Goal: Information Seeking & Learning: Check status

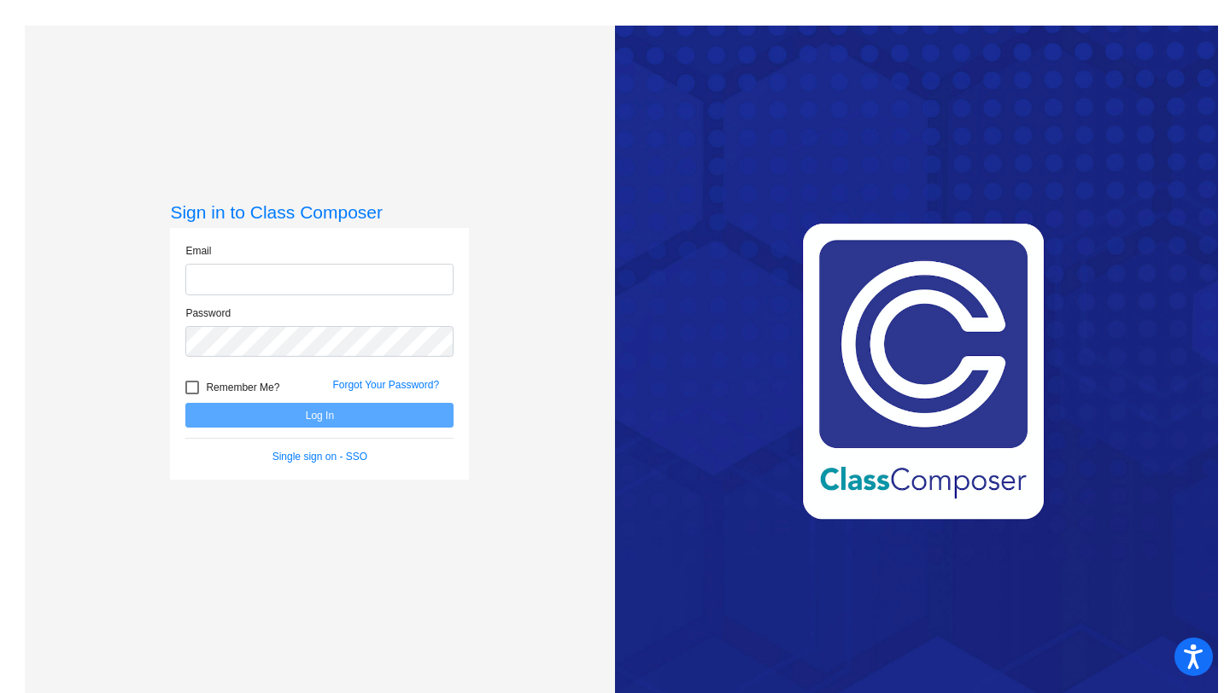
click at [300, 284] on input "email" at bounding box center [319, 280] width 268 height 32
type input "[EMAIL_ADDRESS][DOMAIN_NAME]"
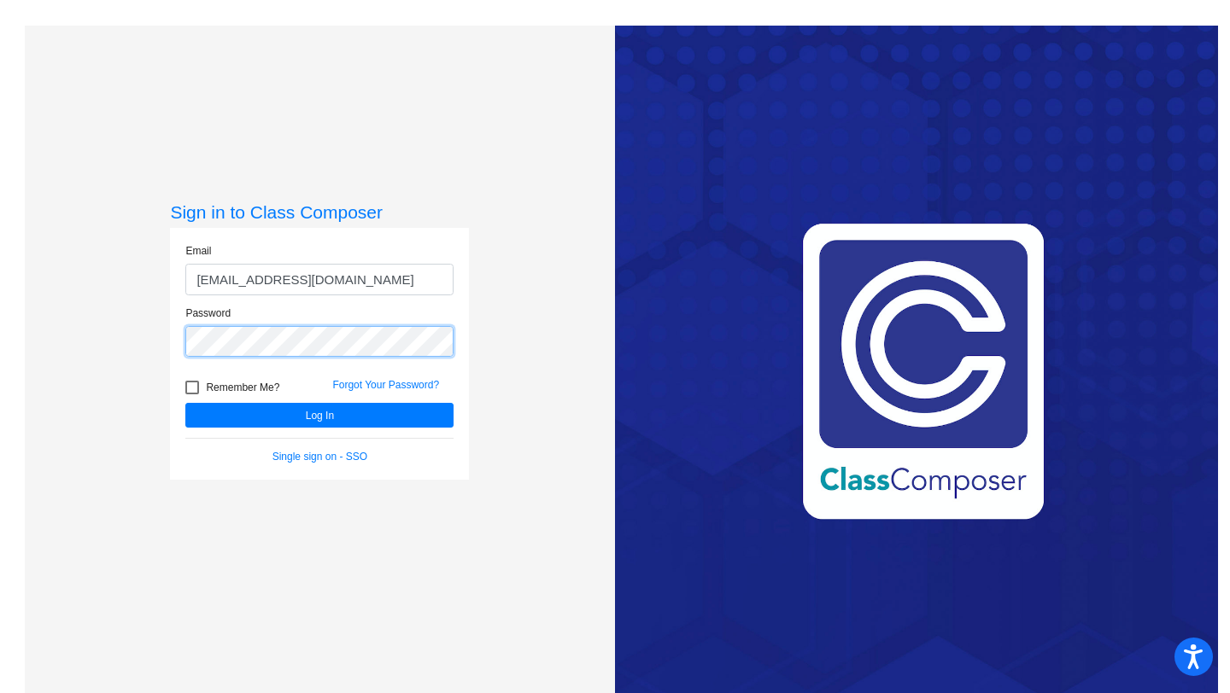
click at [185, 403] on button "Log In" at bounding box center [319, 415] width 268 height 25
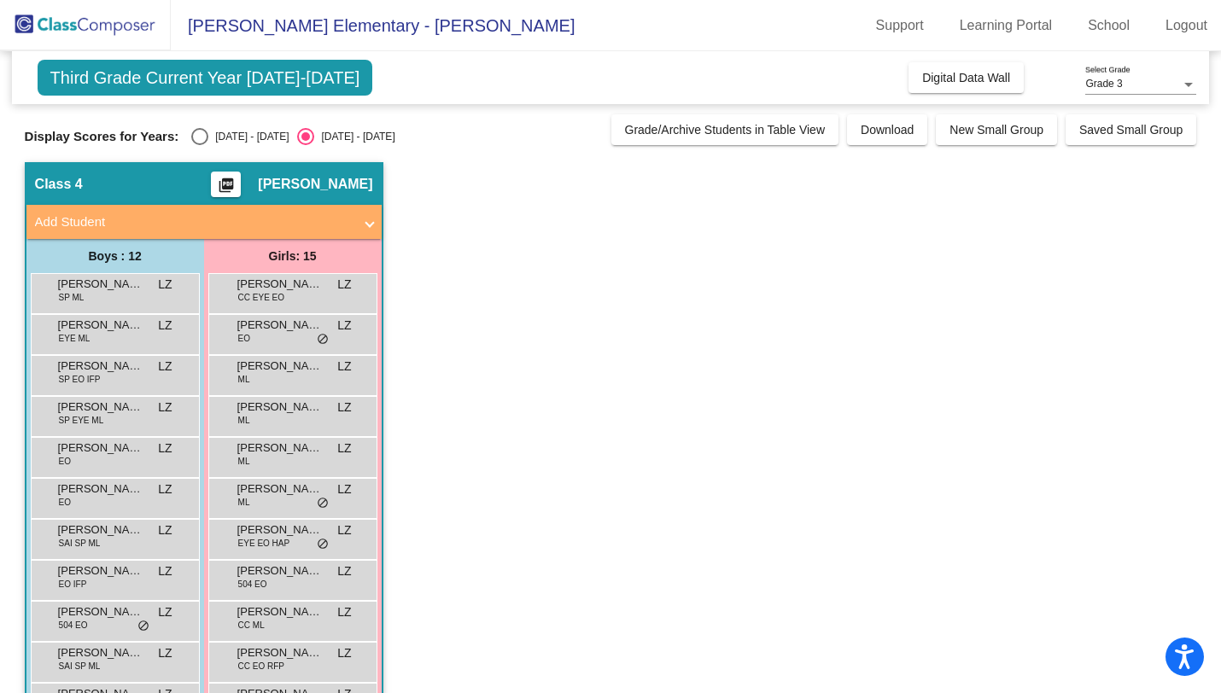
click at [200, 124] on div "Display Scores for Years: [DATE] - [DATE] [DATE] - [DATE] Grade/Archive Student…" at bounding box center [611, 129] width 1173 height 31
click at [200, 132] on div "Select an option" at bounding box center [199, 136] width 17 height 17
click at [200, 145] on input "[DATE] - [DATE]" at bounding box center [199, 145] width 1 height 1
radio input "true"
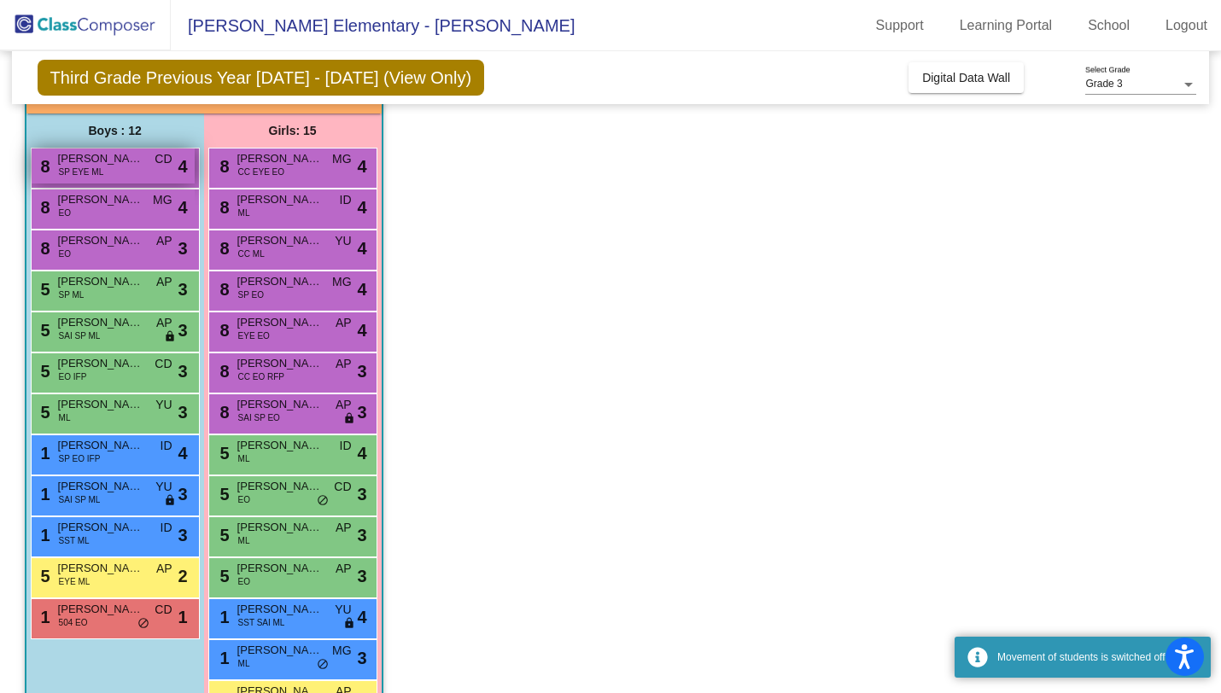
scroll to position [126, 0]
click at [97, 169] on span "SP EYE ML" at bounding box center [81, 171] width 45 height 13
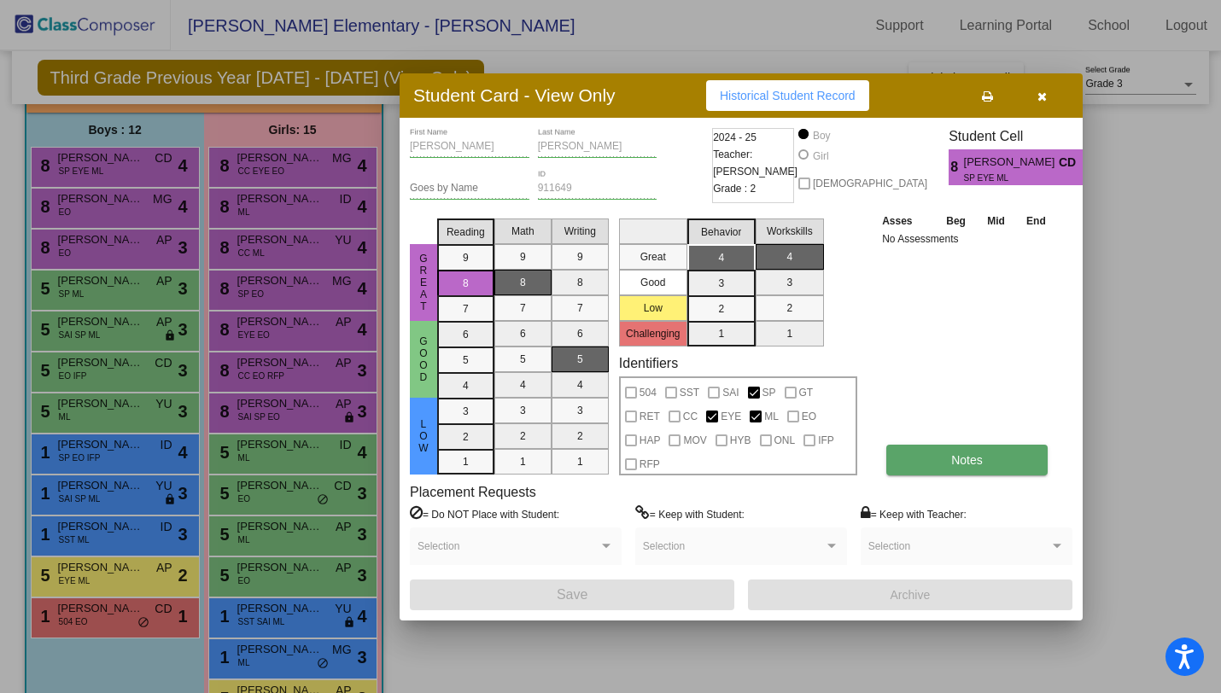
click at [937, 454] on button "Notes" at bounding box center [967, 460] width 161 height 31
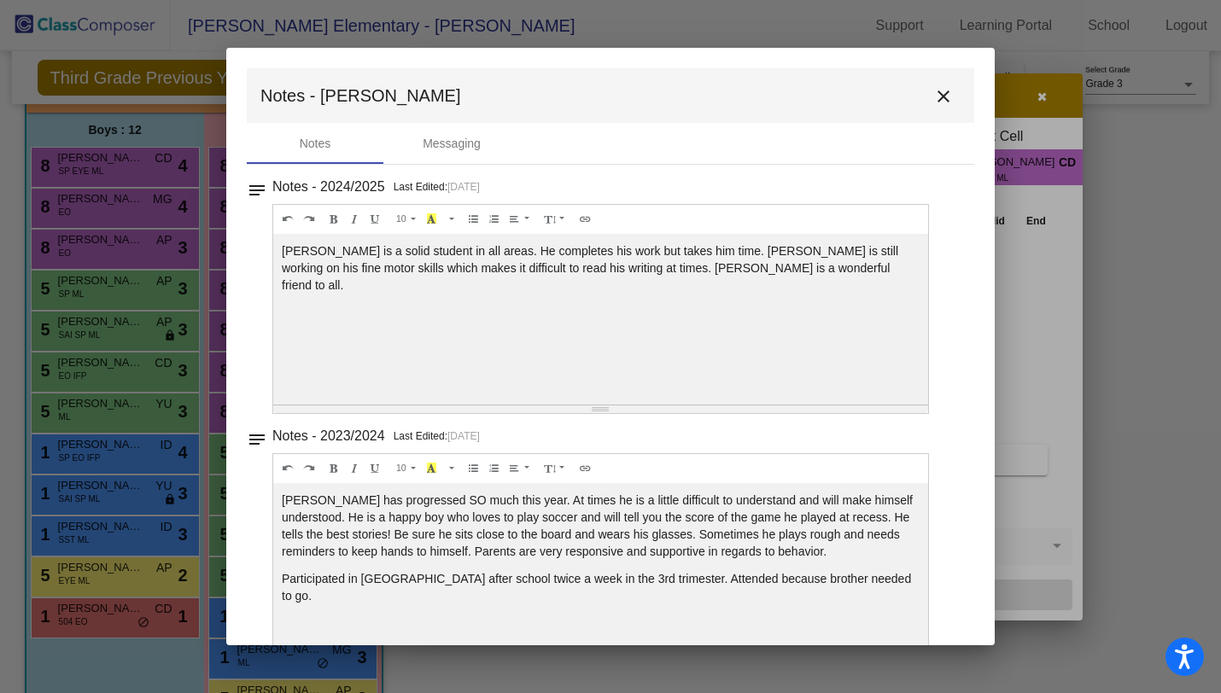
click at [942, 97] on mat-icon "close" at bounding box center [943, 96] width 20 height 20
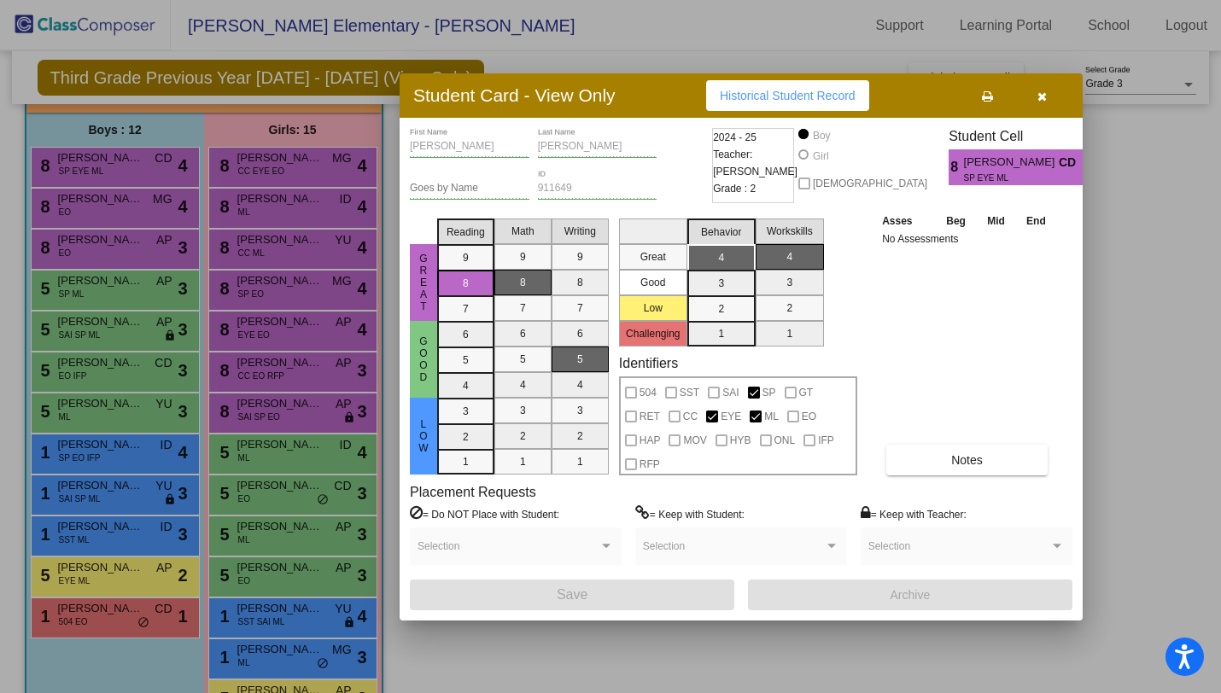
click at [152, 201] on div at bounding box center [610, 346] width 1221 height 693
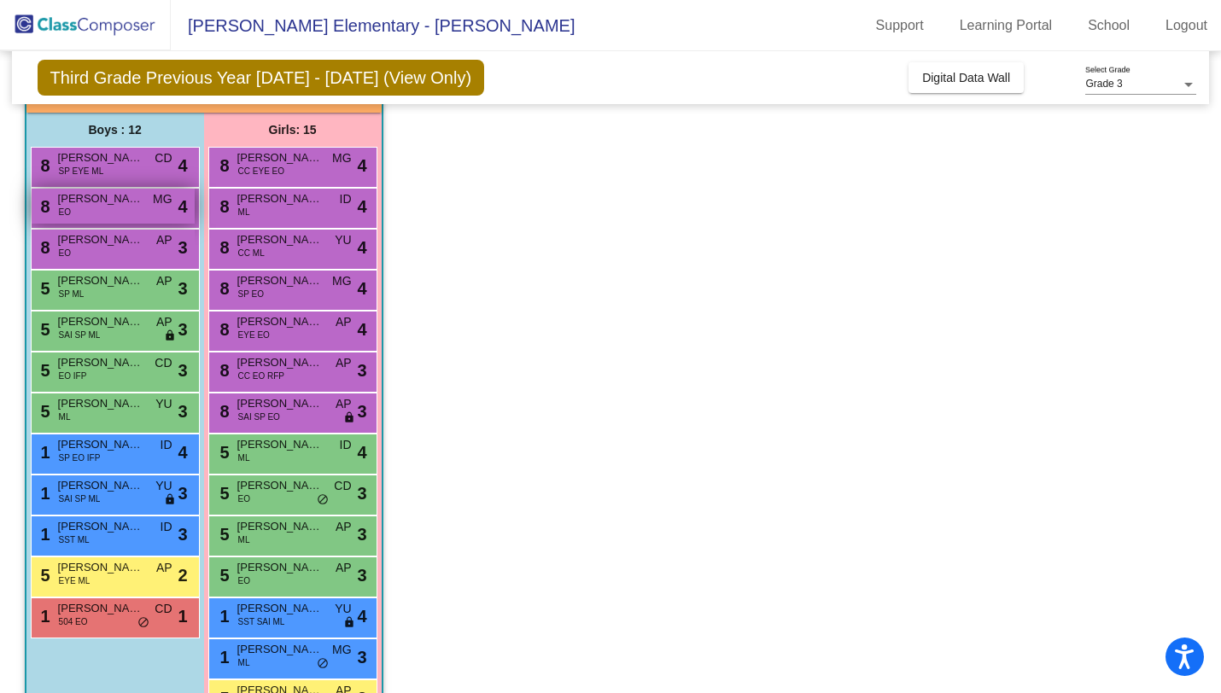
click at [120, 196] on span "[PERSON_NAME]" at bounding box center [100, 198] width 85 height 17
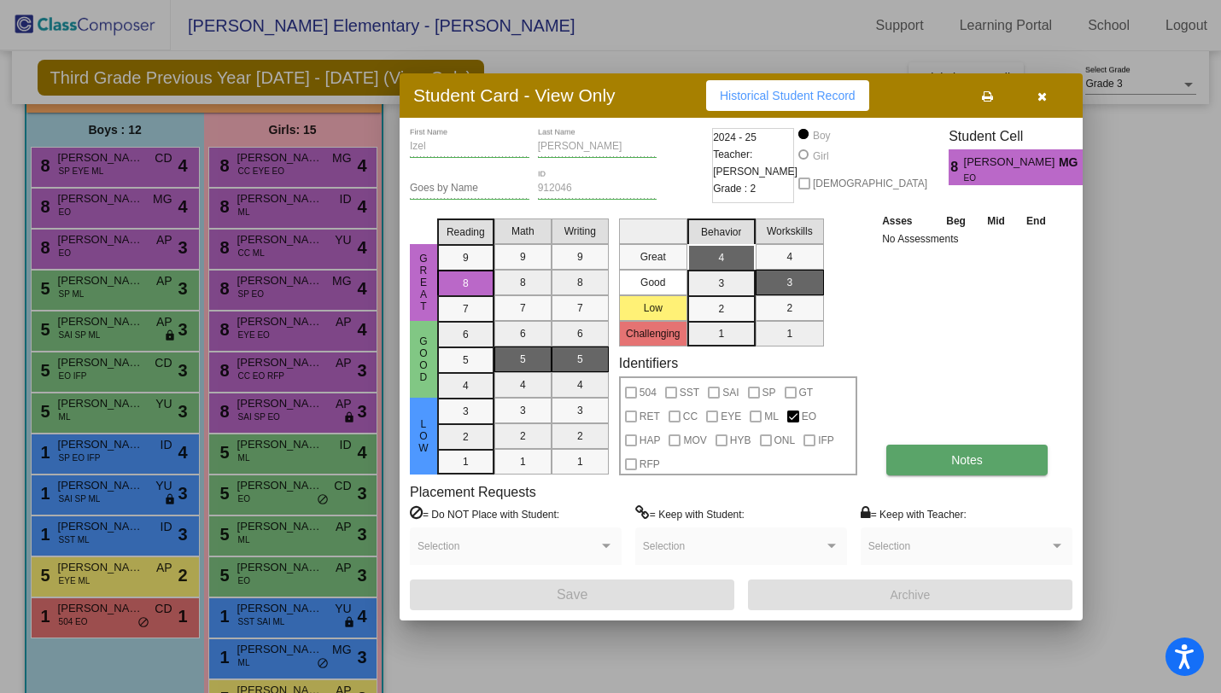
click at [942, 448] on button "Notes" at bounding box center [967, 460] width 161 height 31
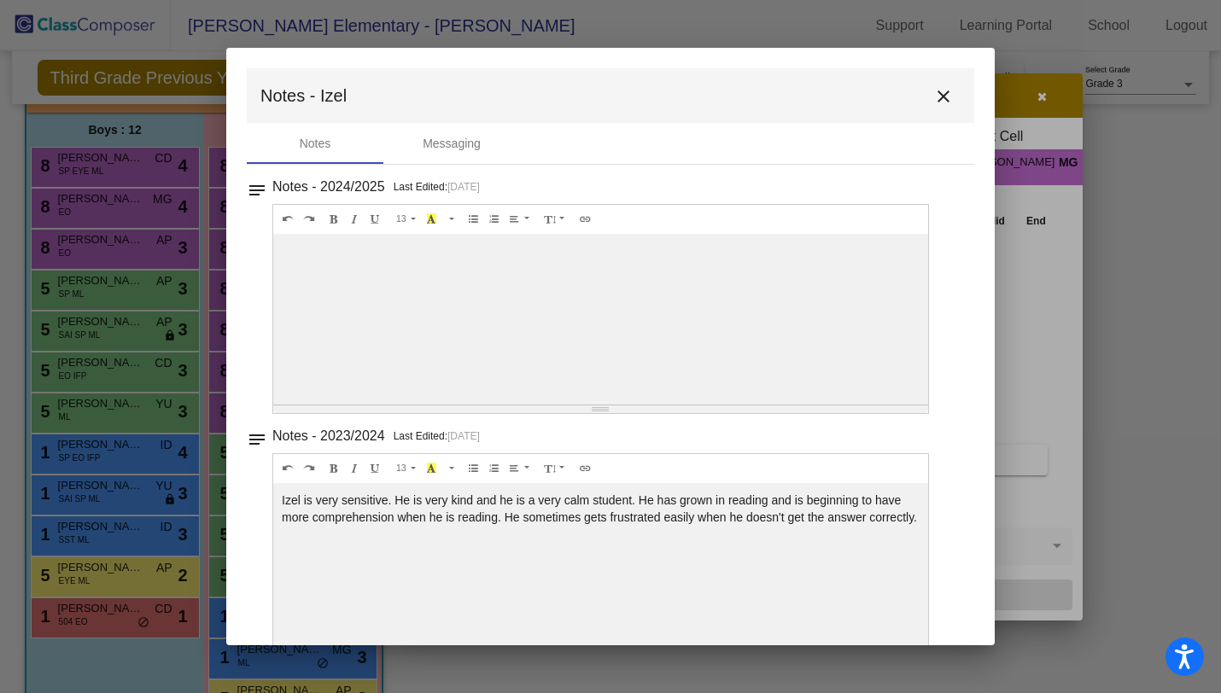
click at [927, 102] on button "close" at bounding box center [944, 96] width 34 height 34
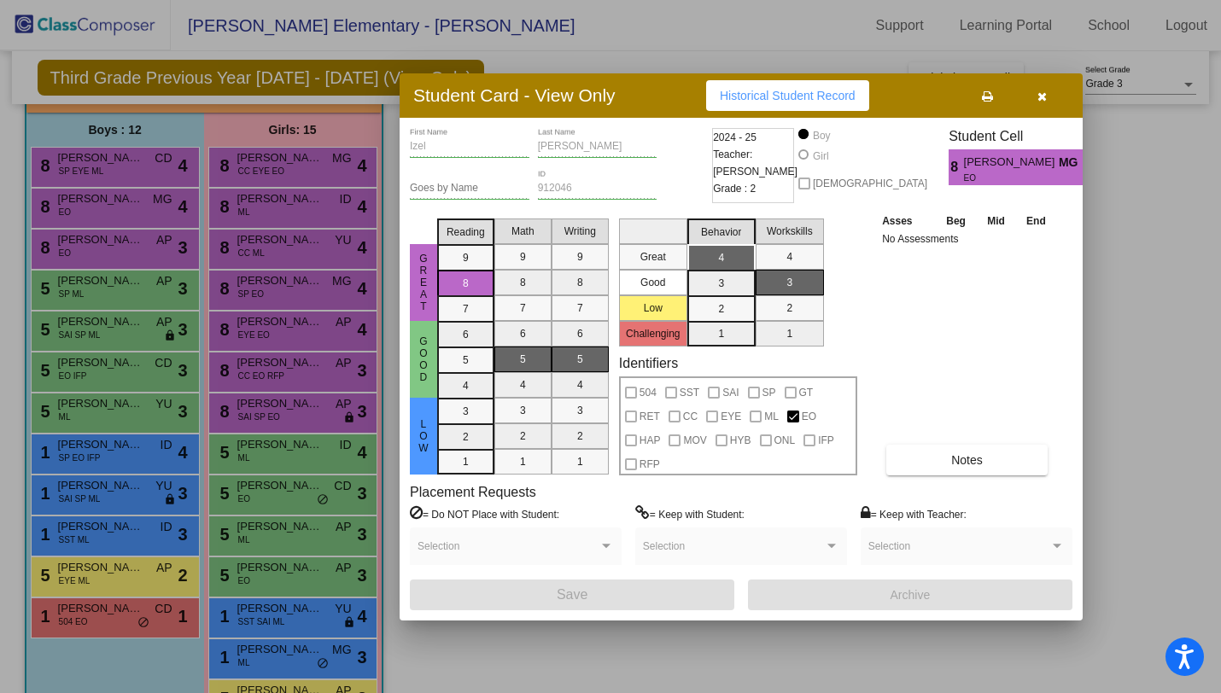
click at [88, 249] on div at bounding box center [610, 346] width 1221 height 693
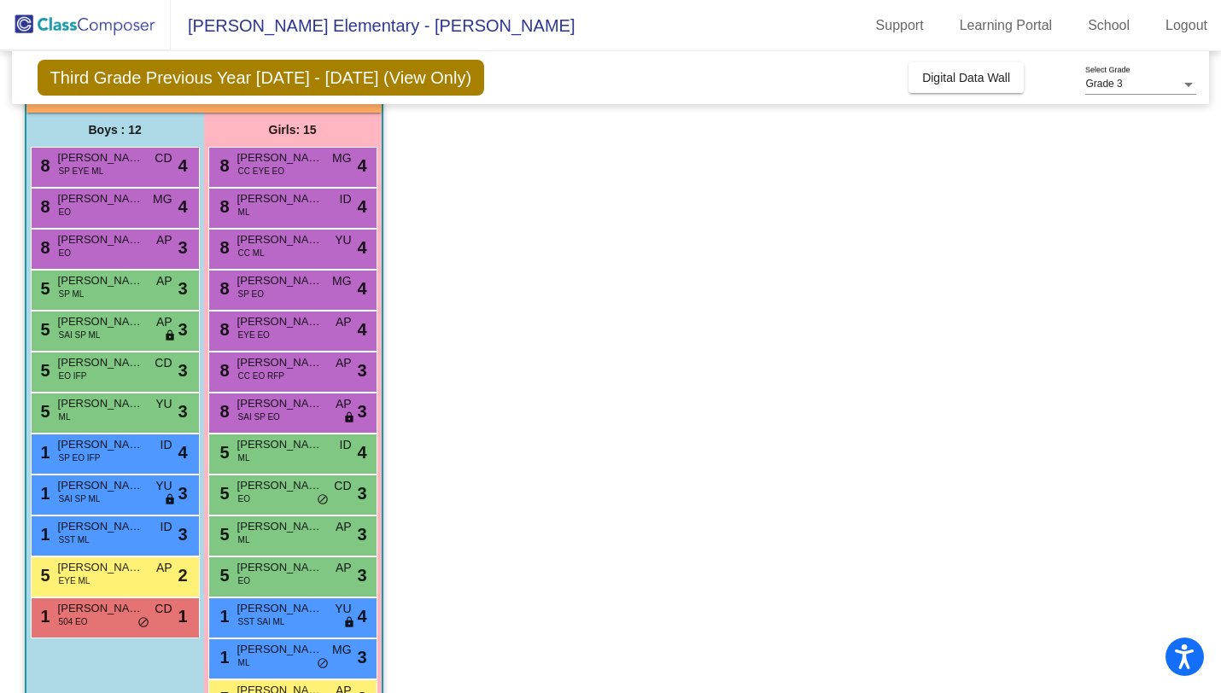
click at [88, 249] on div "8 [PERSON_NAME] EO AP lock do_not_disturb_alt 3" at bounding box center [113, 247] width 163 height 35
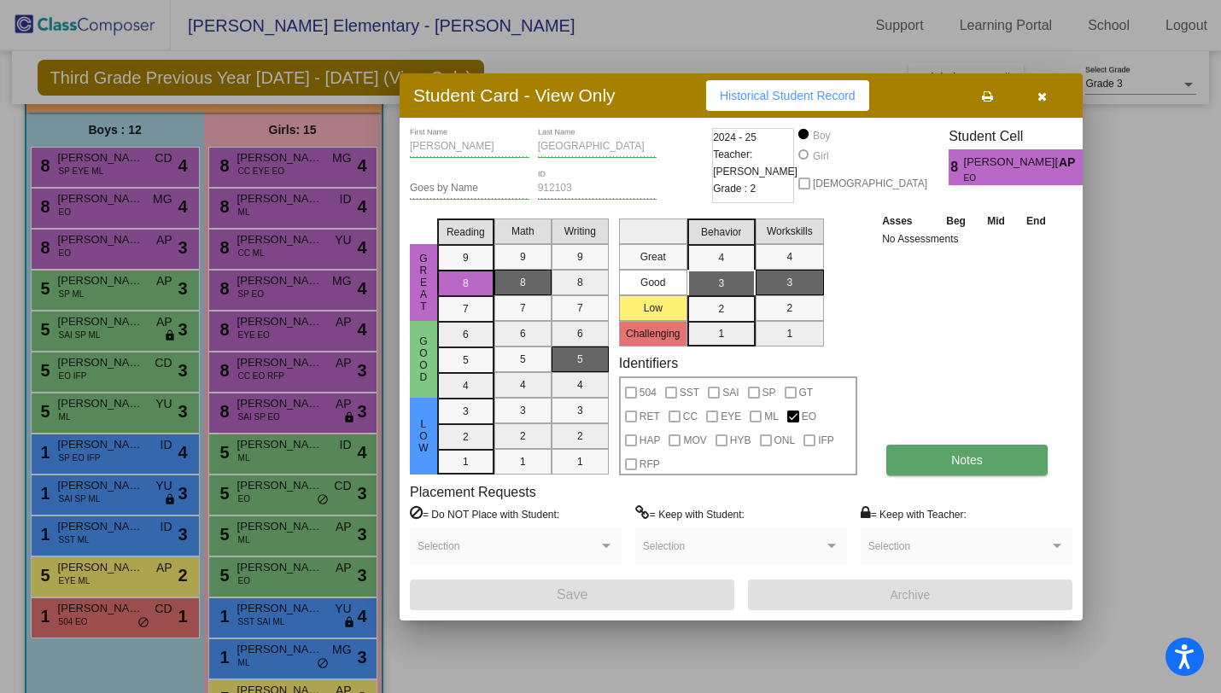
click at [933, 459] on button "Notes" at bounding box center [967, 460] width 161 height 31
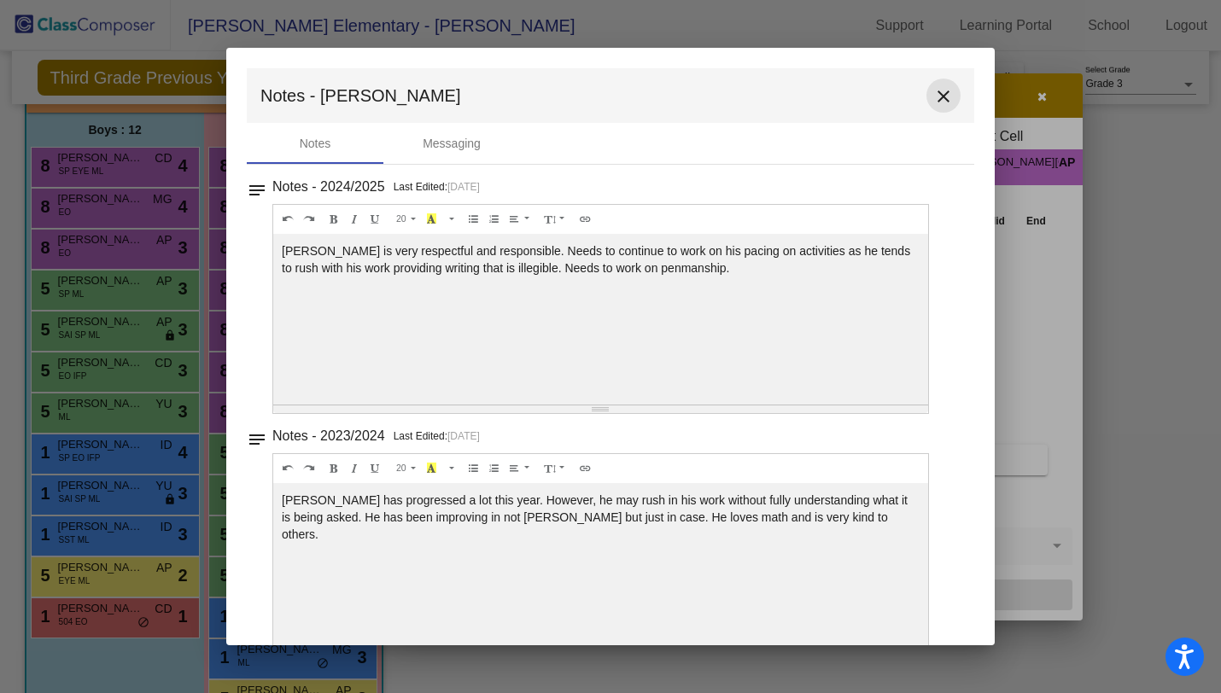
click at [939, 91] on mat-icon "close" at bounding box center [943, 96] width 20 height 20
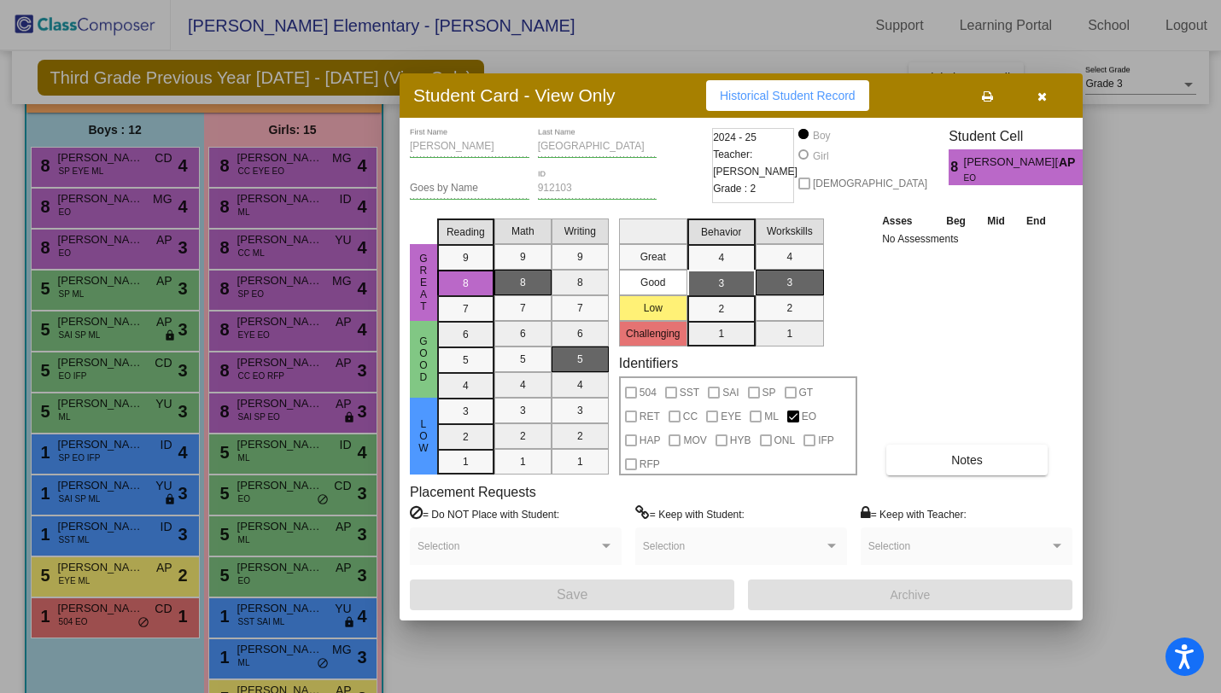
click at [152, 283] on div at bounding box center [610, 346] width 1221 height 693
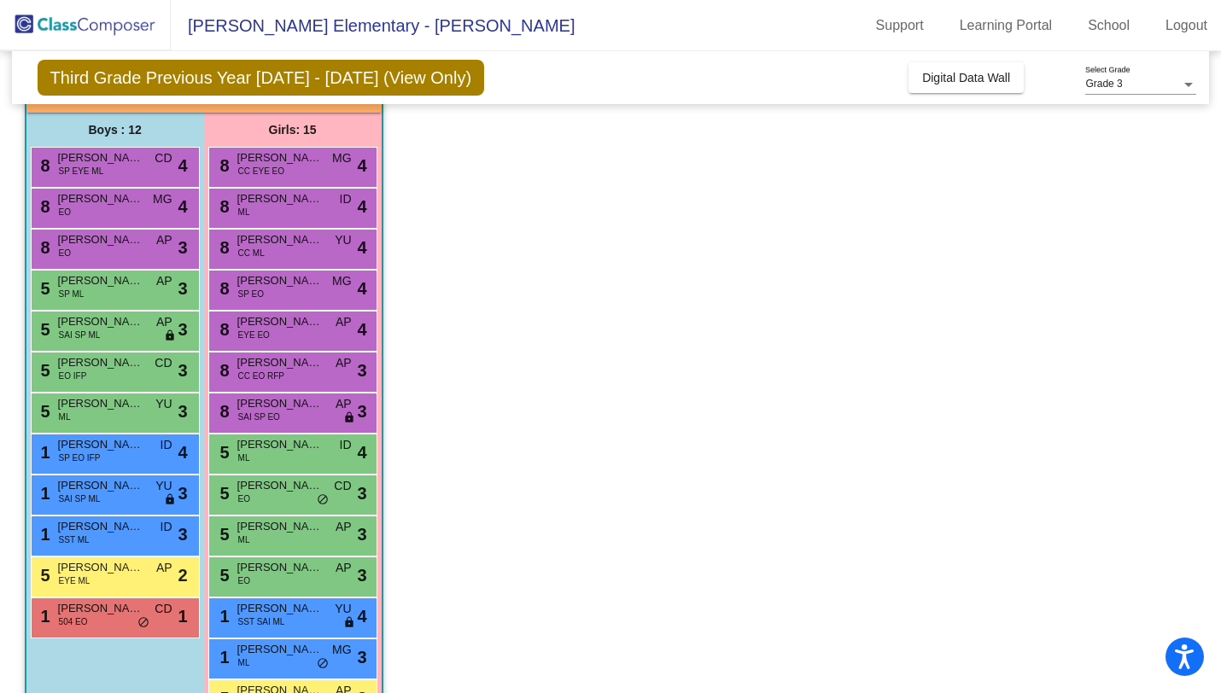
click at [152, 283] on div "5 [PERSON_NAME] [PERSON_NAME] ML AP lock do_not_disturb_alt 3" at bounding box center [113, 288] width 163 height 35
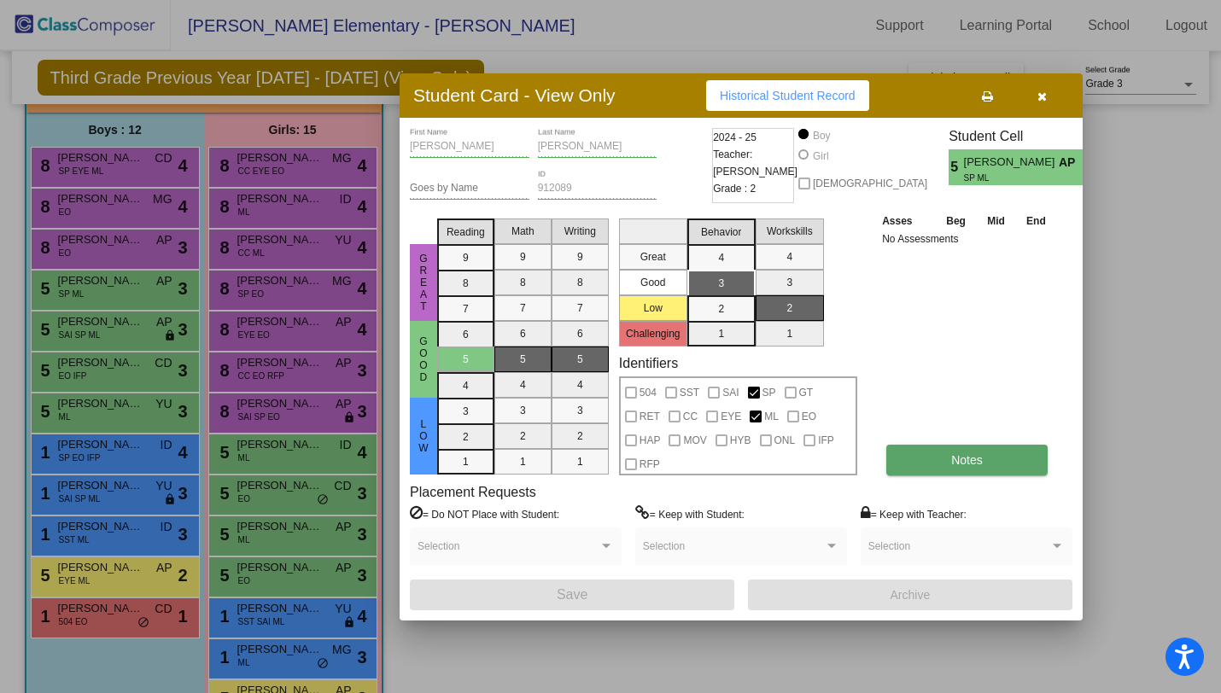
click at [943, 456] on button "Notes" at bounding box center [967, 460] width 161 height 31
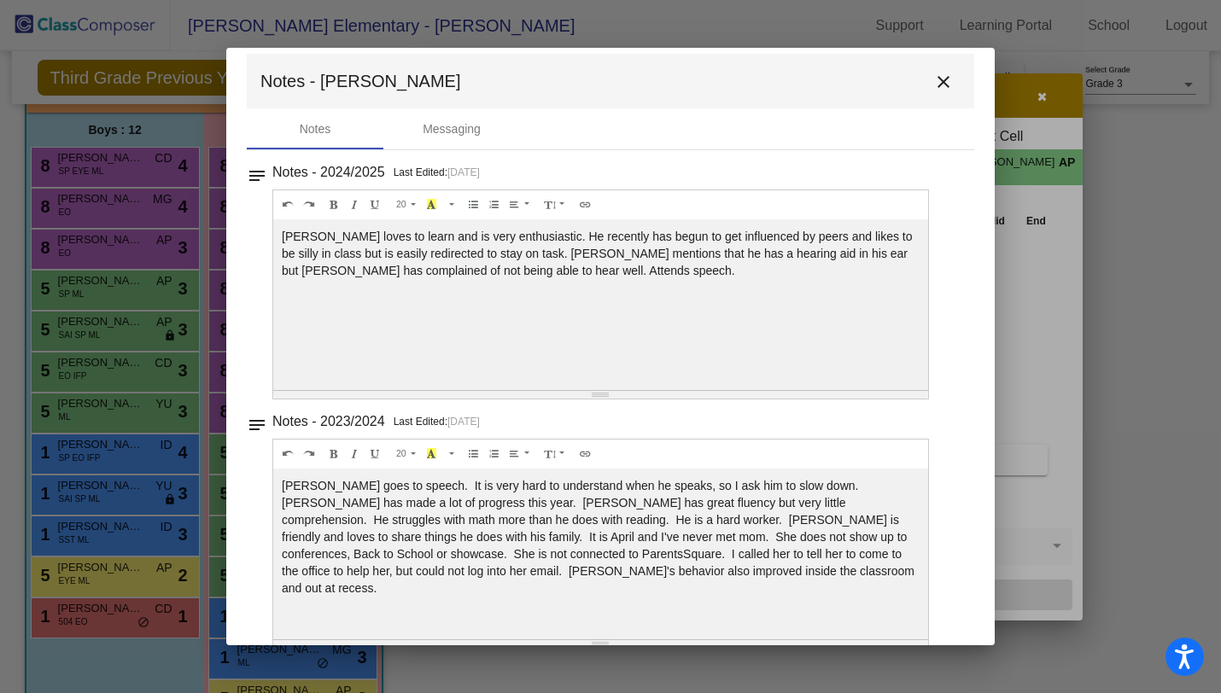
scroll to position [15, 0]
click at [943, 80] on mat-icon "close" at bounding box center [943, 81] width 20 height 20
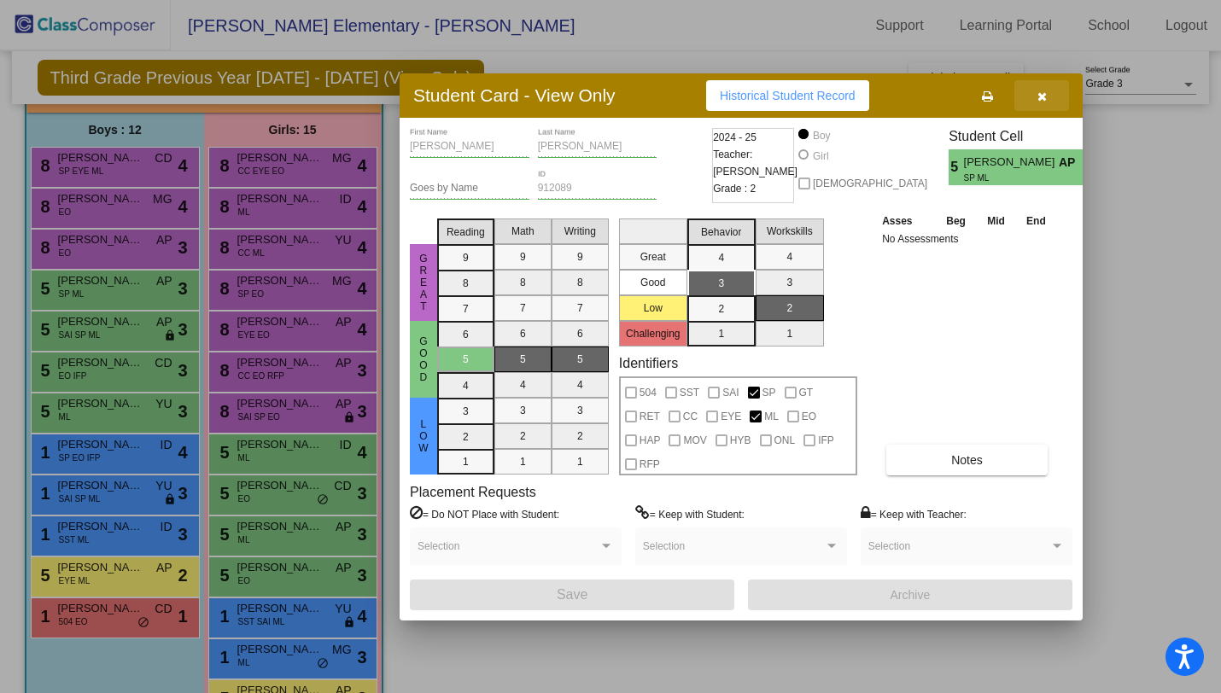
click at [1043, 99] on icon "button" at bounding box center [1042, 97] width 9 height 12
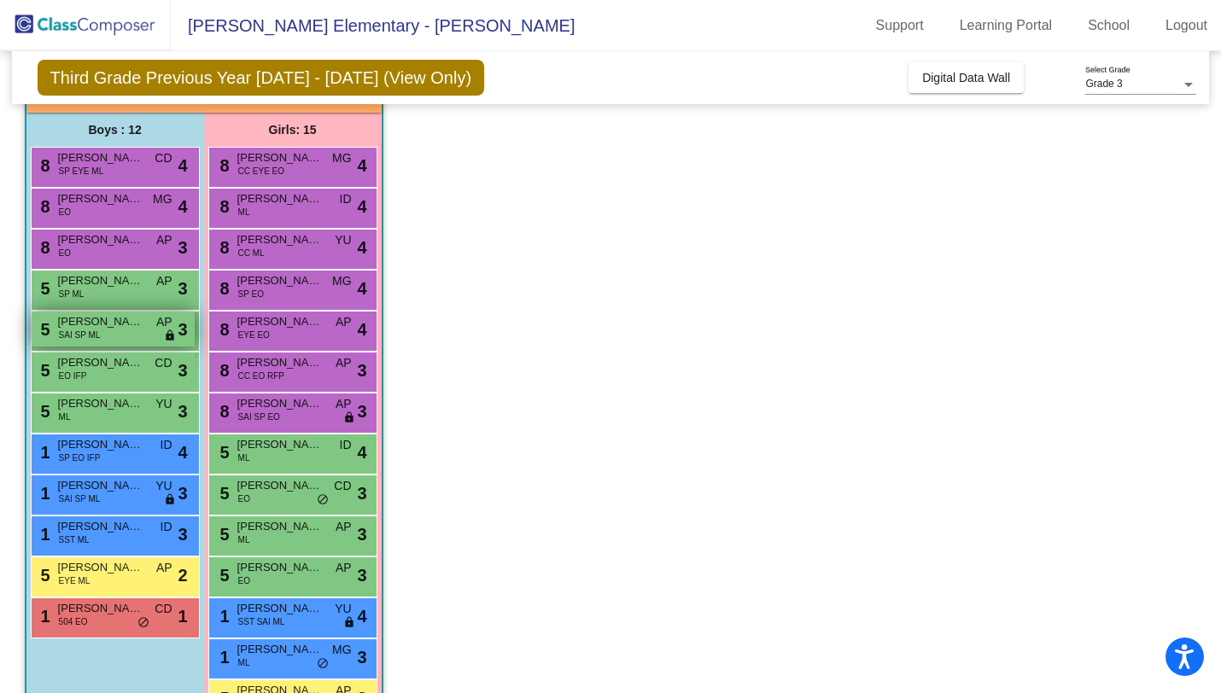
click at [132, 319] on span "[PERSON_NAME]" at bounding box center [100, 321] width 85 height 17
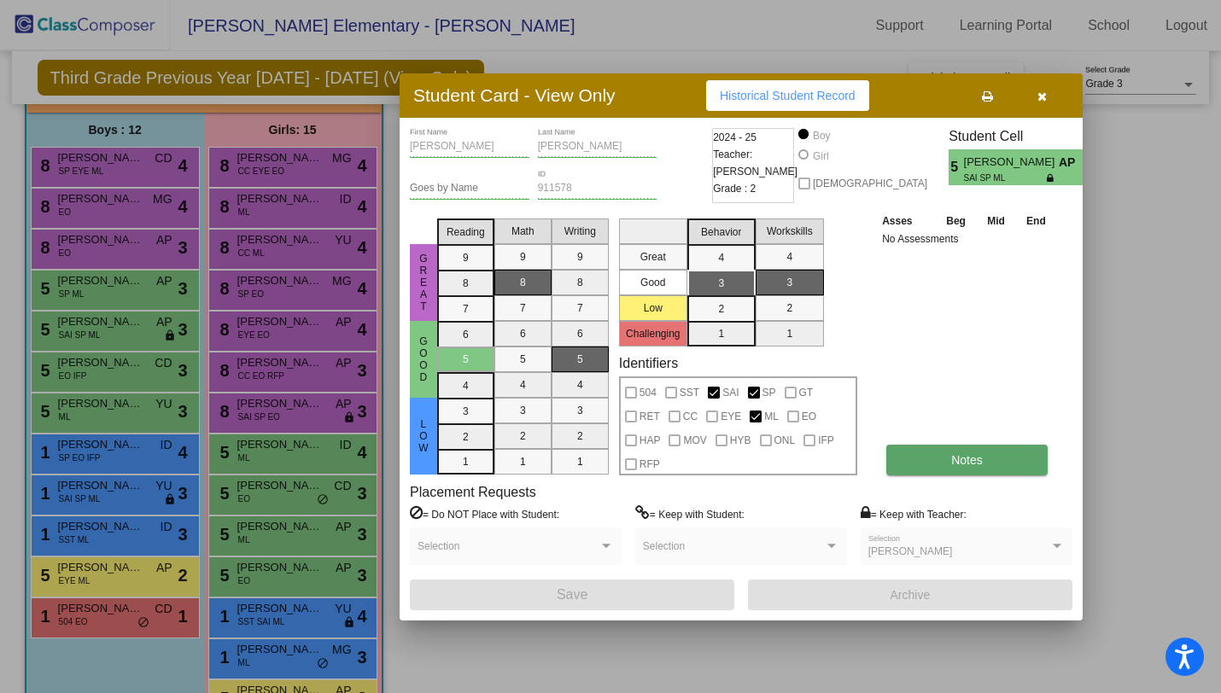
click at [945, 466] on button "Notes" at bounding box center [967, 460] width 161 height 31
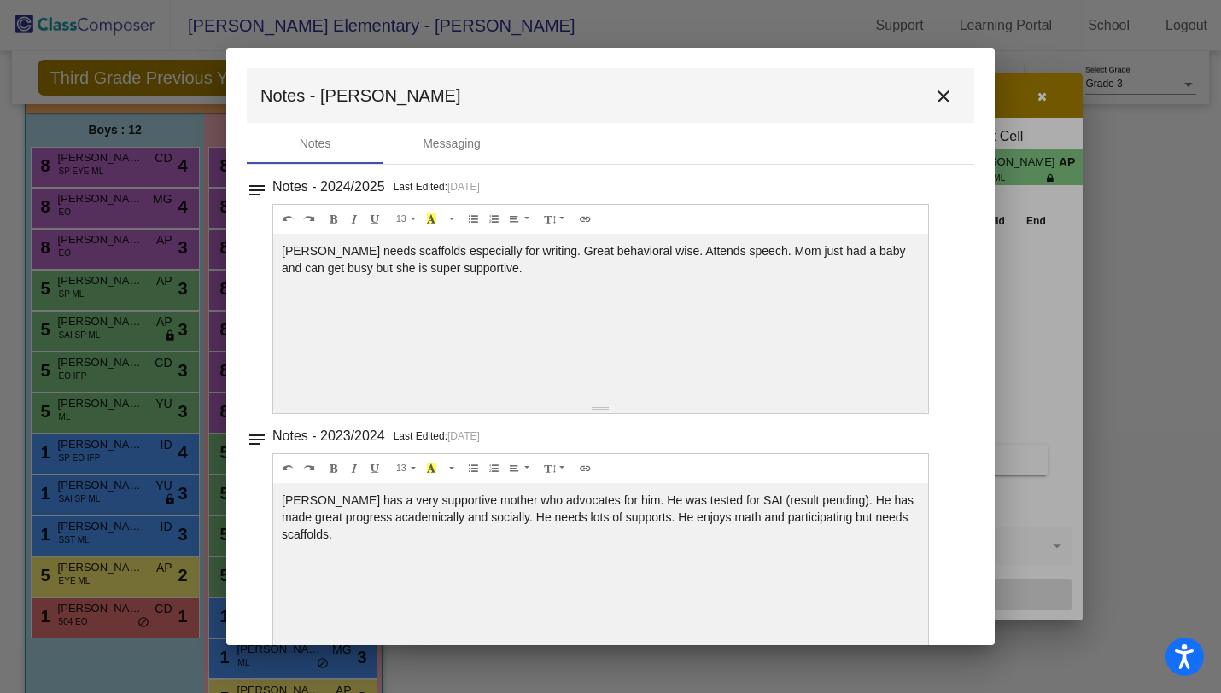
click at [936, 99] on mat-icon "close" at bounding box center [943, 96] width 20 height 20
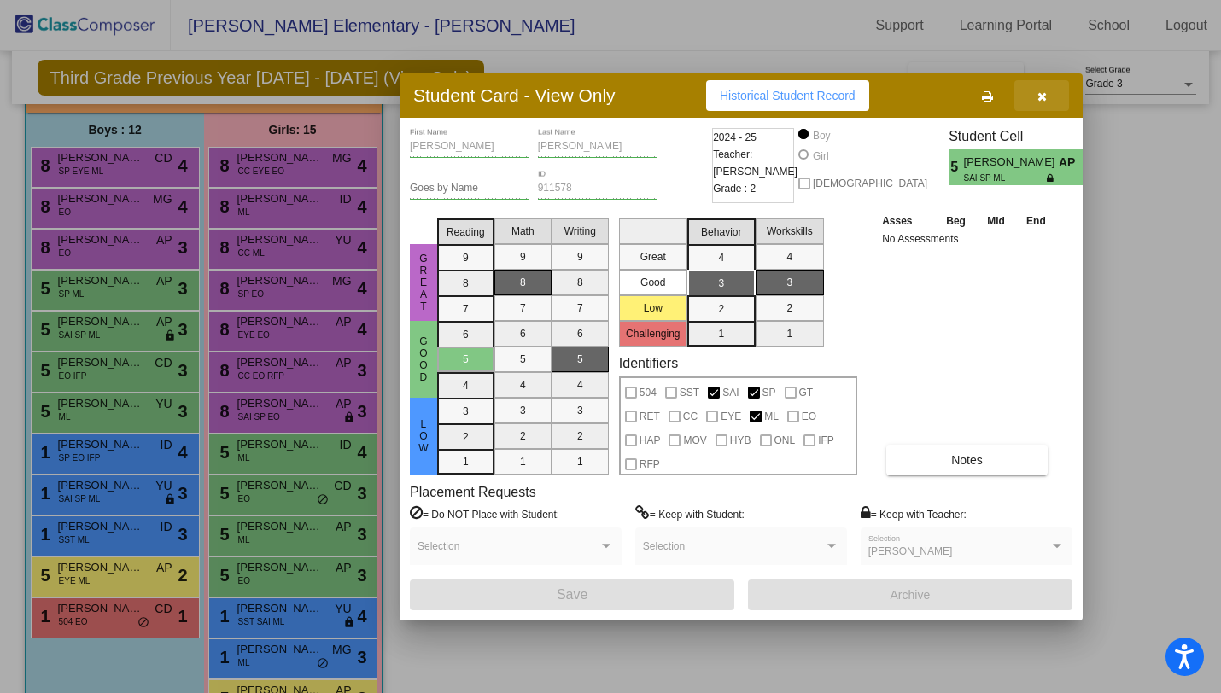
click at [1053, 93] on button "button" at bounding box center [1042, 95] width 55 height 31
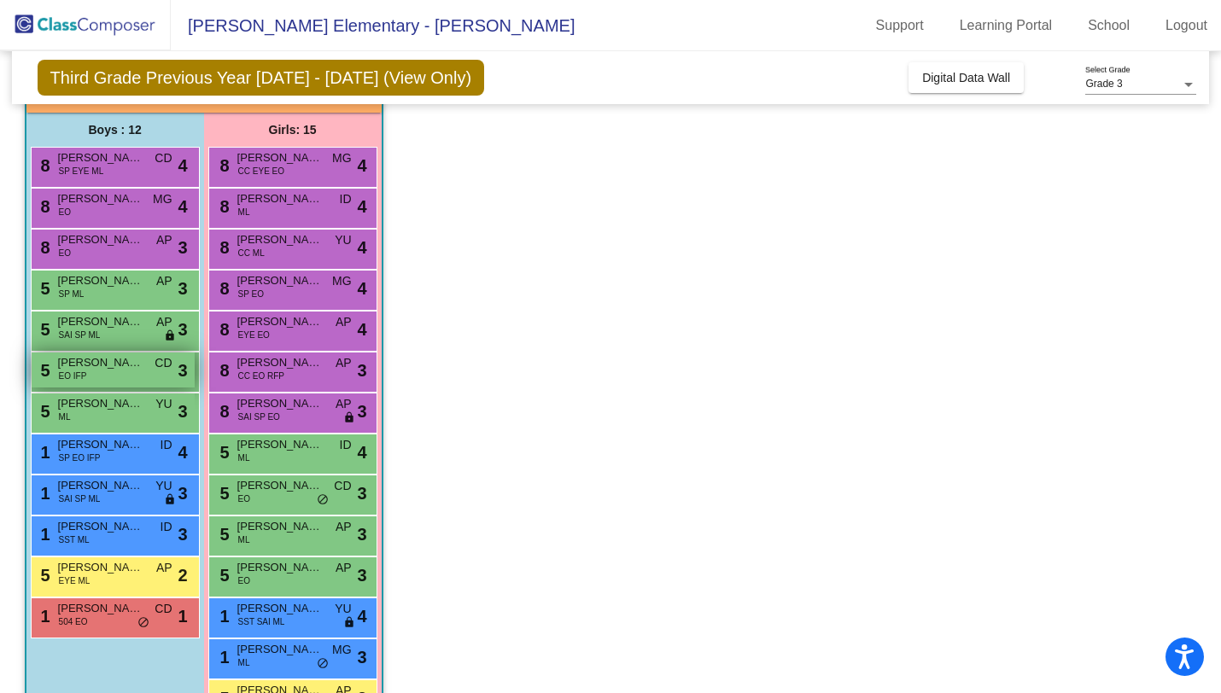
click at [118, 382] on div "5 [PERSON_NAME] EO IFP CD lock do_not_disturb_alt 3" at bounding box center [113, 370] width 163 height 35
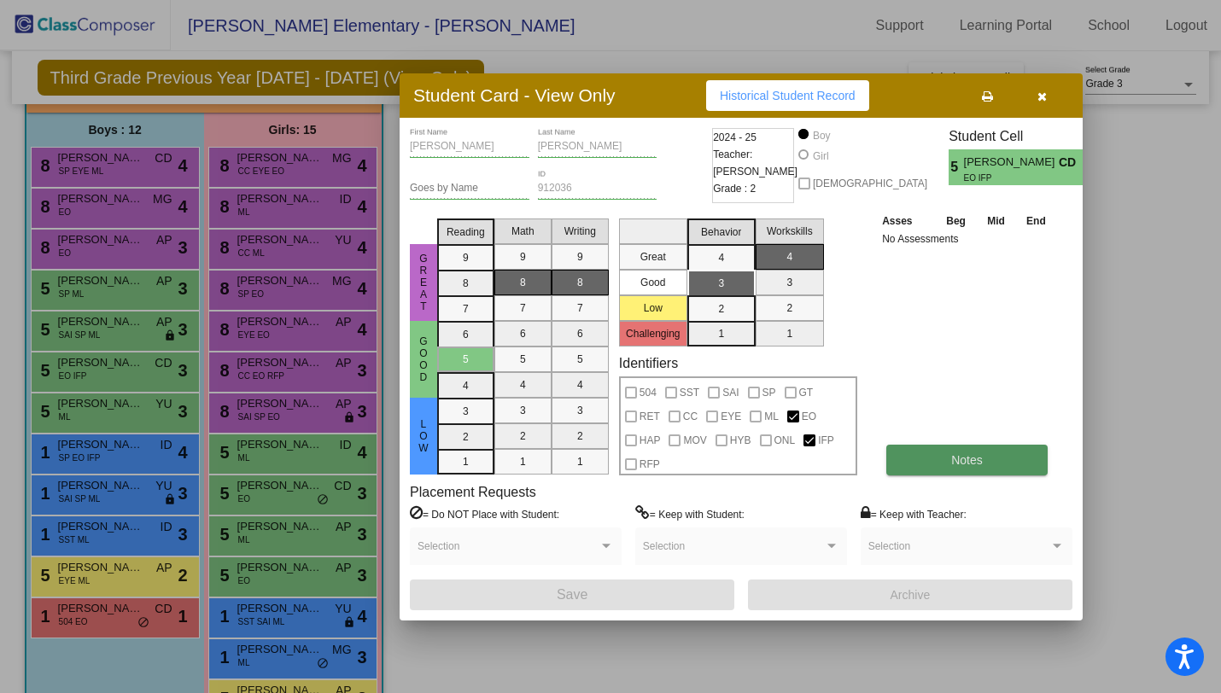
click at [968, 455] on span "Notes" at bounding box center [967, 460] width 32 height 14
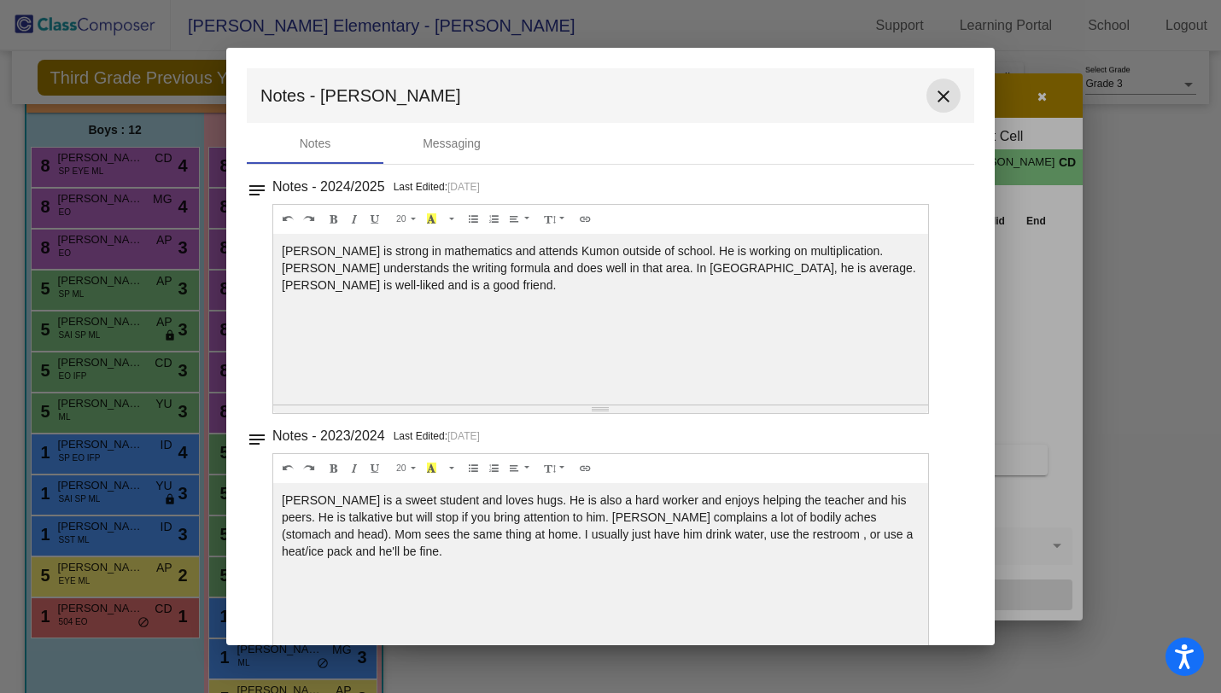
click at [940, 94] on mat-icon "close" at bounding box center [943, 96] width 20 height 20
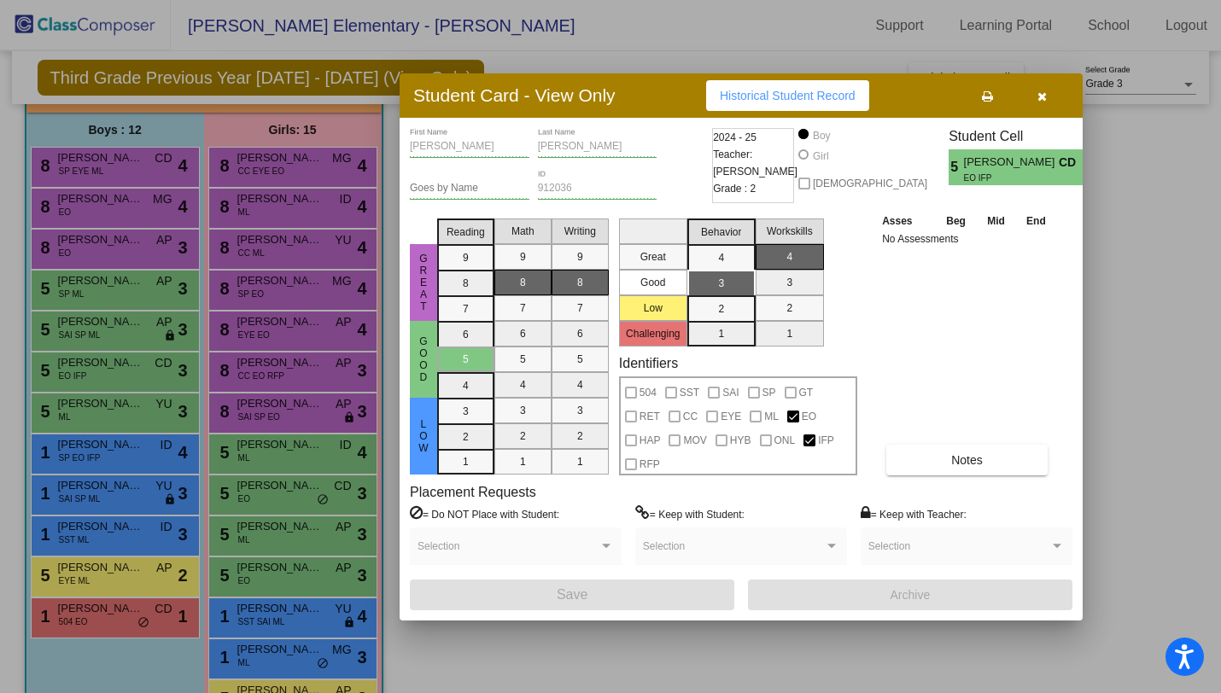
click at [142, 418] on div at bounding box center [610, 346] width 1221 height 693
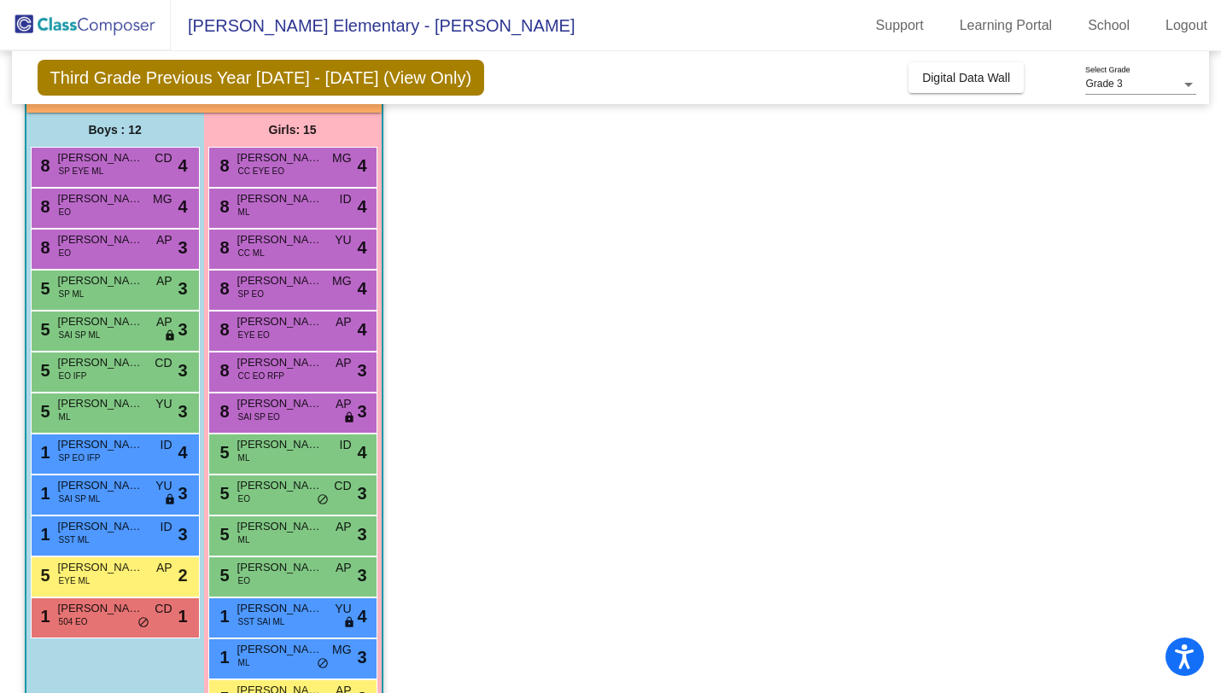
click at [142, 418] on div "5 [PERSON_NAME] [PERSON_NAME] YU lock do_not_disturb_alt 3" at bounding box center [113, 411] width 163 height 35
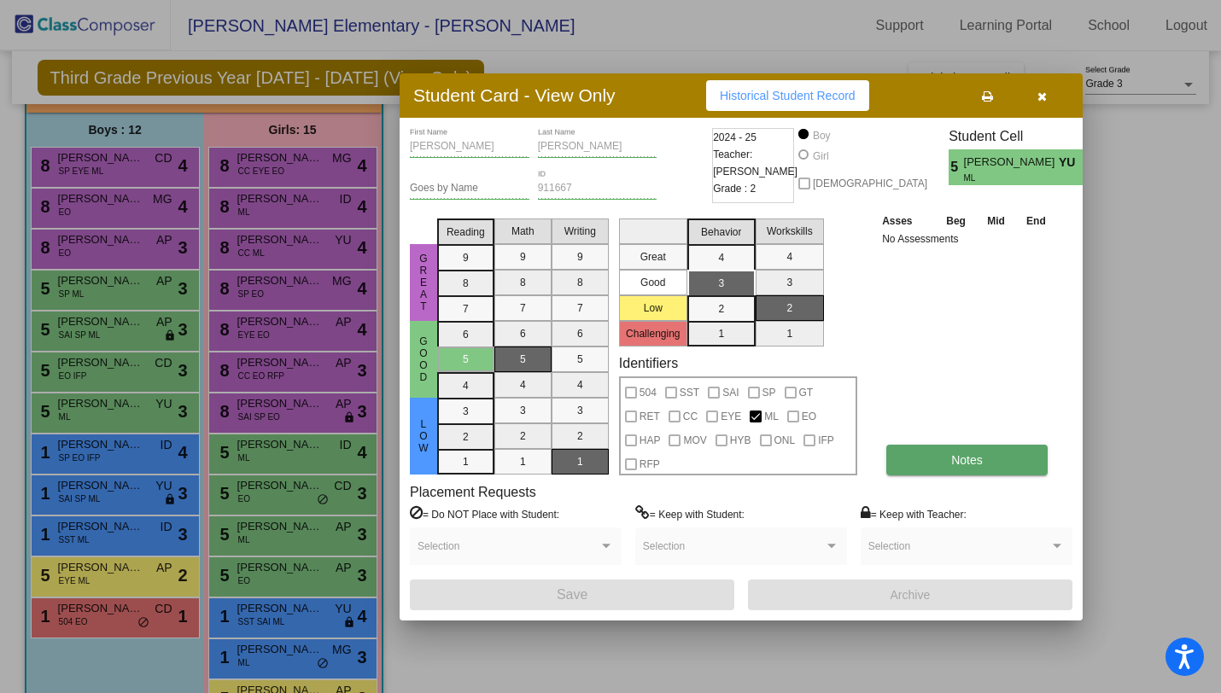
click at [976, 456] on span "Notes" at bounding box center [967, 460] width 32 height 14
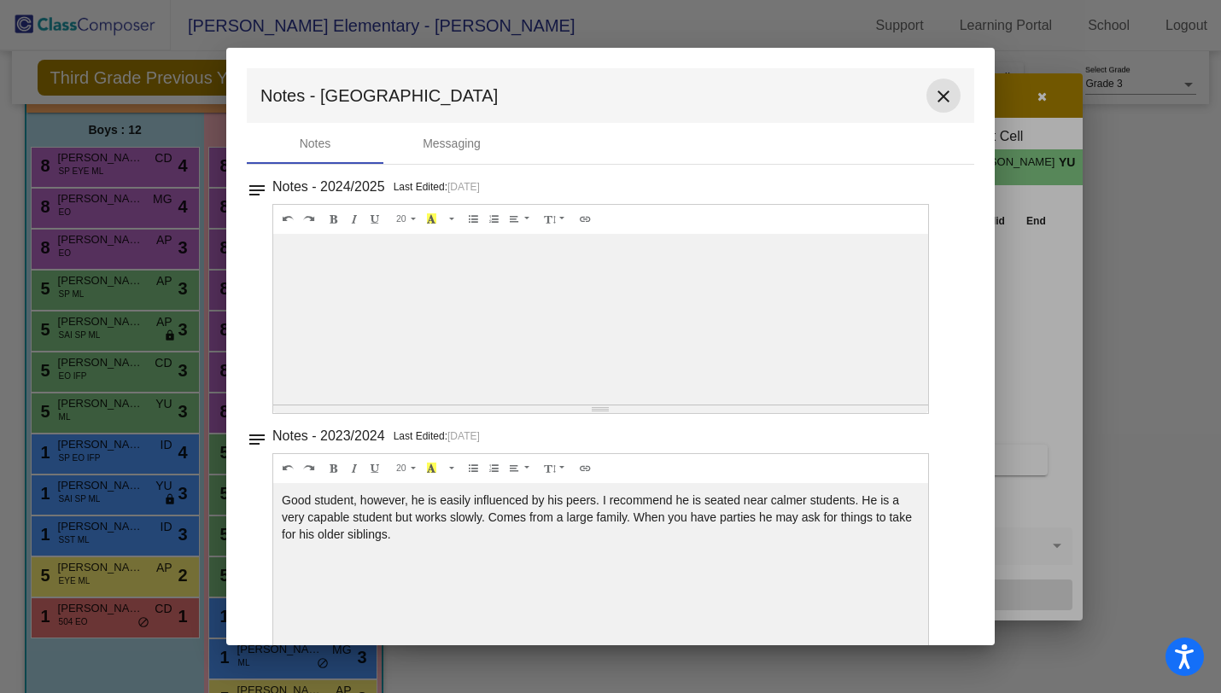
click at [940, 99] on mat-icon "close" at bounding box center [943, 96] width 20 height 20
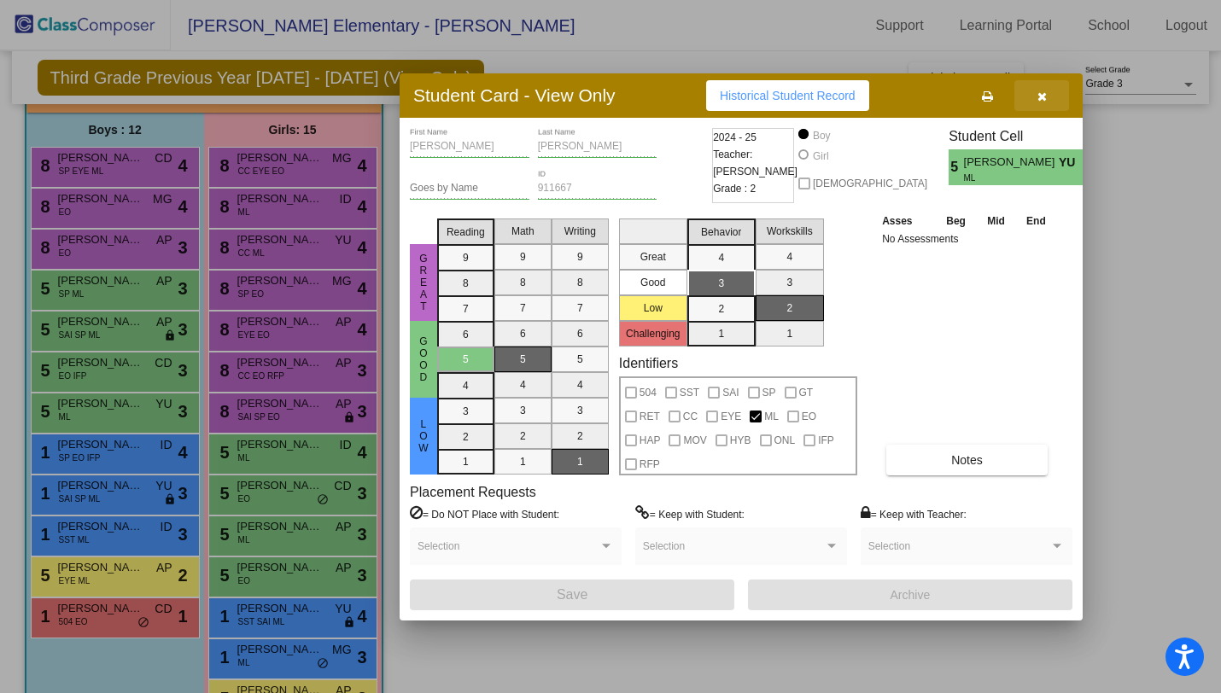
click at [1040, 102] on button "button" at bounding box center [1042, 95] width 55 height 31
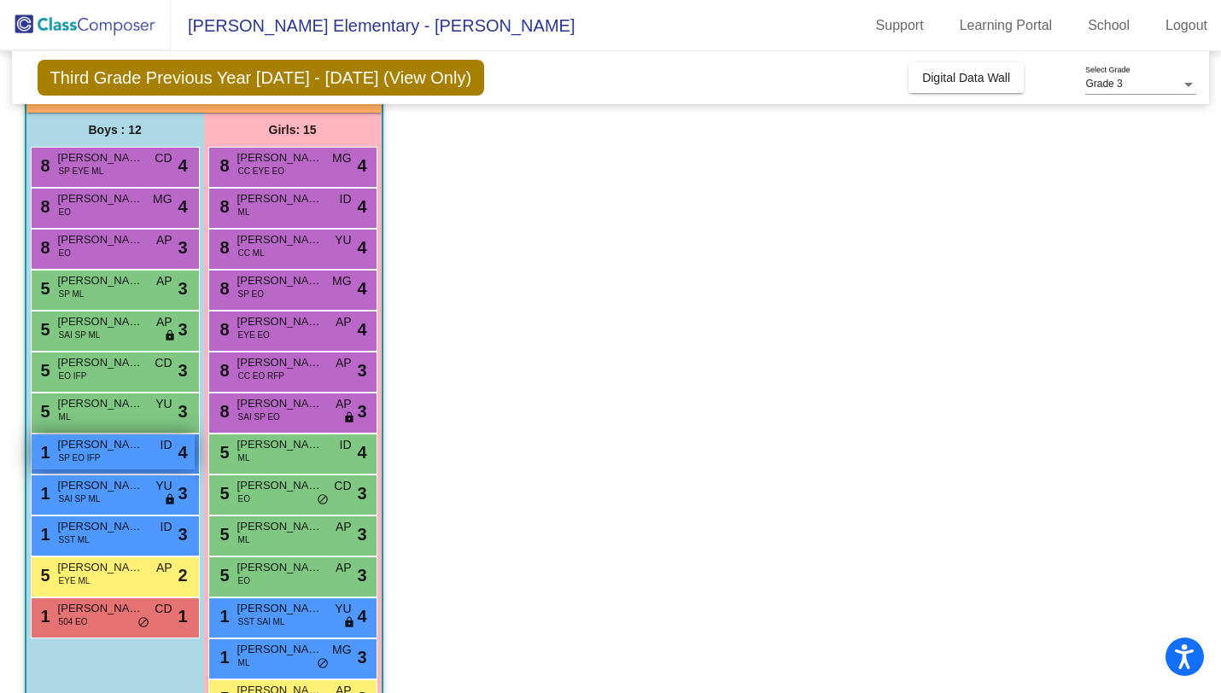
click at [73, 452] on span "SP EO IFP" at bounding box center [80, 458] width 42 height 13
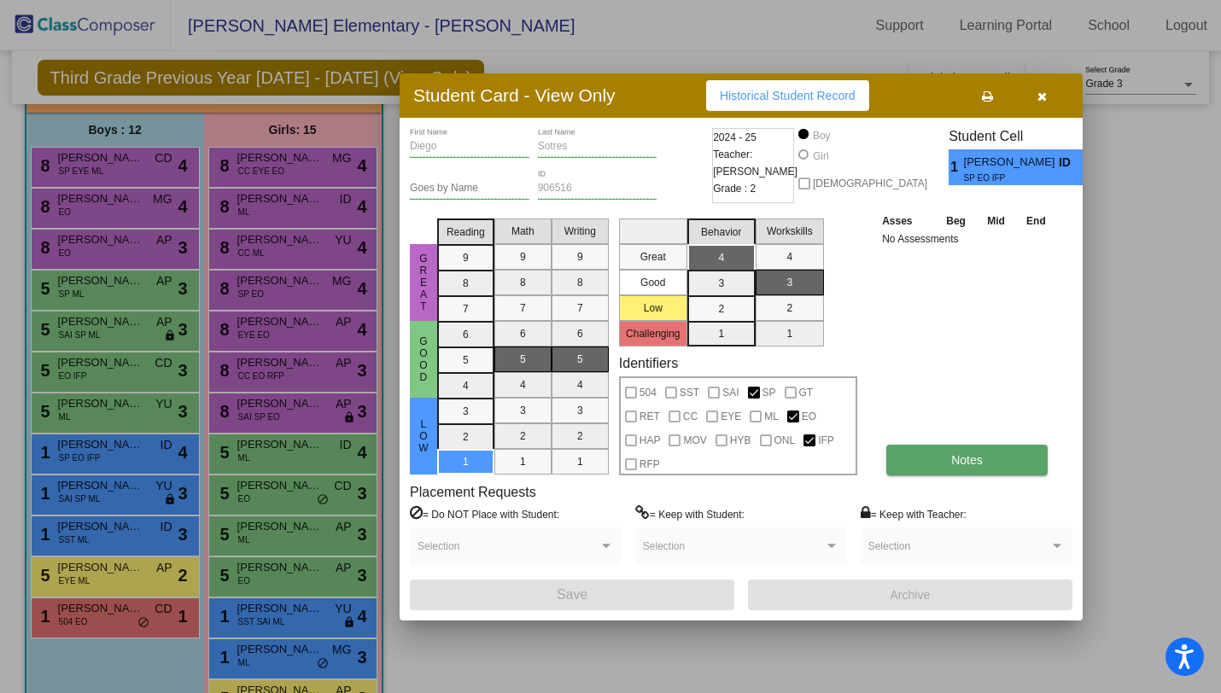
click at [971, 453] on span "Notes" at bounding box center [967, 460] width 32 height 14
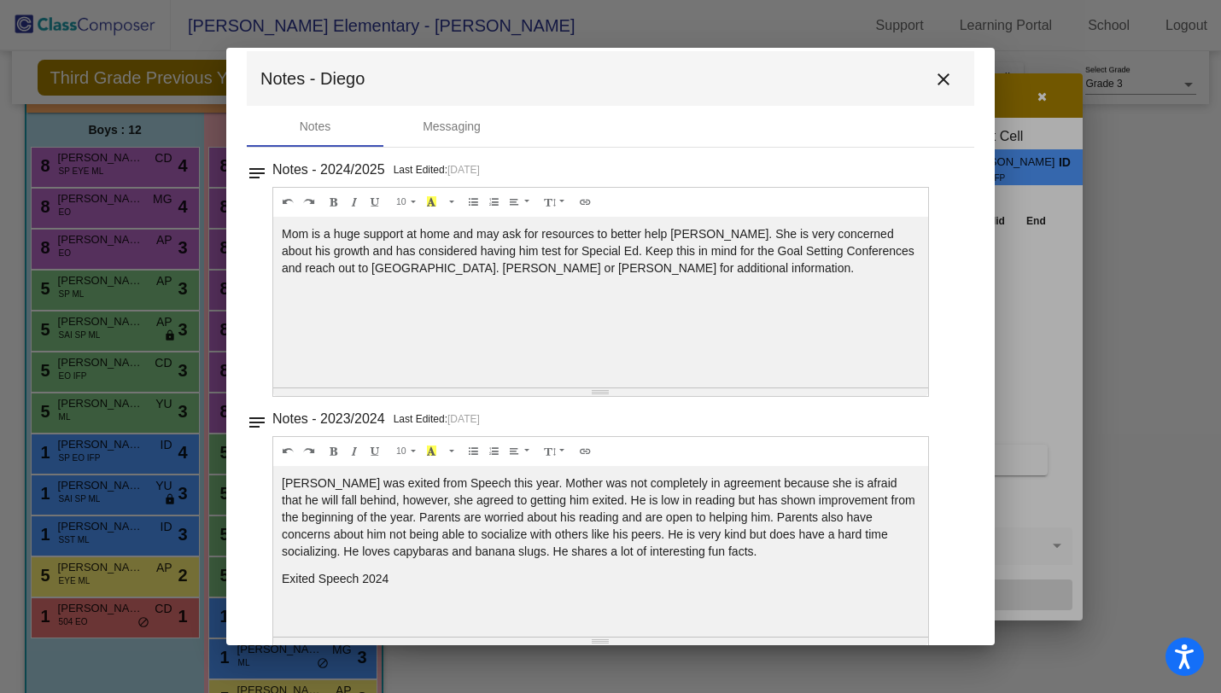
scroll to position [0, 0]
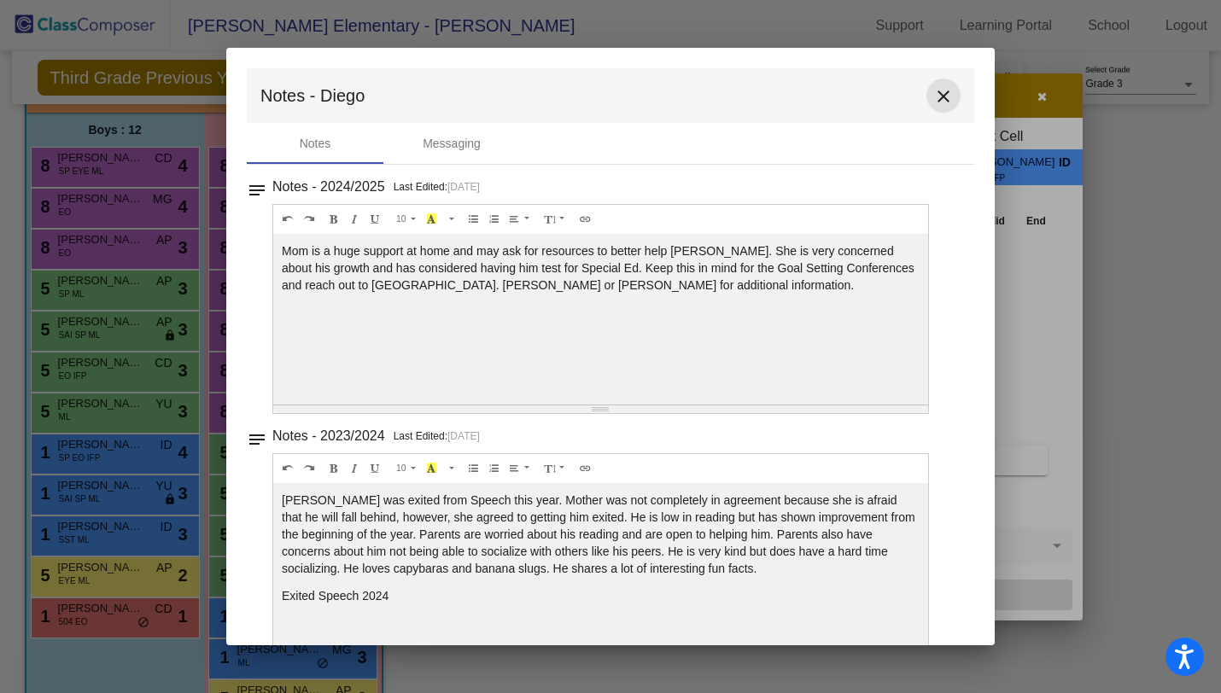
click at [939, 99] on mat-icon "close" at bounding box center [943, 96] width 20 height 20
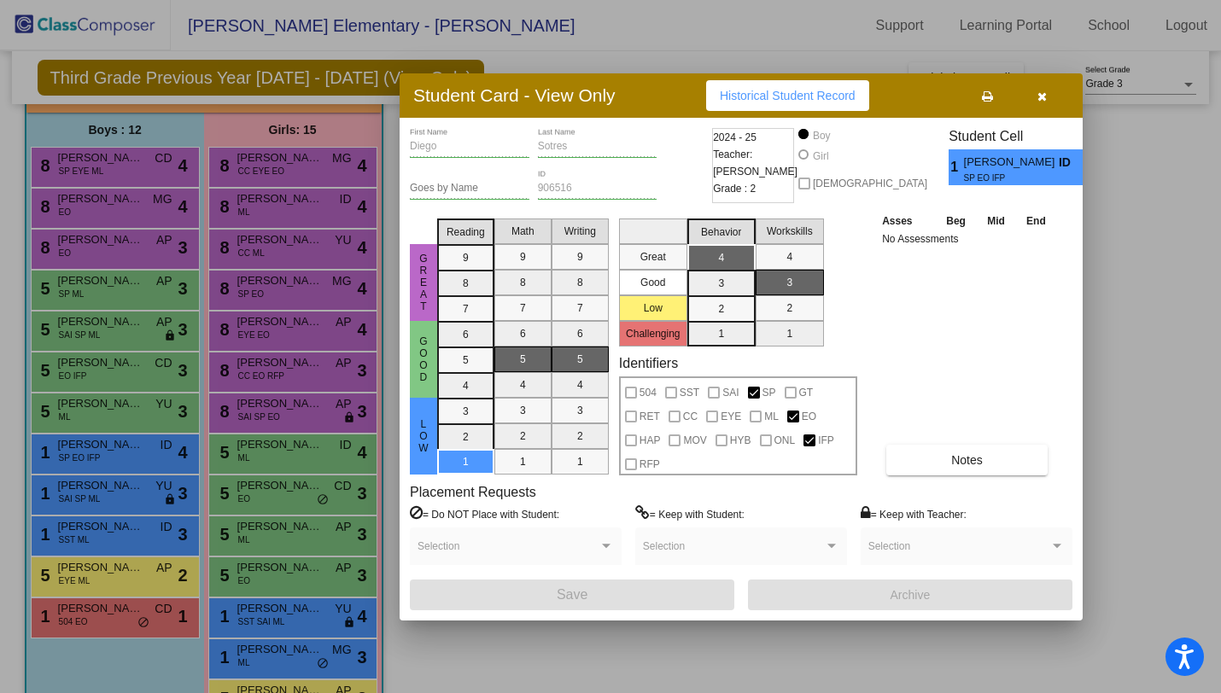
click at [1041, 99] on icon "button" at bounding box center [1042, 97] width 9 height 12
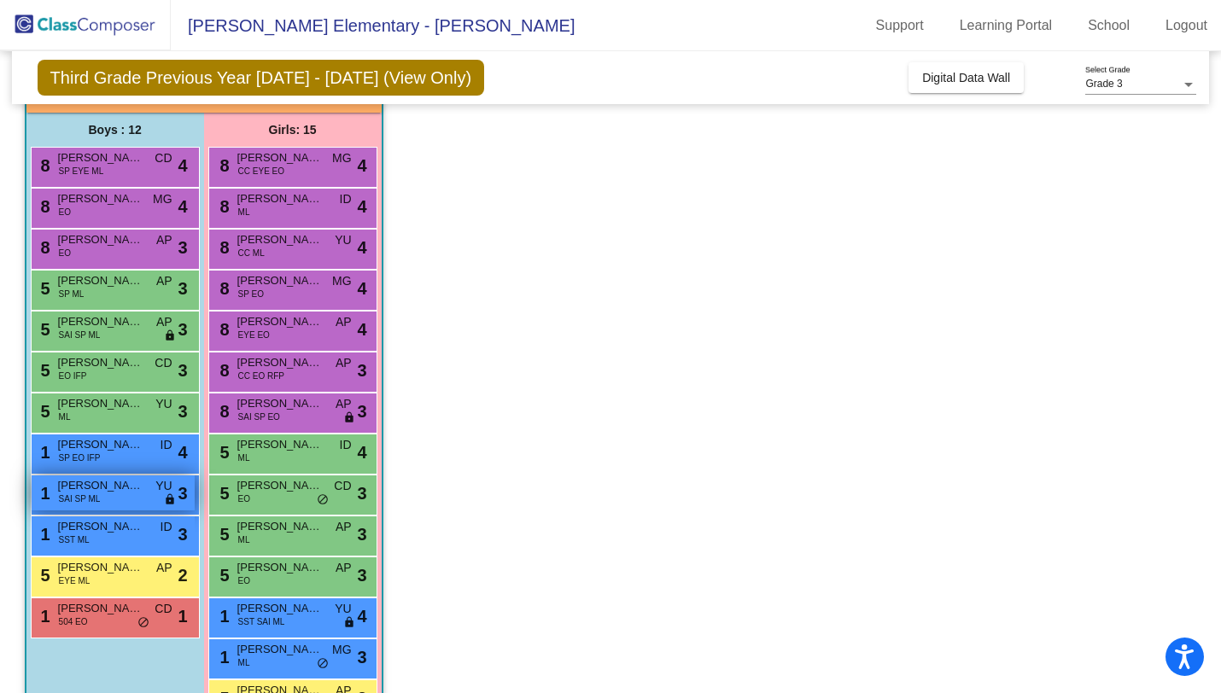
click at [96, 499] on span "SAI SP ML" at bounding box center [80, 499] width 42 height 13
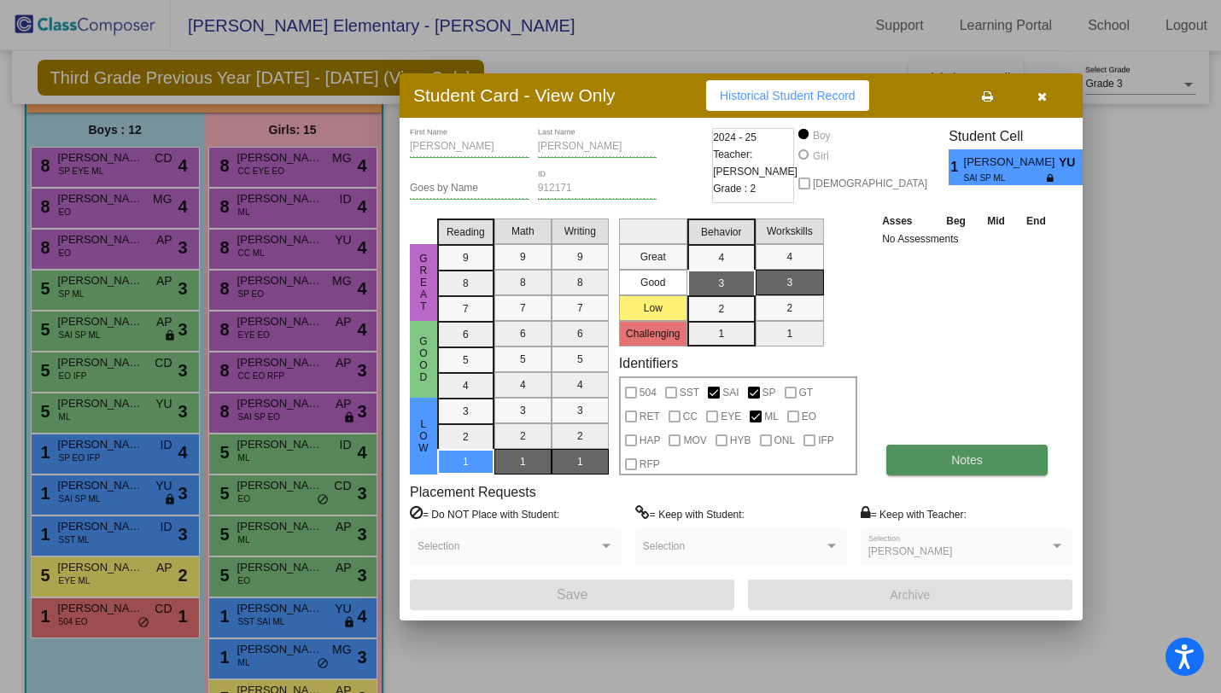
click at [1003, 447] on button "Notes" at bounding box center [967, 460] width 161 height 31
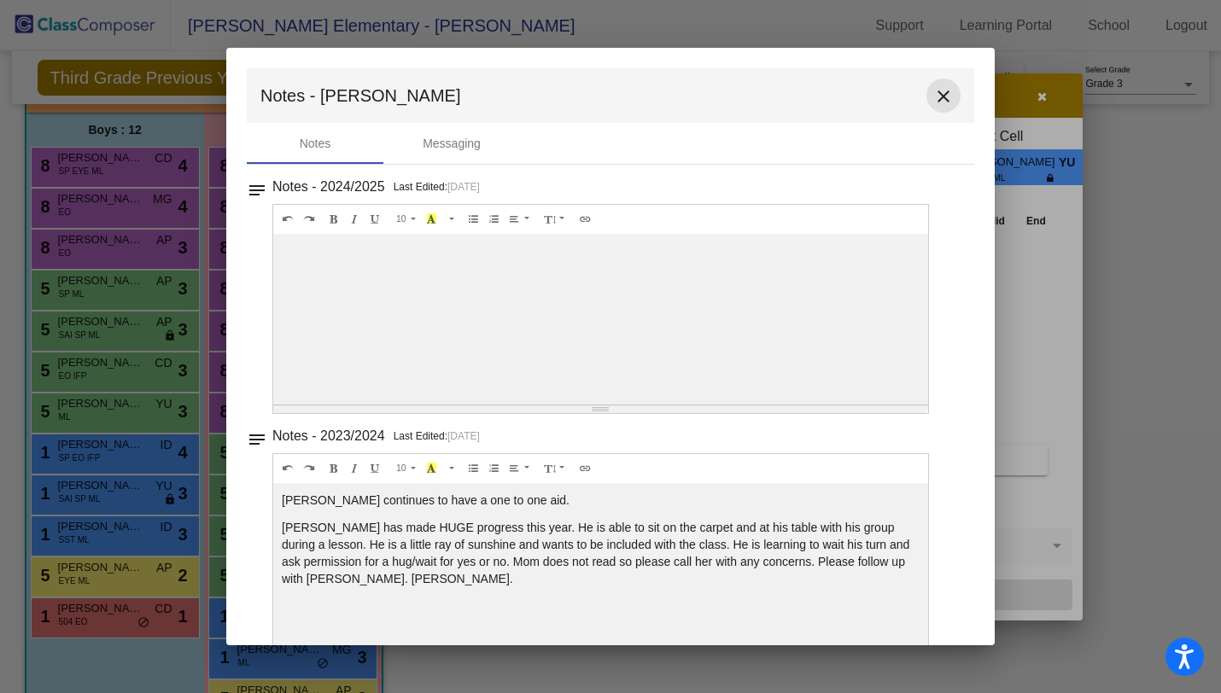
click at [936, 91] on mat-icon "close" at bounding box center [943, 96] width 20 height 20
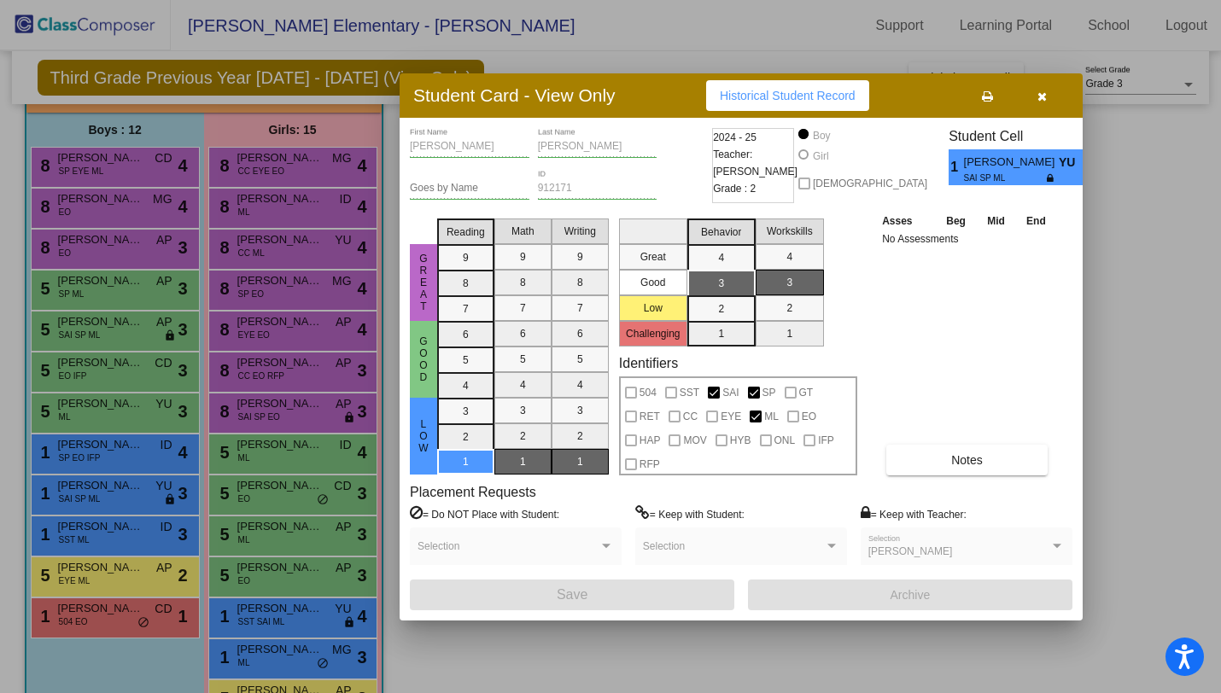
click at [1045, 107] on button "button" at bounding box center [1042, 95] width 55 height 31
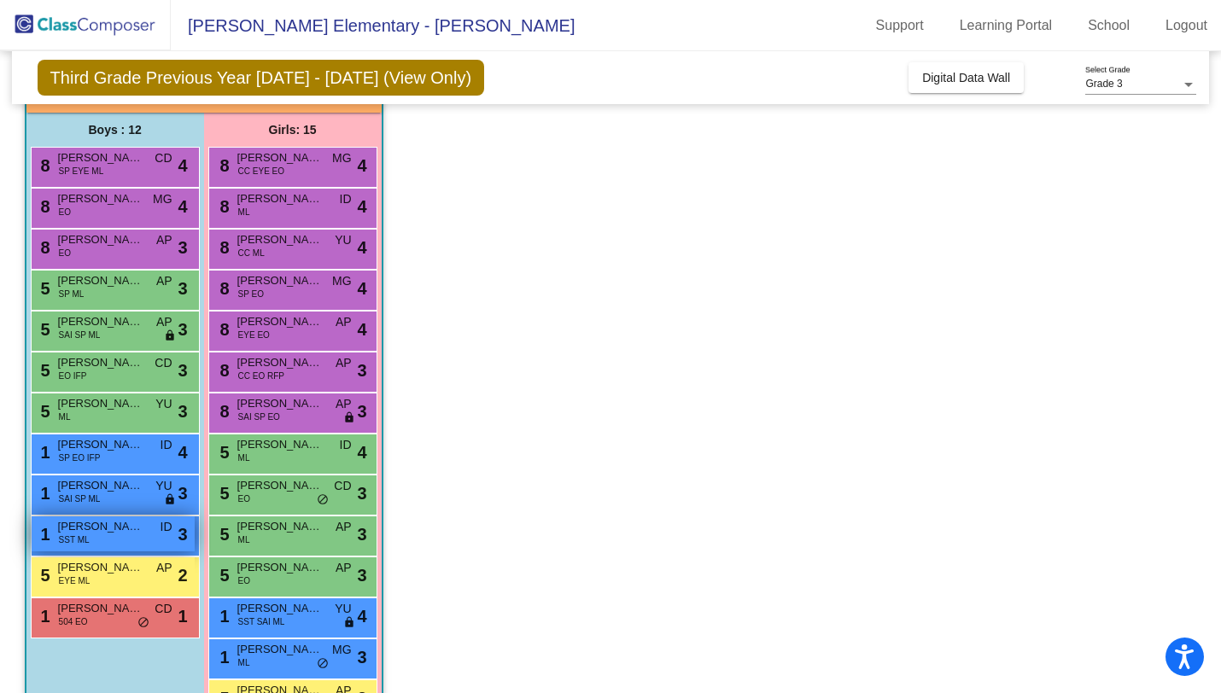
click at [129, 524] on span "[PERSON_NAME]" at bounding box center [100, 526] width 85 height 17
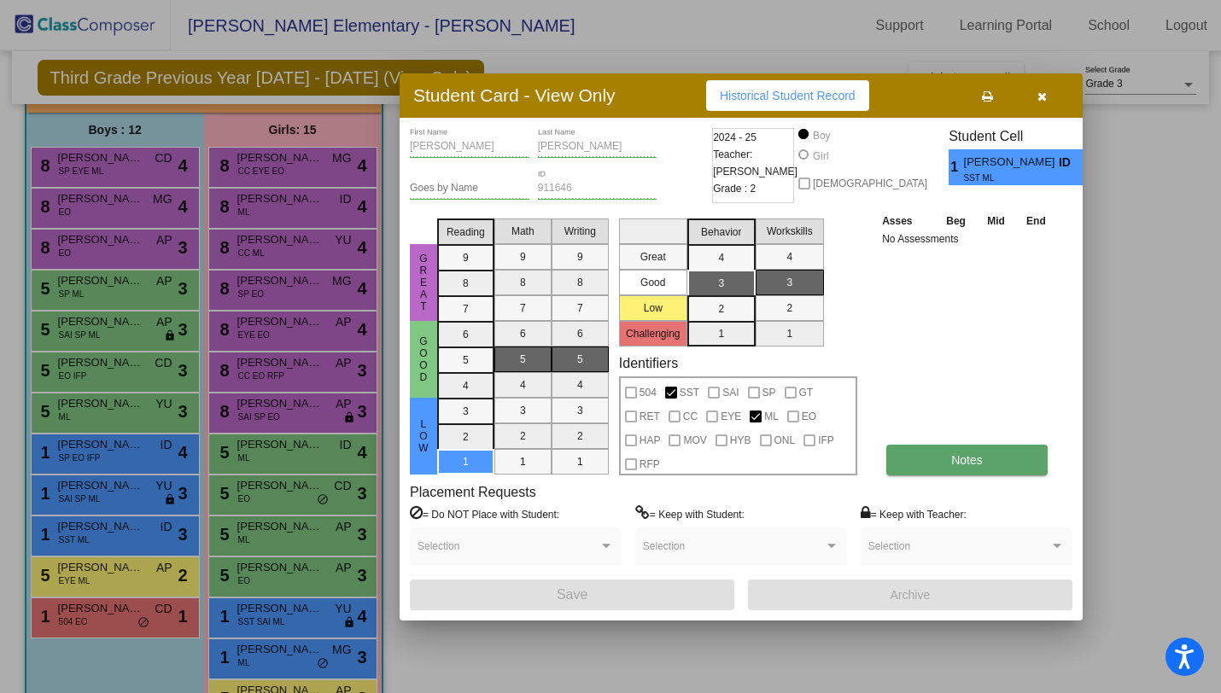
click at [986, 461] on button "Notes" at bounding box center [967, 460] width 161 height 31
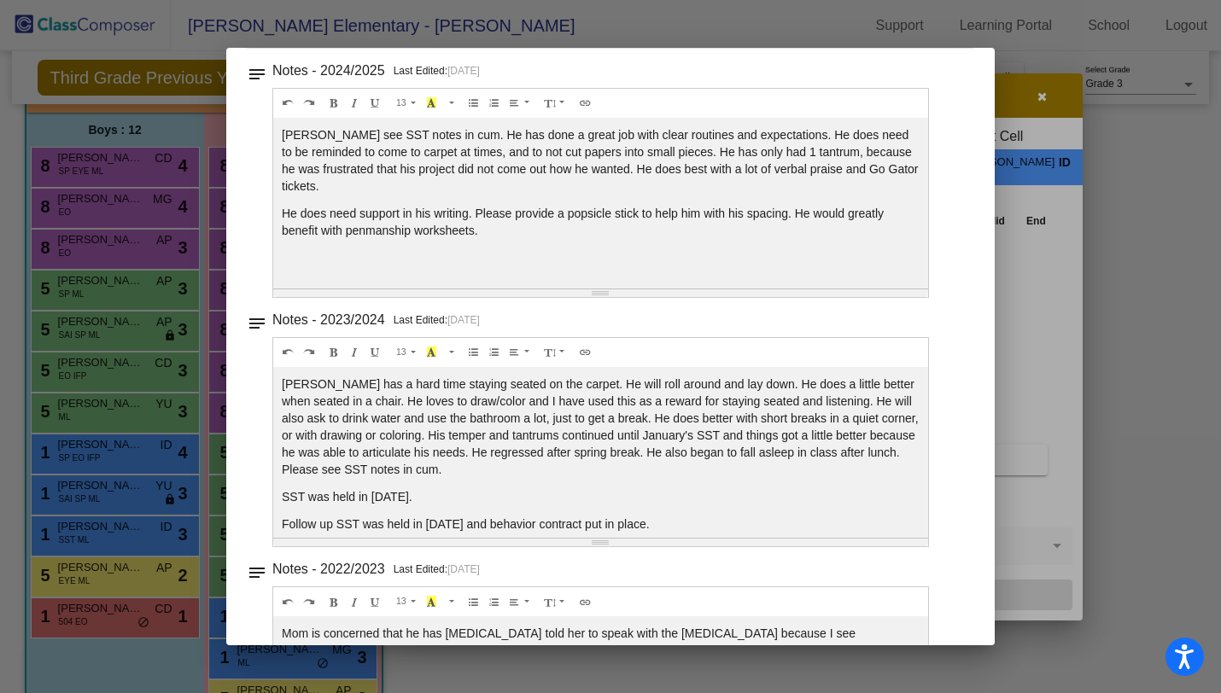
scroll to position [14, 0]
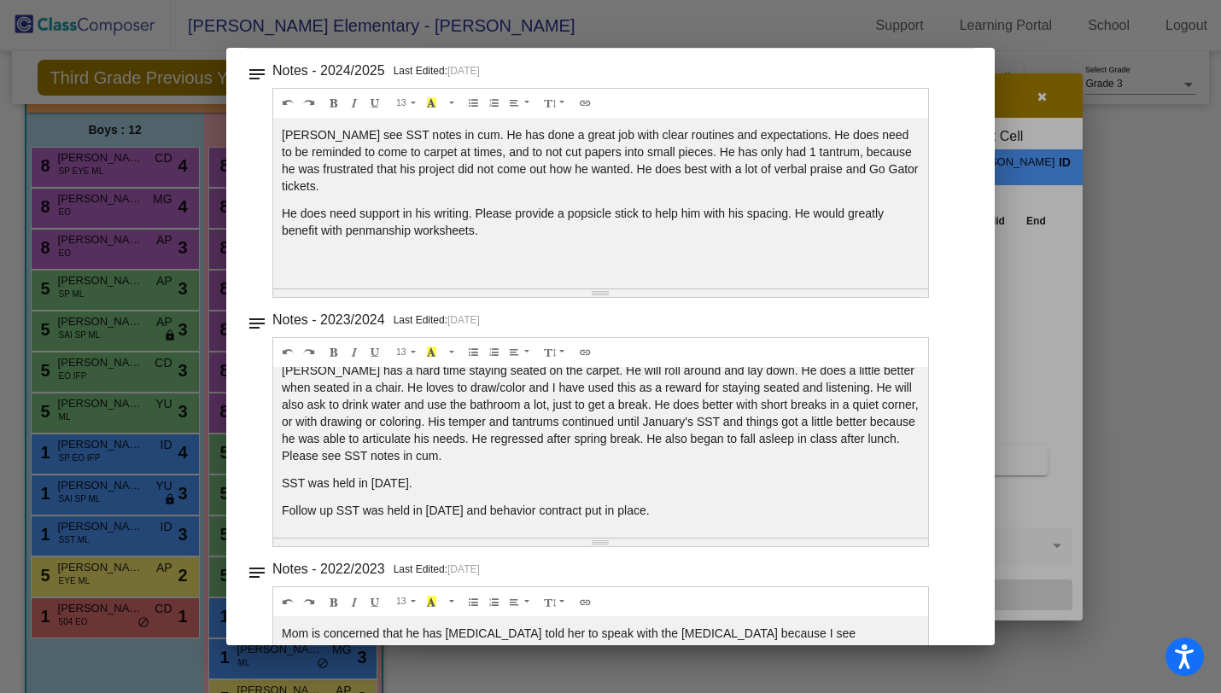
click at [1106, 174] on div at bounding box center [610, 346] width 1221 height 693
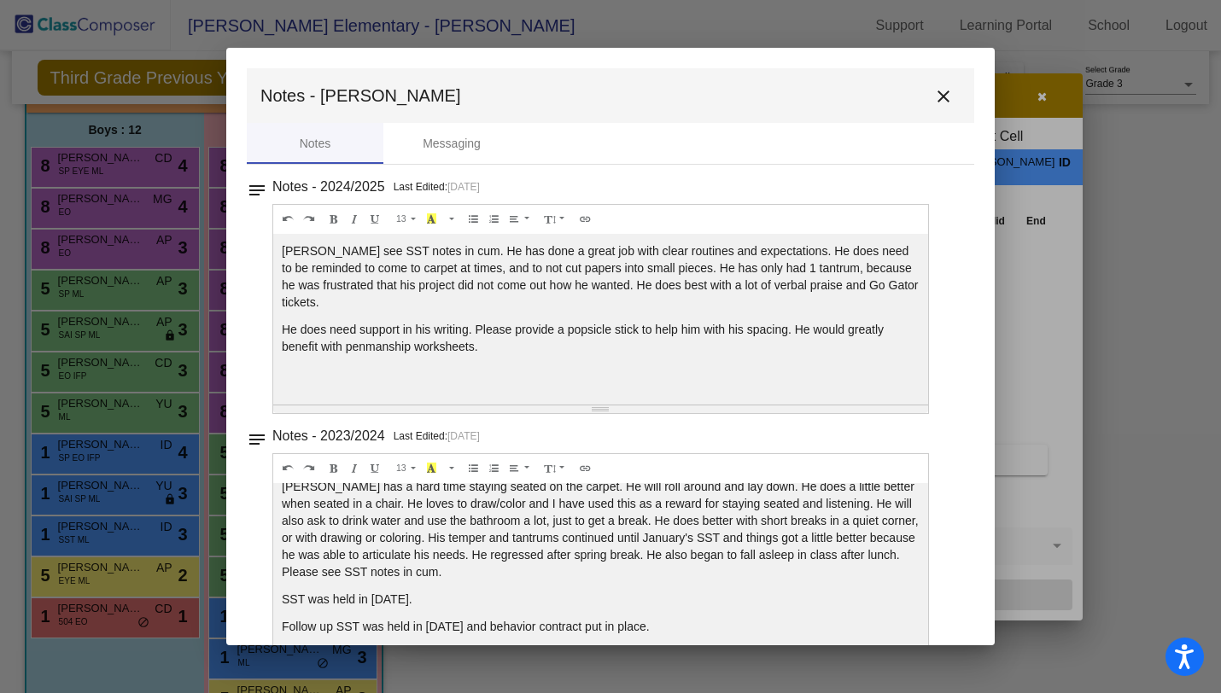
click at [935, 97] on mat-icon "close" at bounding box center [943, 96] width 20 height 20
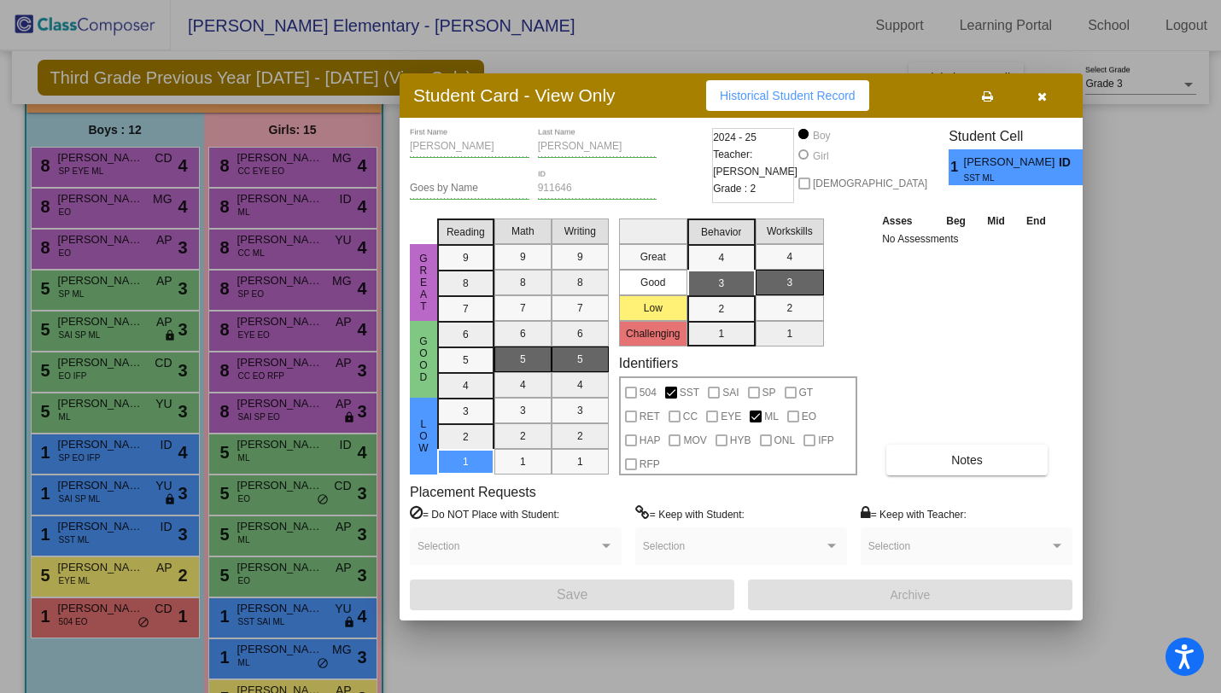
click at [1041, 97] on icon "button" at bounding box center [1042, 97] width 9 height 12
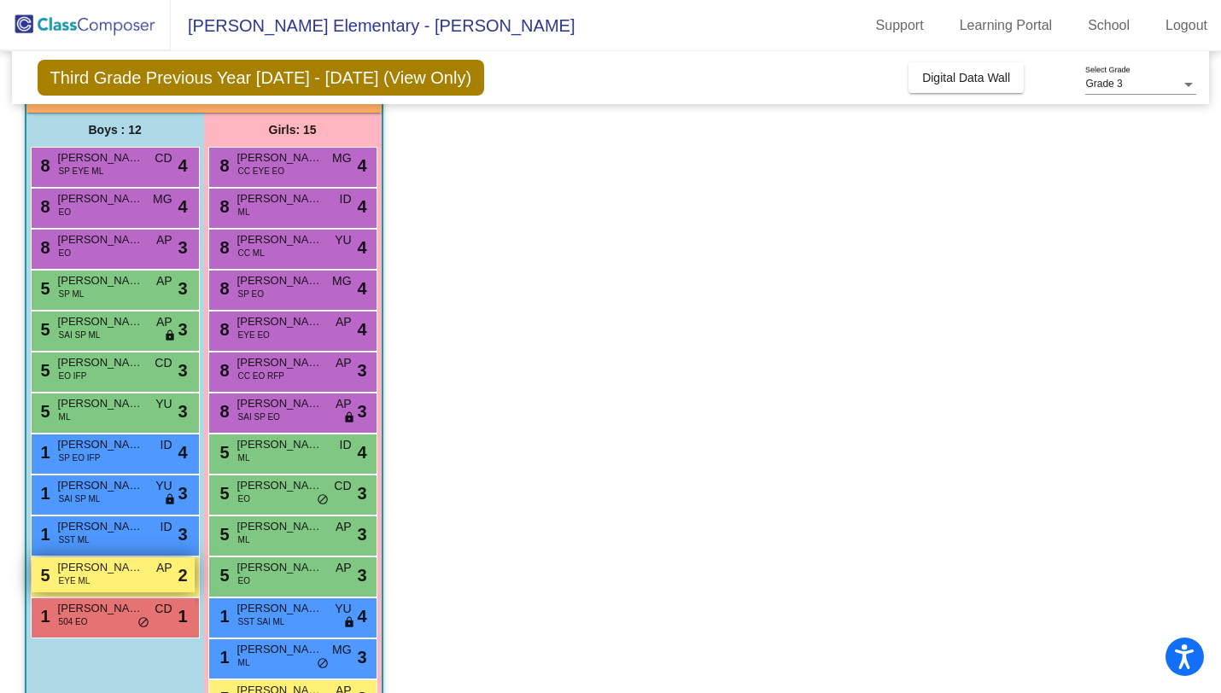
click at [91, 585] on div "5 [PERSON_NAME] EYE ML AP lock do_not_disturb_alt 2" at bounding box center [113, 575] width 163 height 35
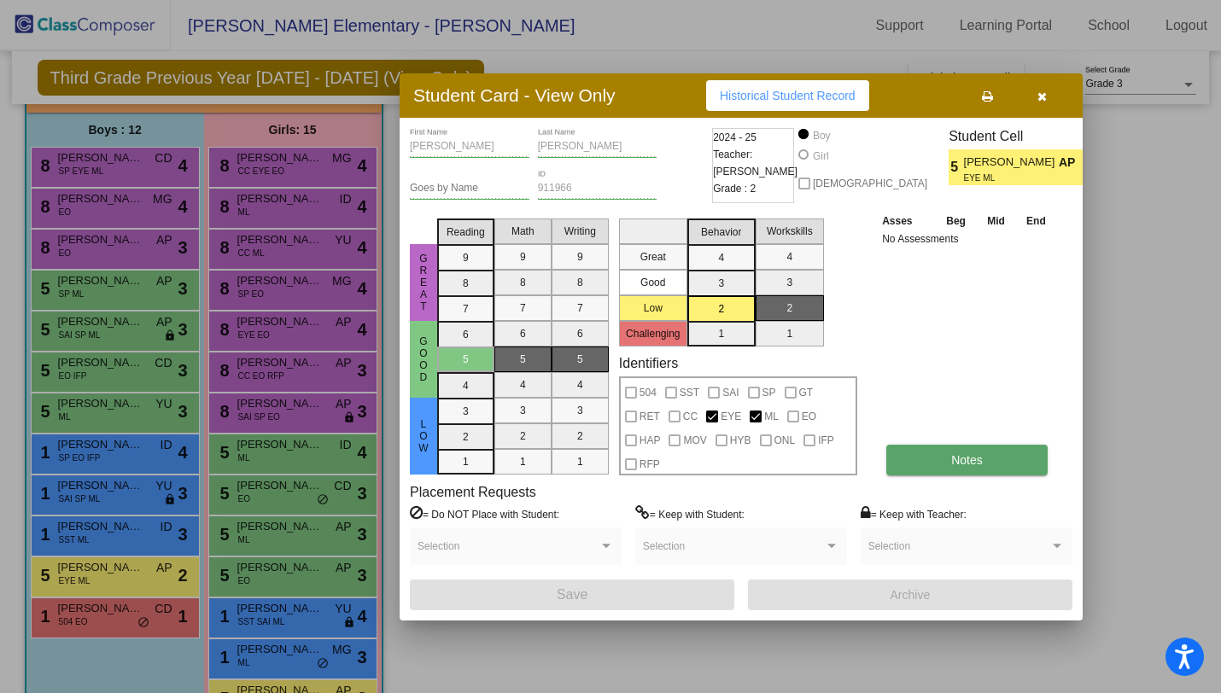
click at [950, 455] on button "Notes" at bounding box center [967, 460] width 161 height 31
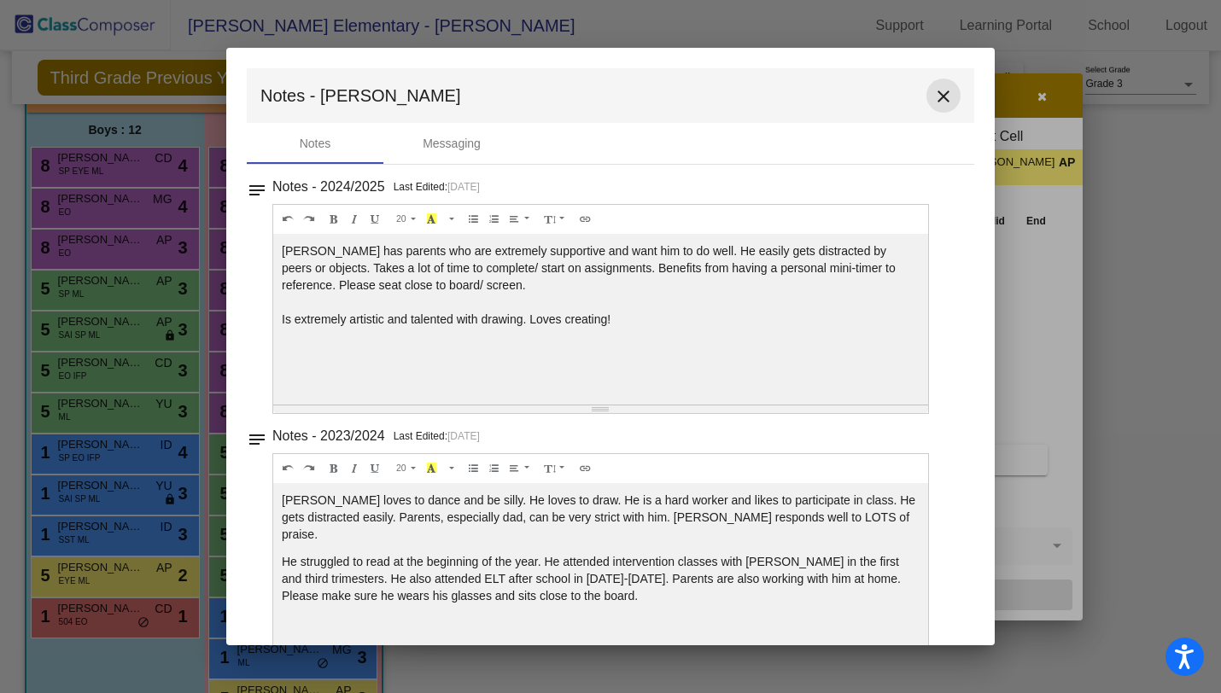
click at [934, 88] on mat-icon "close" at bounding box center [943, 96] width 20 height 20
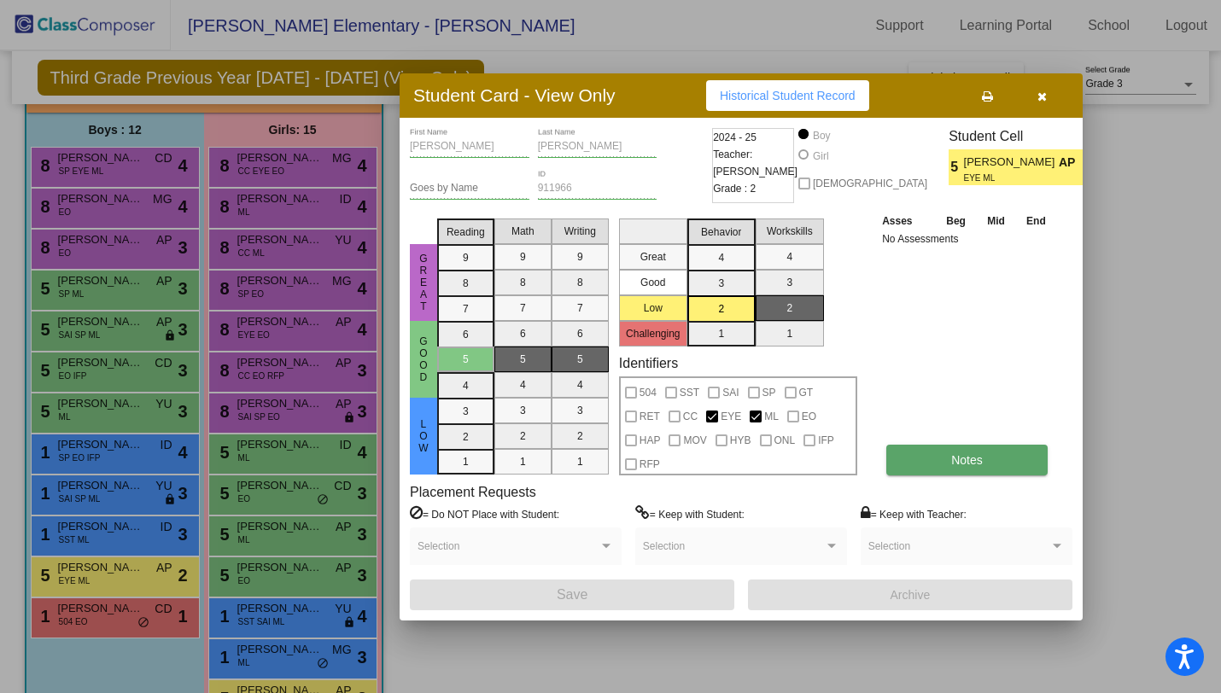
click at [965, 465] on span "Notes" at bounding box center [967, 460] width 32 height 14
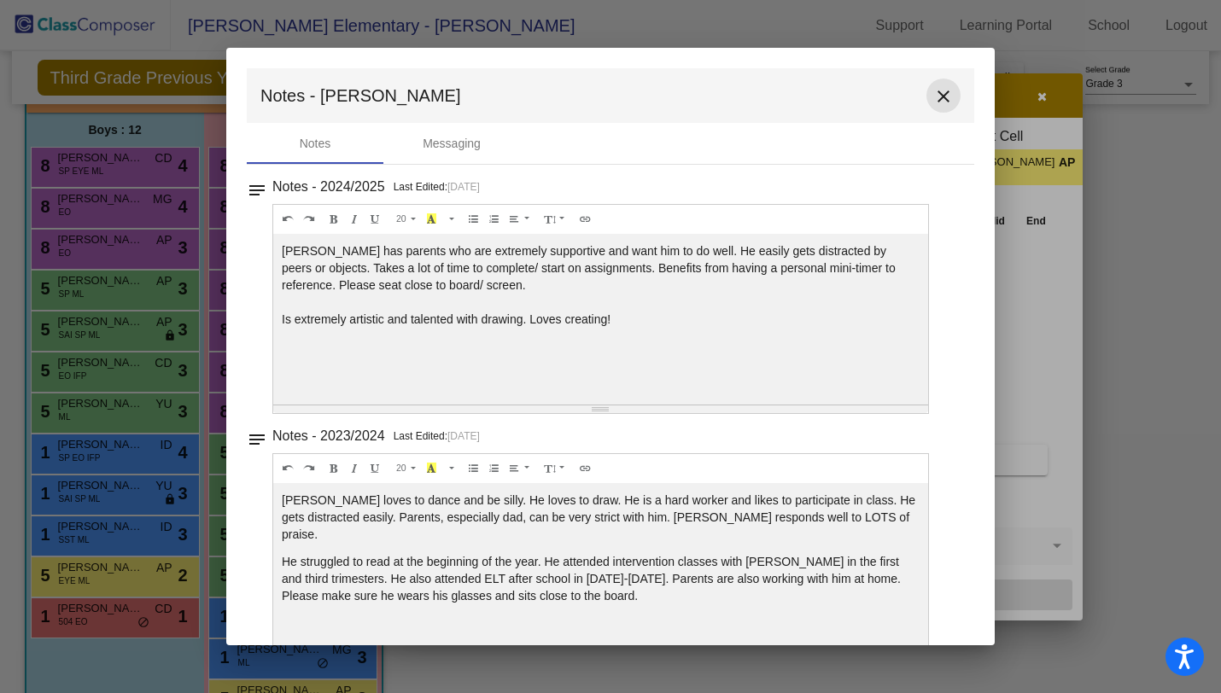
click at [939, 91] on mat-icon "close" at bounding box center [943, 96] width 20 height 20
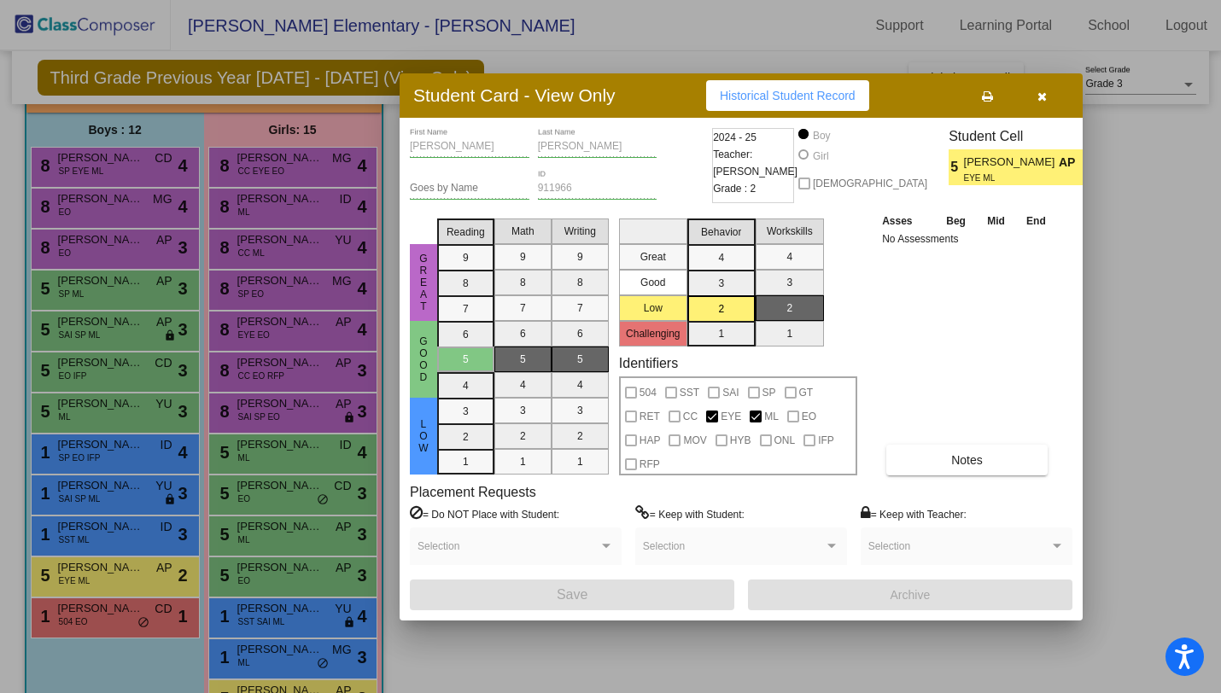
click at [68, 633] on div at bounding box center [610, 346] width 1221 height 693
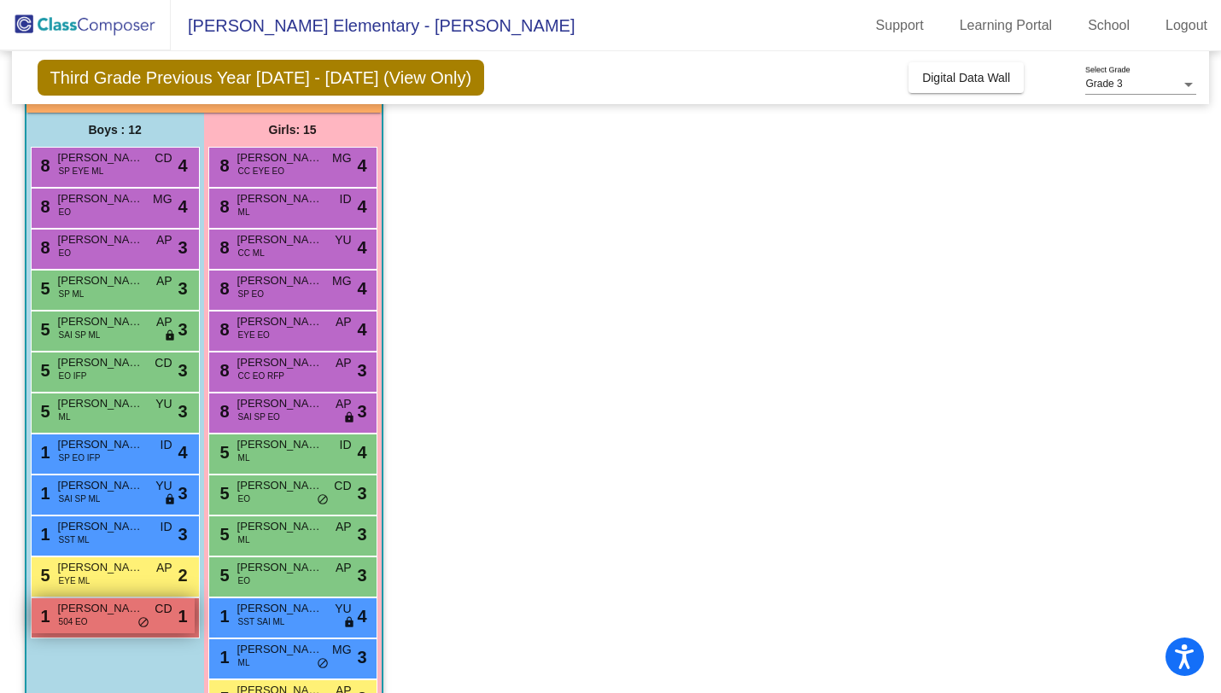
click at [130, 611] on span "[PERSON_NAME]" at bounding box center [100, 608] width 85 height 17
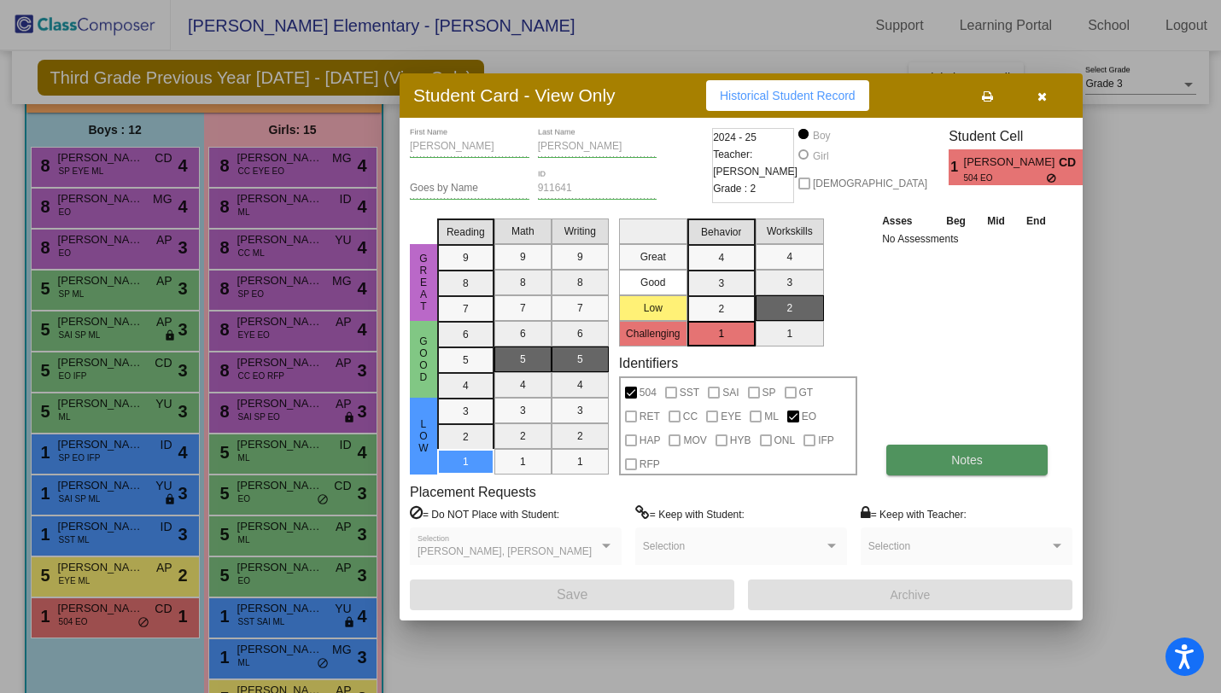
click at [1027, 462] on button "Notes" at bounding box center [967, 460] width 161 height 31
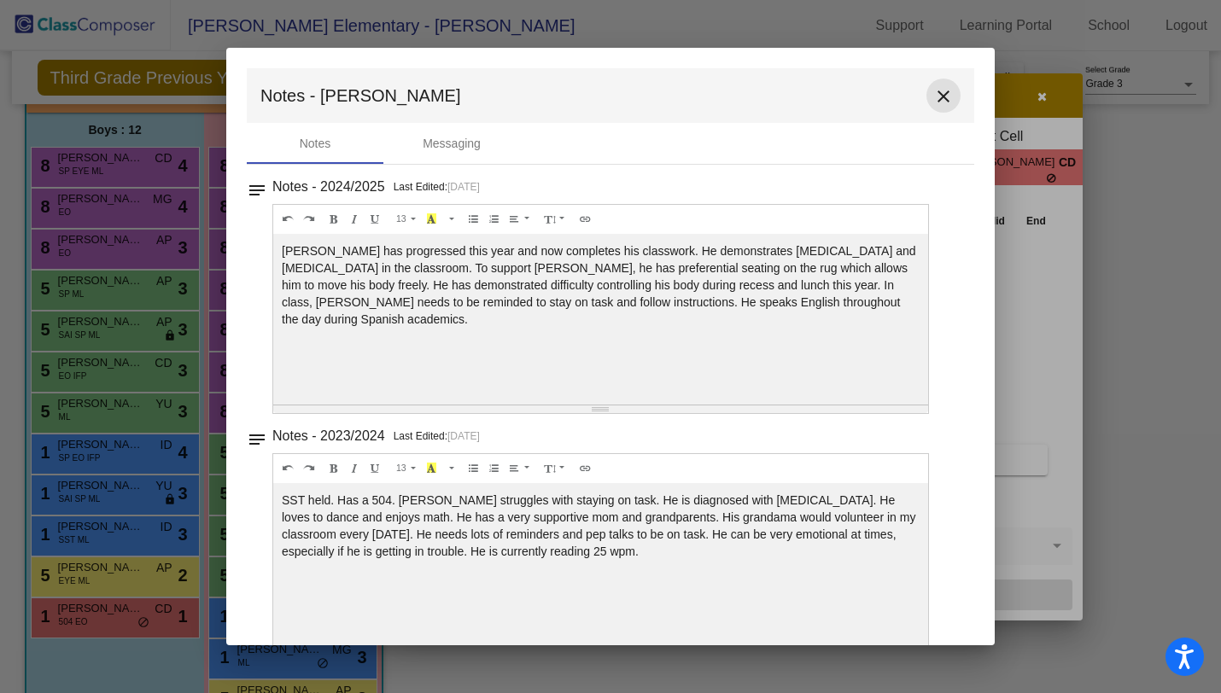
click at [942, 93] on mat-icon "close" at bounding box center [943, 96] width 20 height 20
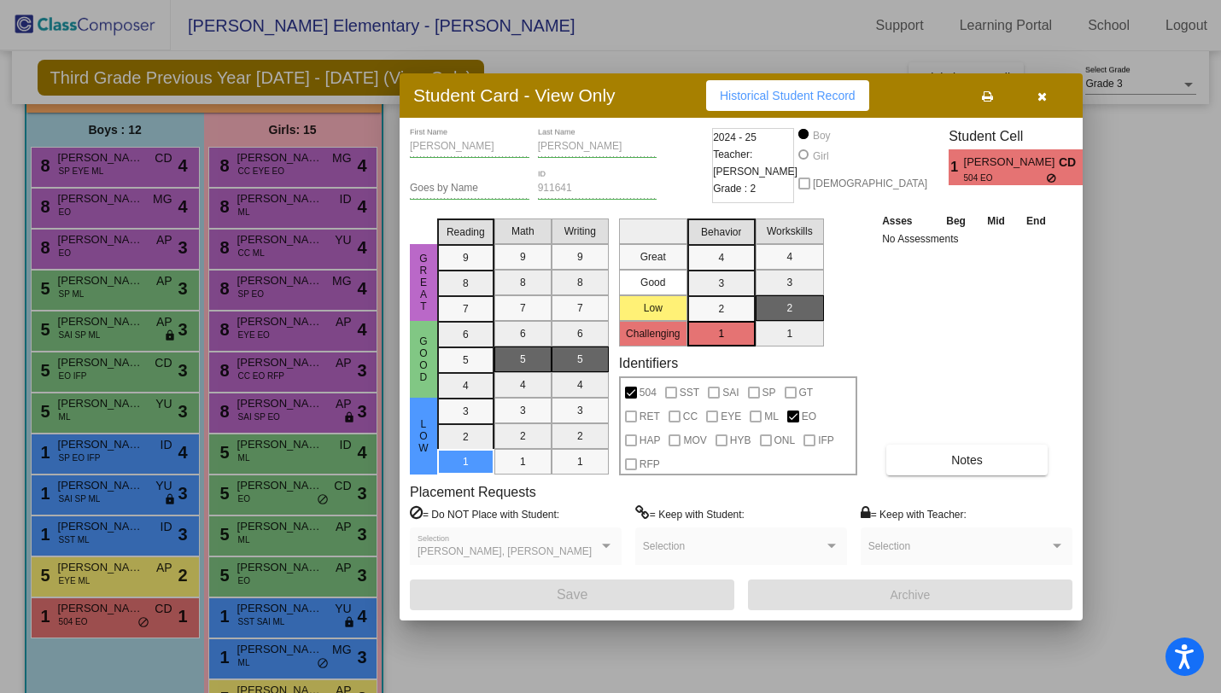
click at [1046, 94] on button "button" at bounding box center [1042, 95] width 55 height 31
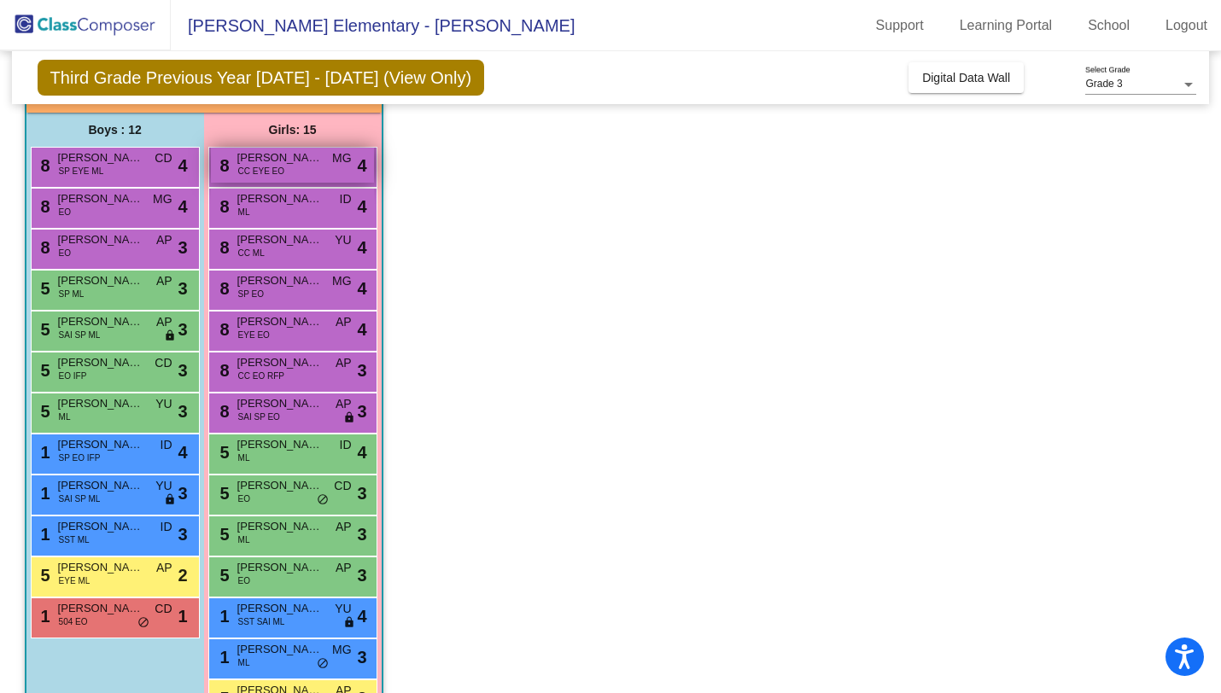
click at [326, 168] on div "8 [PERSON_NAME] CC EYE EO MG lock do_not_disturb_alt 4" at bounding box center [292, 165] width 163 height 35
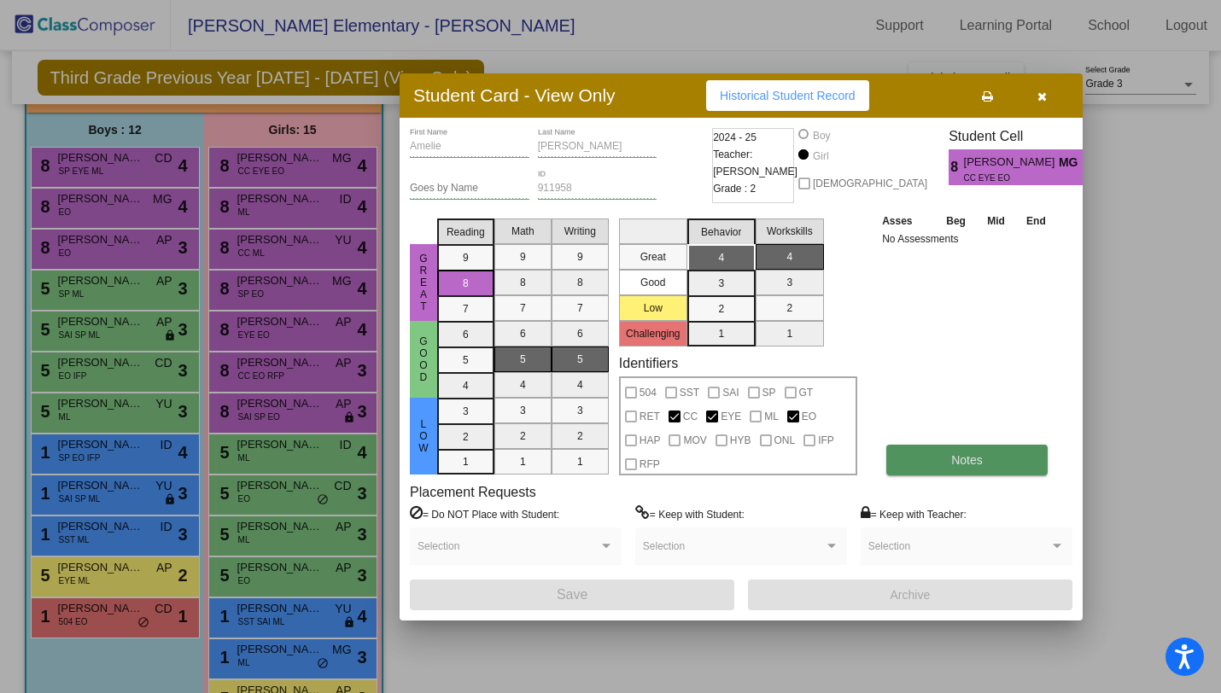
click at [1004, 454] on button "Notes" at bounding box center [967, 460] width 161 height 31
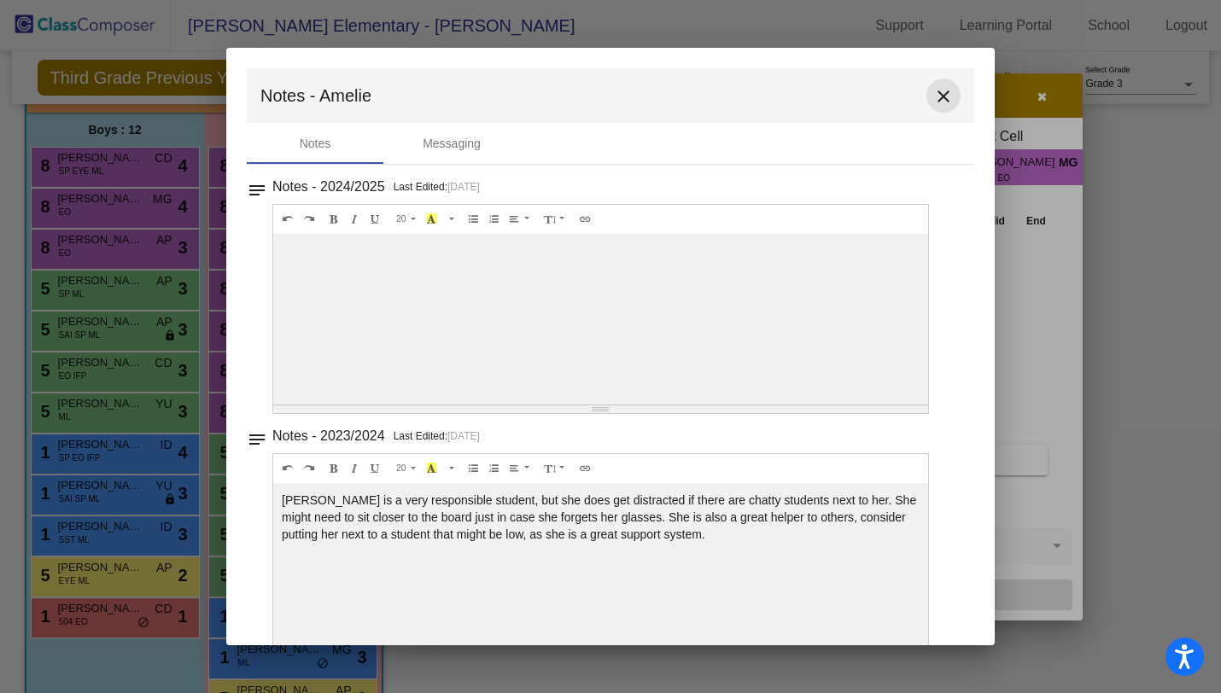
click at [935, 97] on mat-icon "close" at bounding box center [943, 96] width 20 height 20
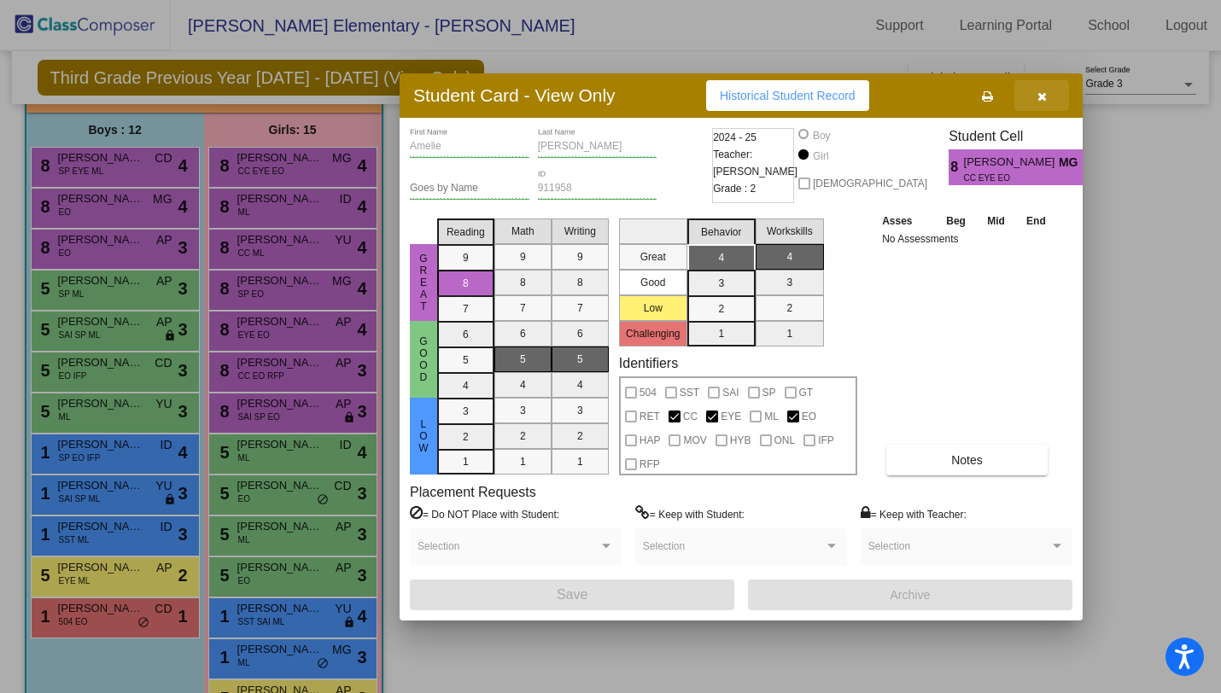
click at [1046, 102] on icon "button" at bounding box center [1042, 97] width 9 height 12
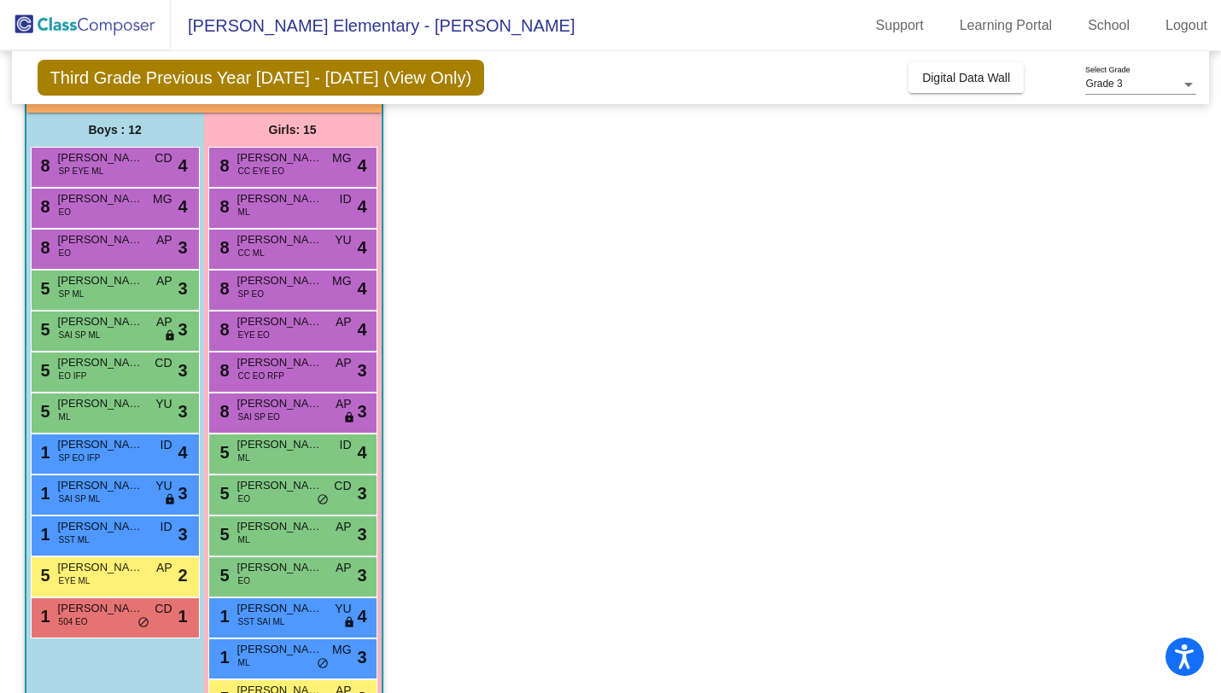
click at [297, 226] on div "8 [PERSON_NAME]-Sales ML ID lock do_not_disturb_alt 4" at bounding box center [292, 208] width 169 height 41
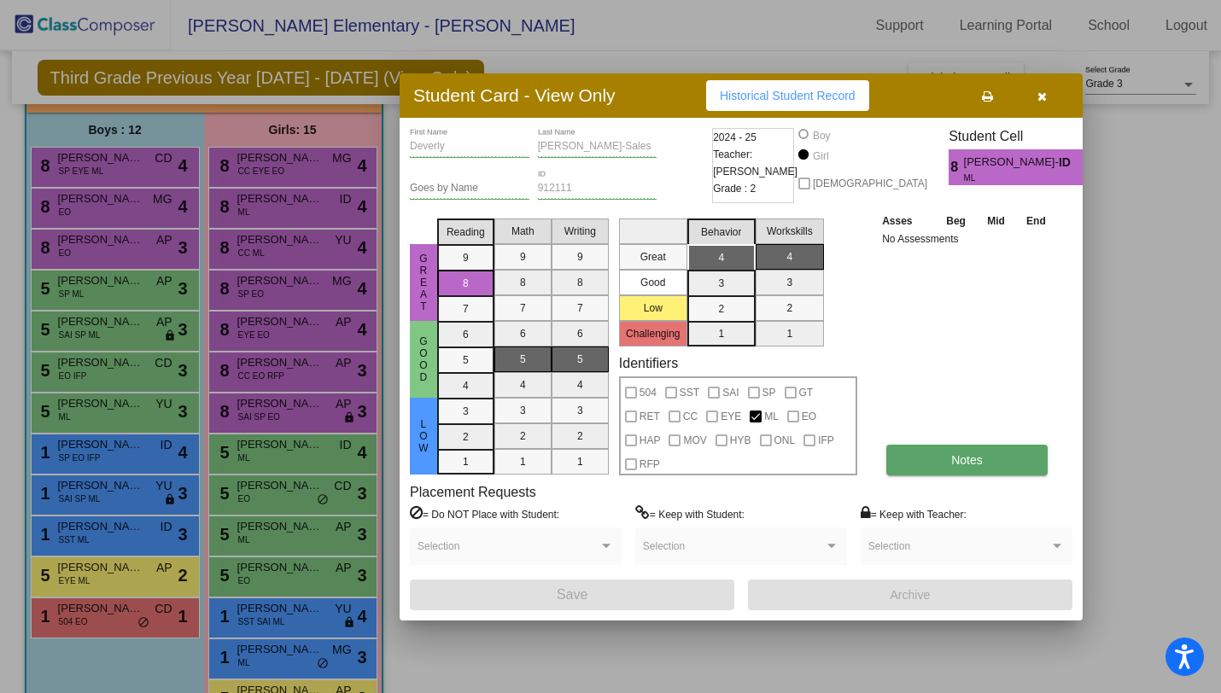
click at [945, 464] on button "Notes" at bounding box center [967, 460] width 161 height 31
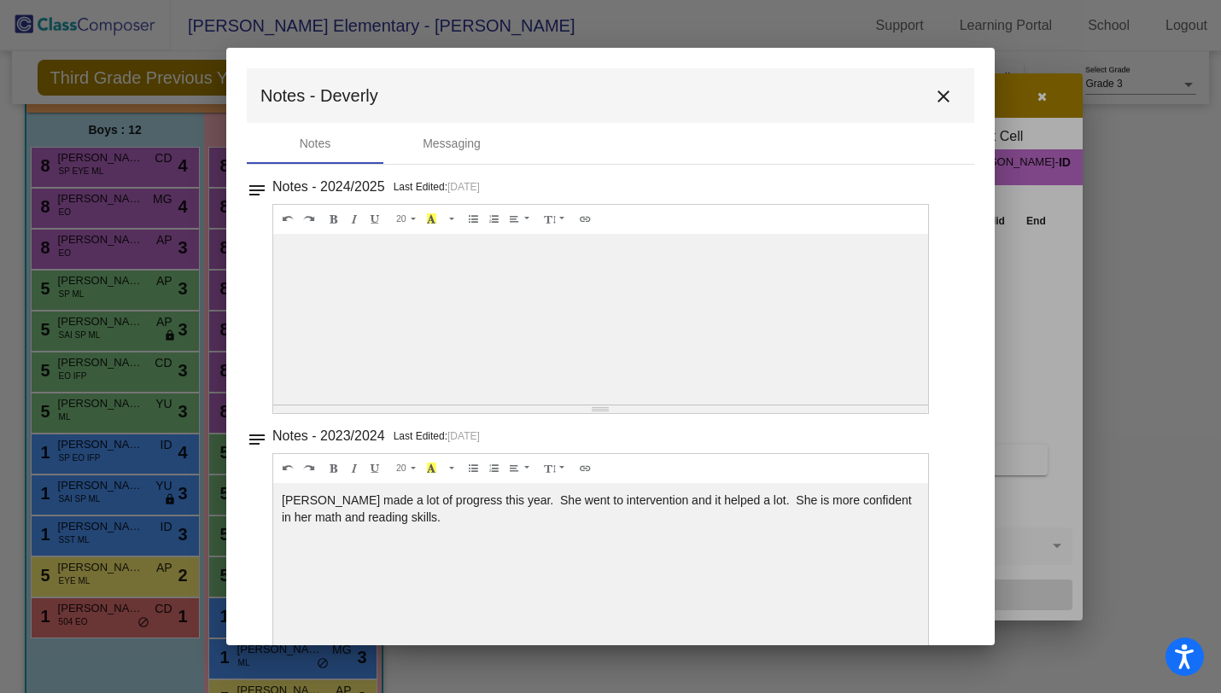
click at [934, 113] on mat-toolbar "Notes - Deverly close" at bounding box center [611, 95] width 728 height 55
click at [933, 103] on mat-icon "close" at bounding box center [943, 96] width 20 height 20
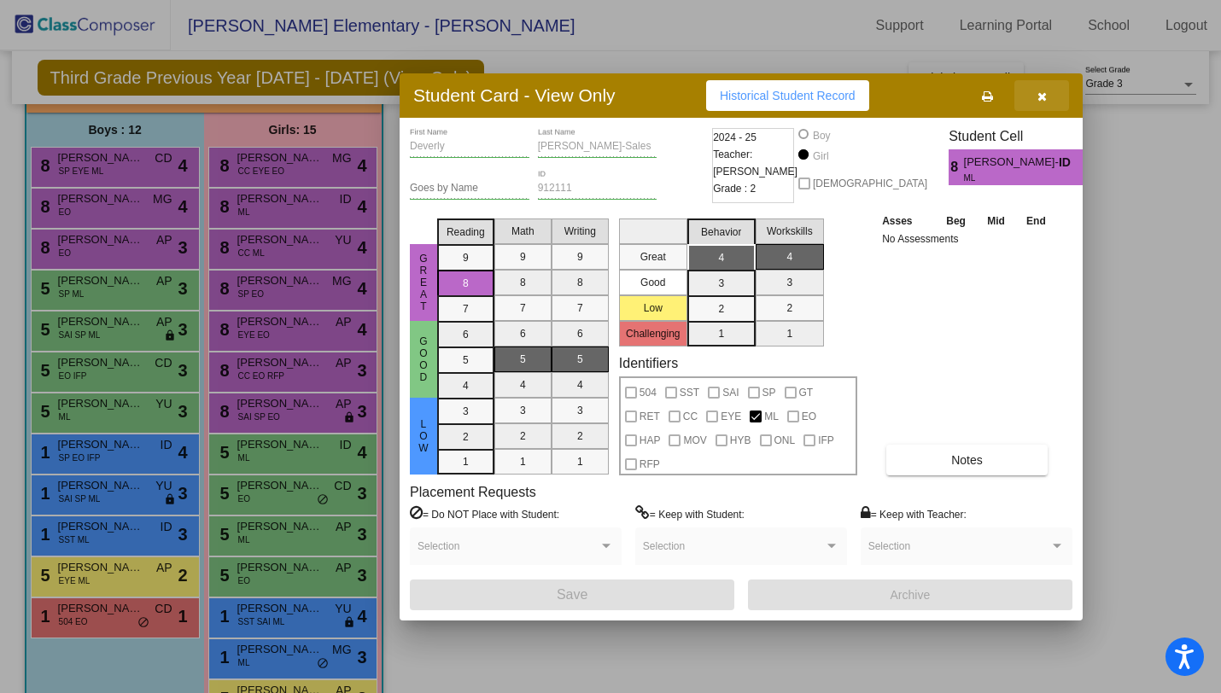
click at [1050, 99] on button "button" at bounding box center [1042, 95] width 55 height 31
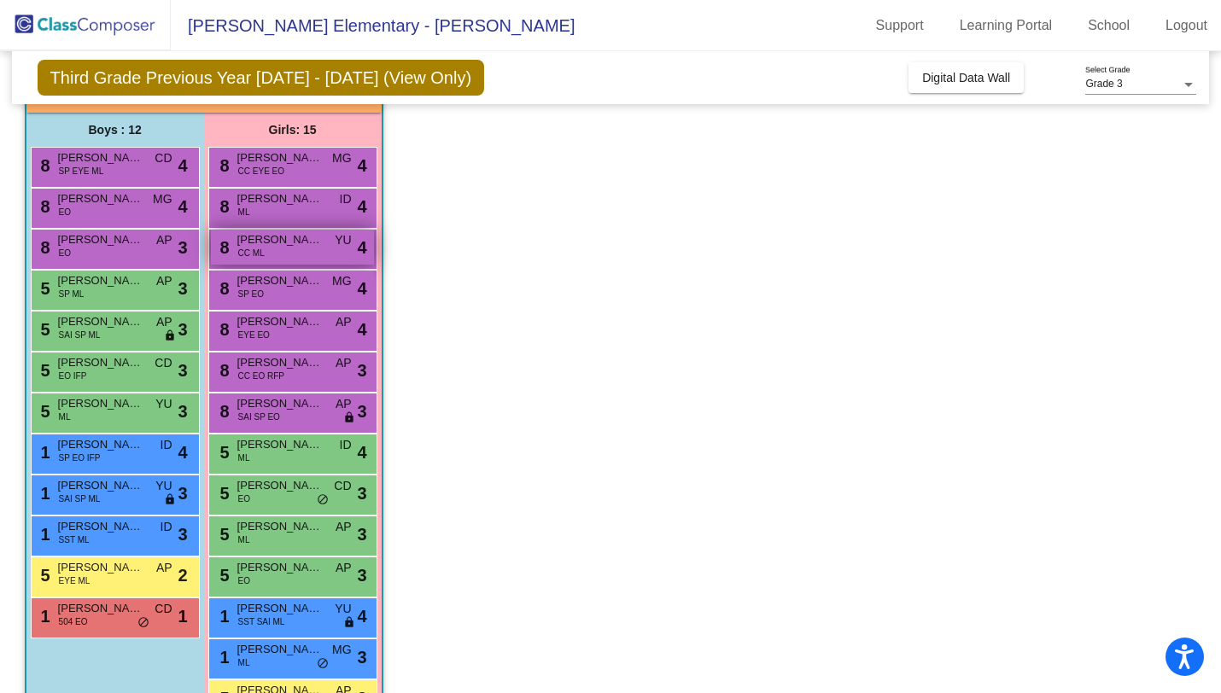
click at [313, 236] on span "[PERSON_NAME]" at bounding box center [279, 239] width 85 height 17
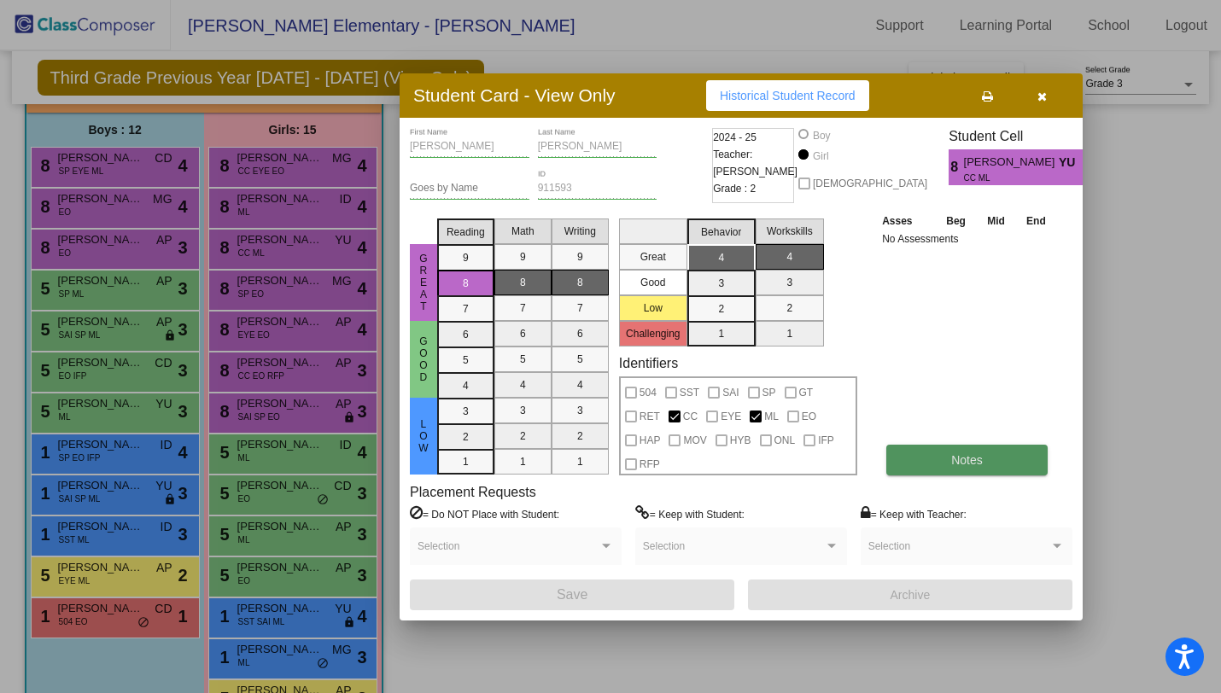
click at [997, 452] on button "Notes" at bounding box center [967, 460] width 161 height 31
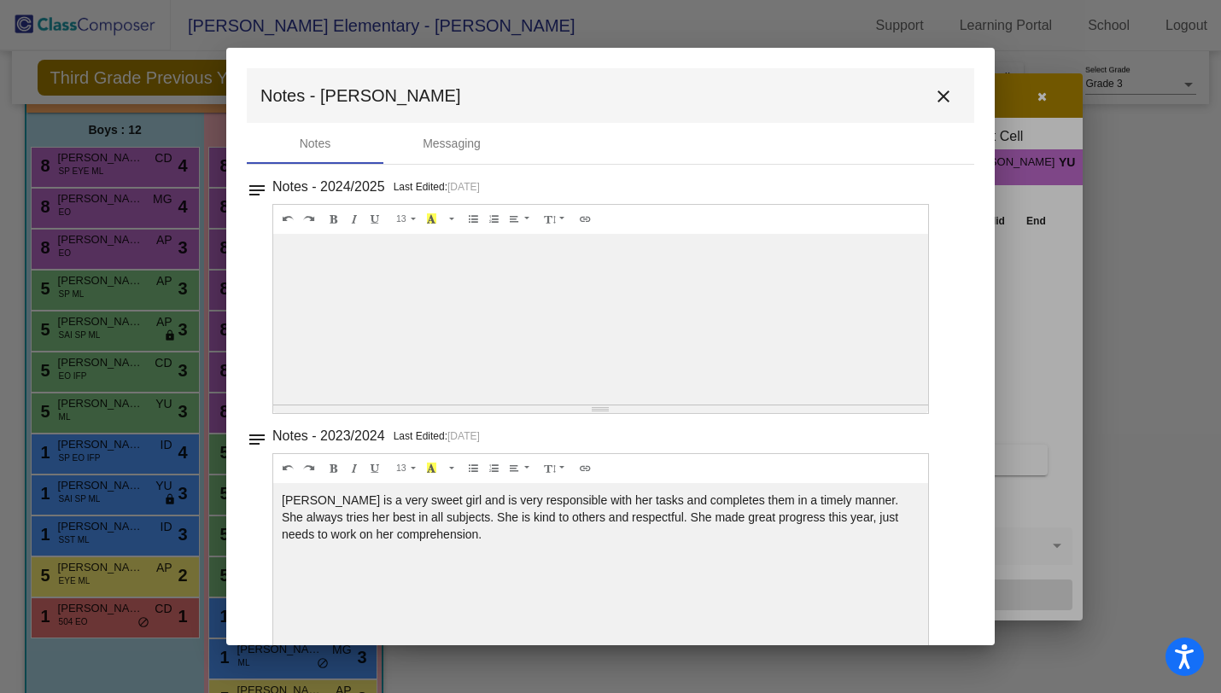
click at [933, 91] on mat-icon "close" at bounding box center [943, 96] width 20 height 20
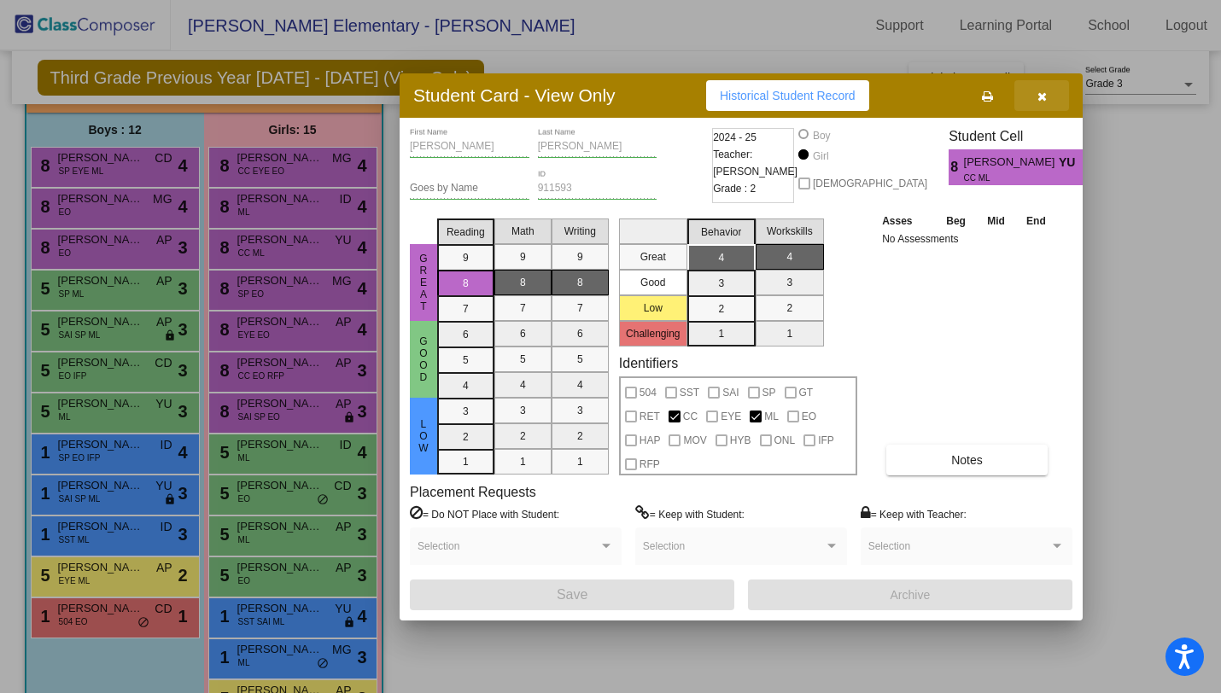
click at [1058, 93] on button "button" at bounding box center [1042, 95] width 55 height 31
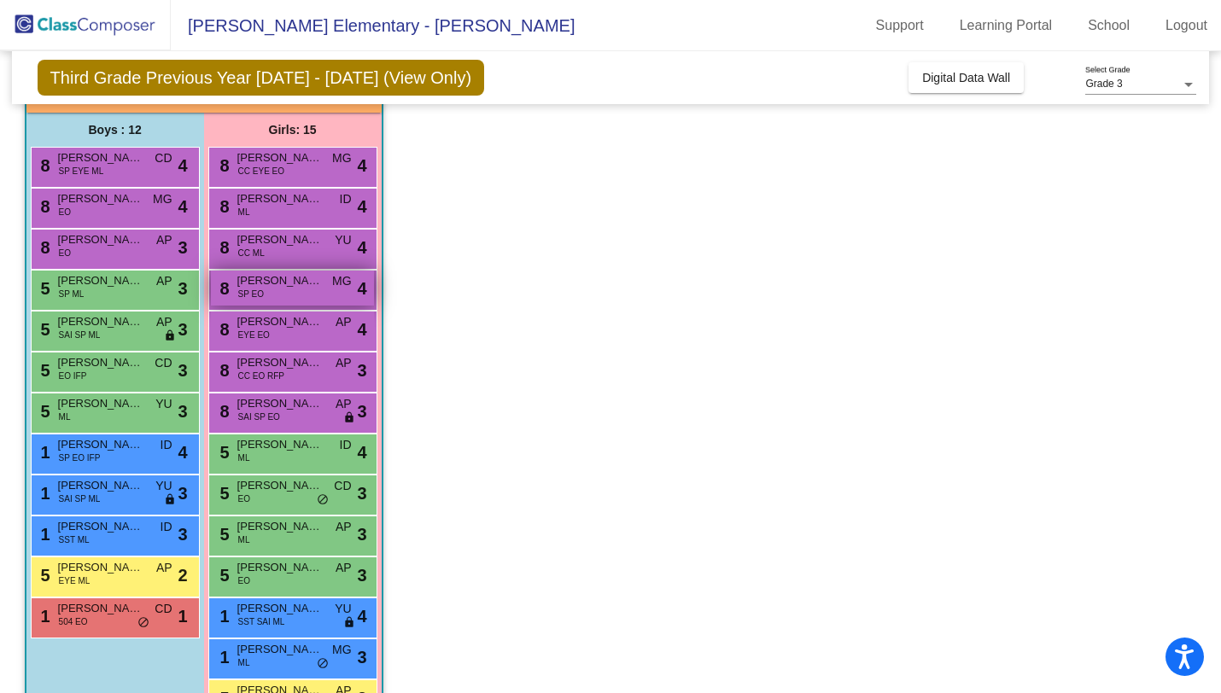
click at [324, 293] on div "8 [PERSON_NAME] SP EO MG lock do_not_disturb_alt 4" at bounding box center [292, 288] width 163 height 35
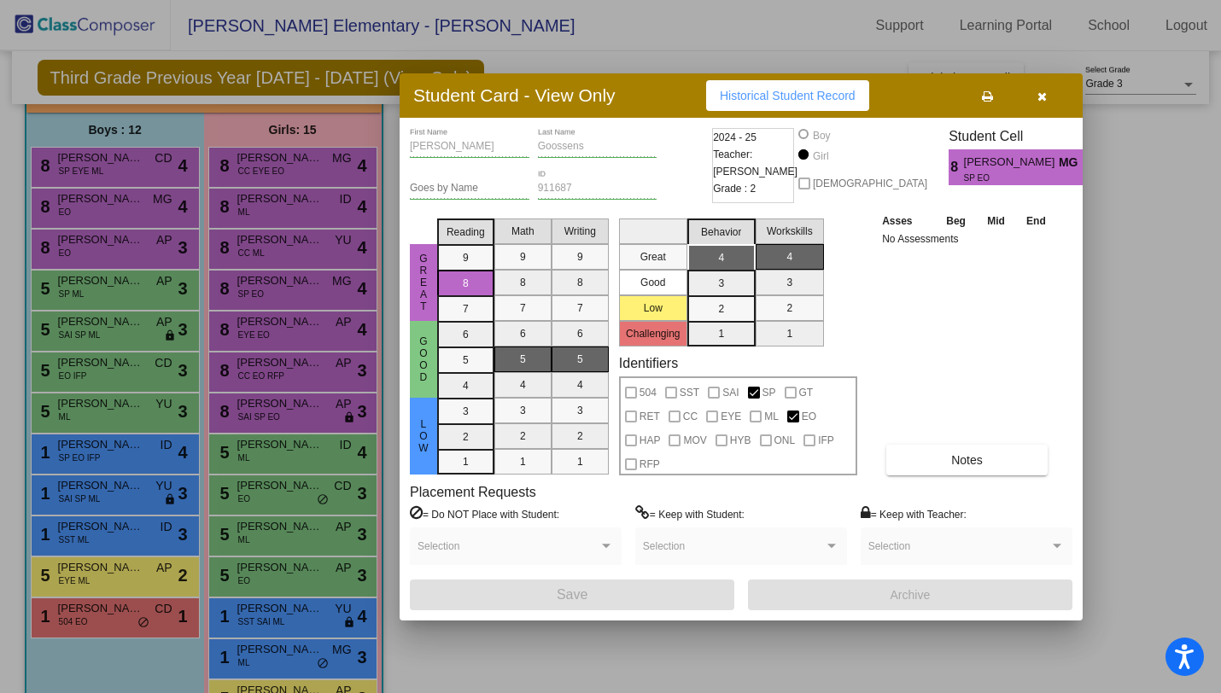
click at [903, 442] on div "Asses Beg Mid End No Assessments Notes" at bounding box center [967, 344] width 179 height 264
click at [933, 461] on button "Notes" at bounding box center [967, 460] width 161 height 31
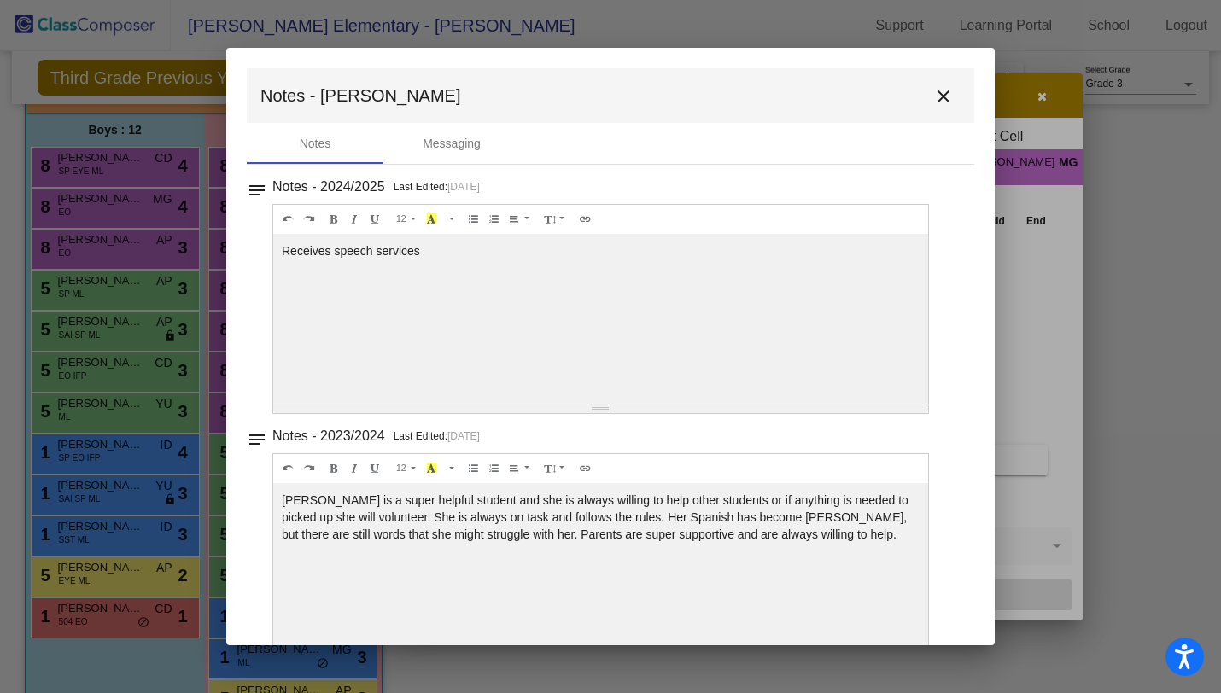
click at [939, 96] on mat-icon "close" at bounding box center [943, 96] width 20 height 20
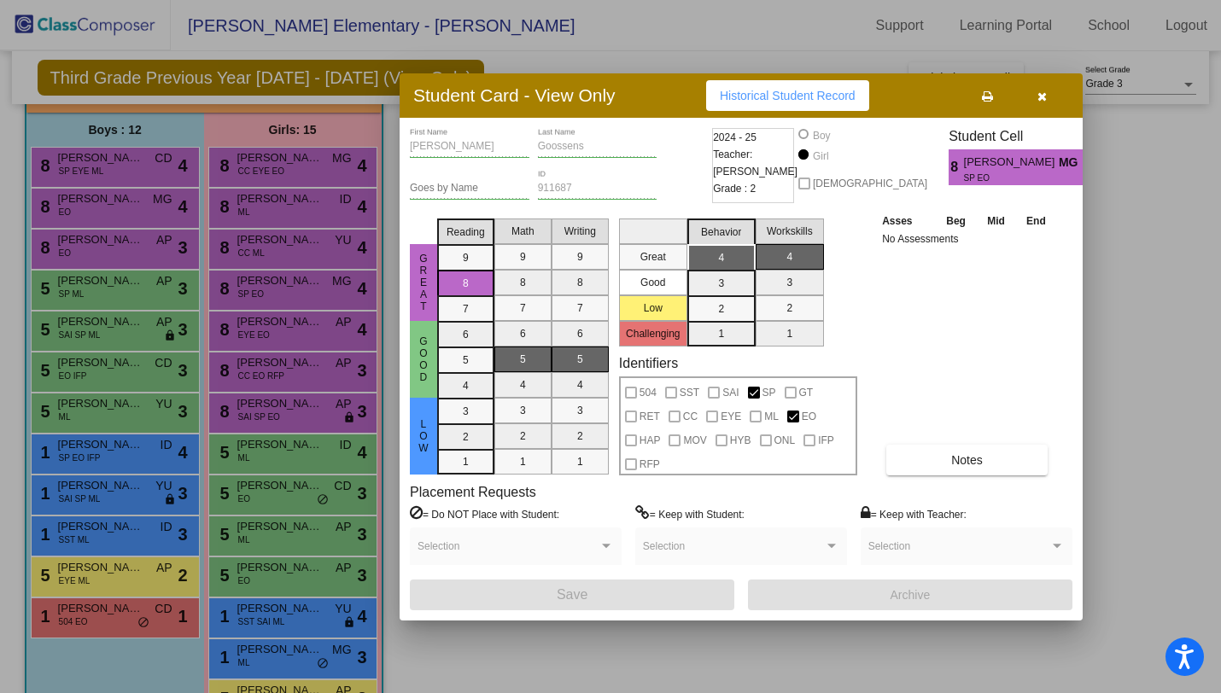
click at [1042, 114] on div "Student Card - View Only Historical Student Record" at bounding box center [741, 95] width 683 height 44
click at [1042, 107] on button "button" at bounding box center [1042, 95] width 55 height 31
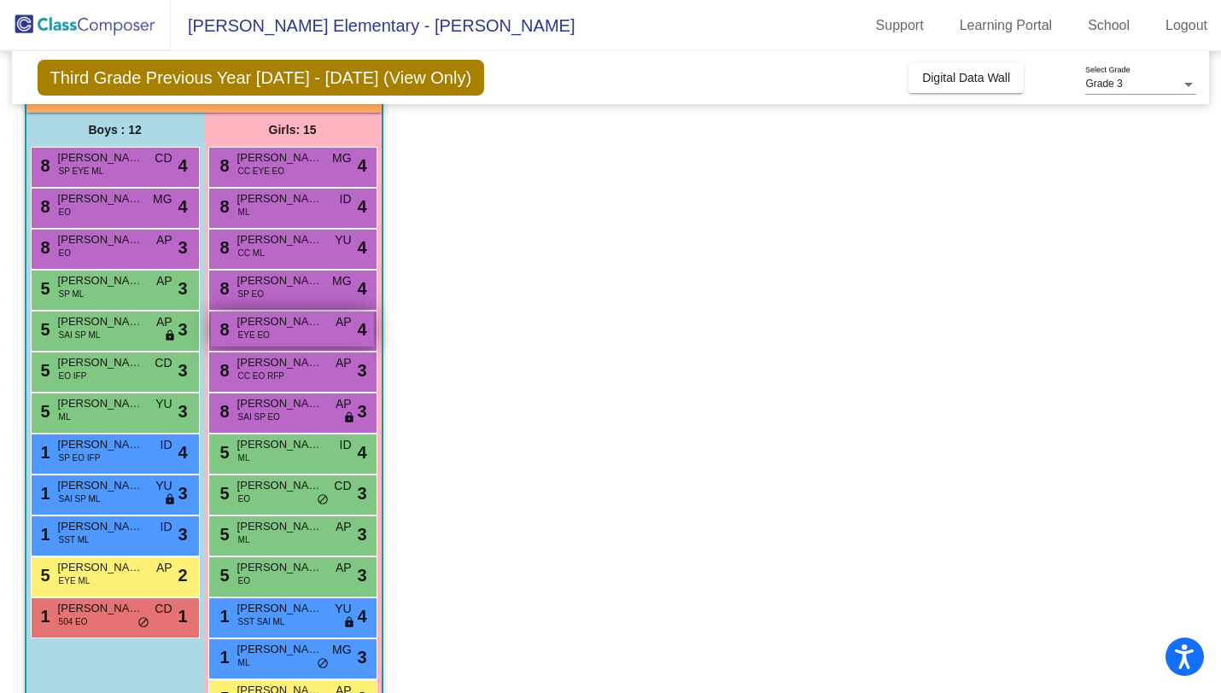
click at [320, 326] on span "[PERSON_NAME]" at bounding box center [279, 321] width 85 height 17
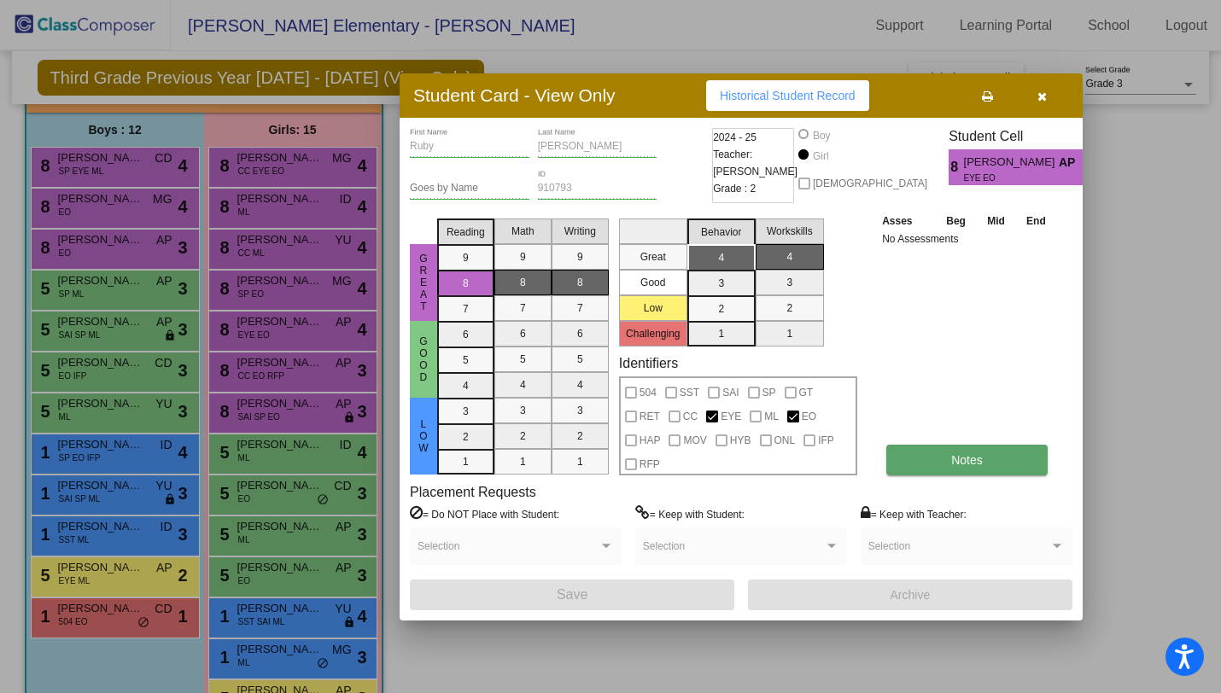
click at [976, 464] on span "Notes" at bounding box center [967, 460] width 32 height 14
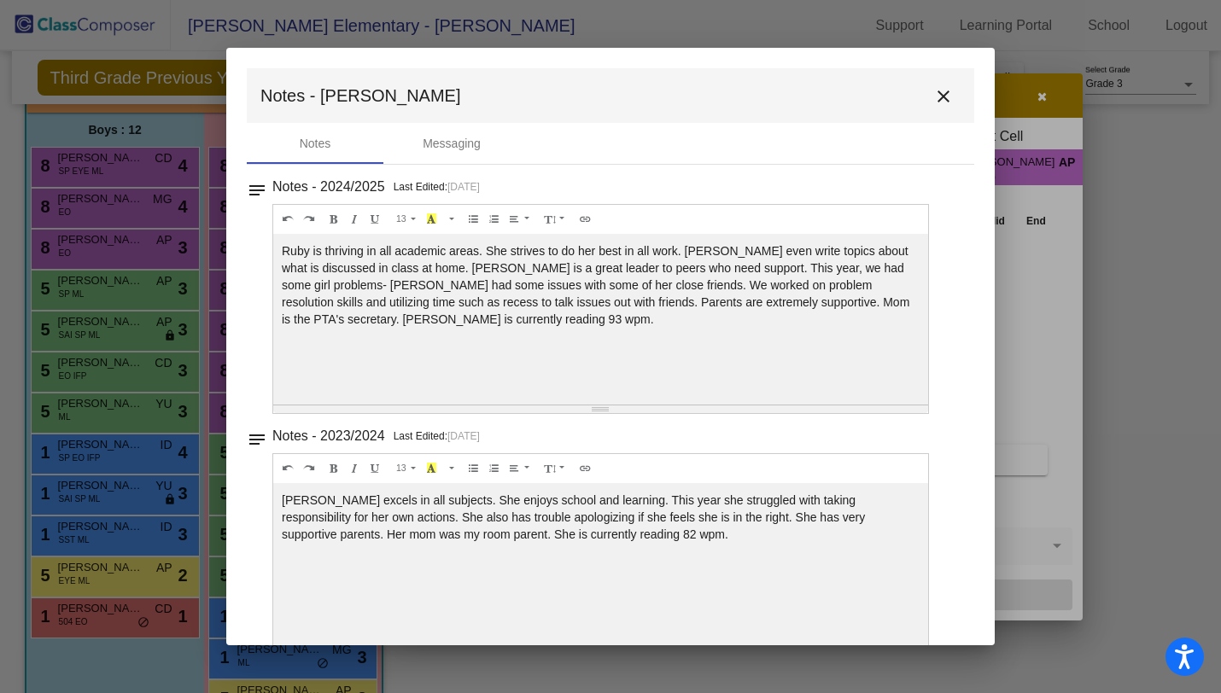
click at [933, 102] on mat-icon "close" at bounding box center [943, 96] width 20 height 20
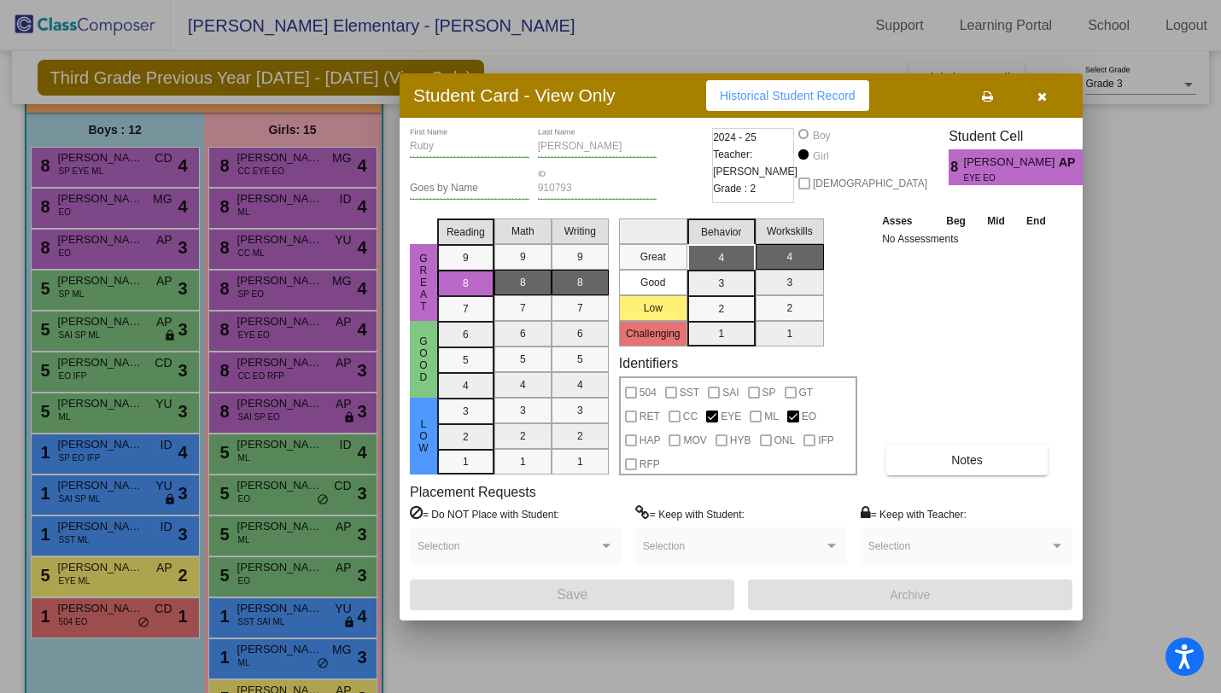
click at [1043, 101] on icon "button" at bounding box center [1042, 97] width 9 height 12
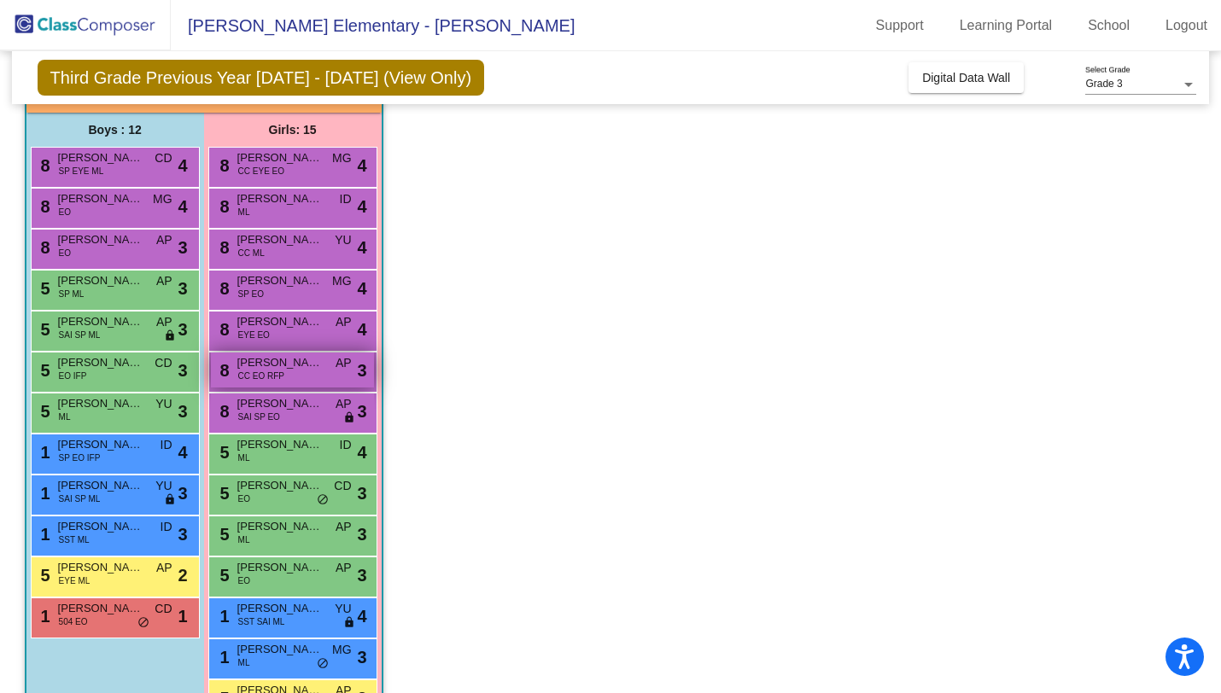
click at [289, 372] on div "8 [PERSON_NAME] CC EO RFP AP lock do_not_disturb_alt 3" at bounding box center [292, 370] width 163 height 35
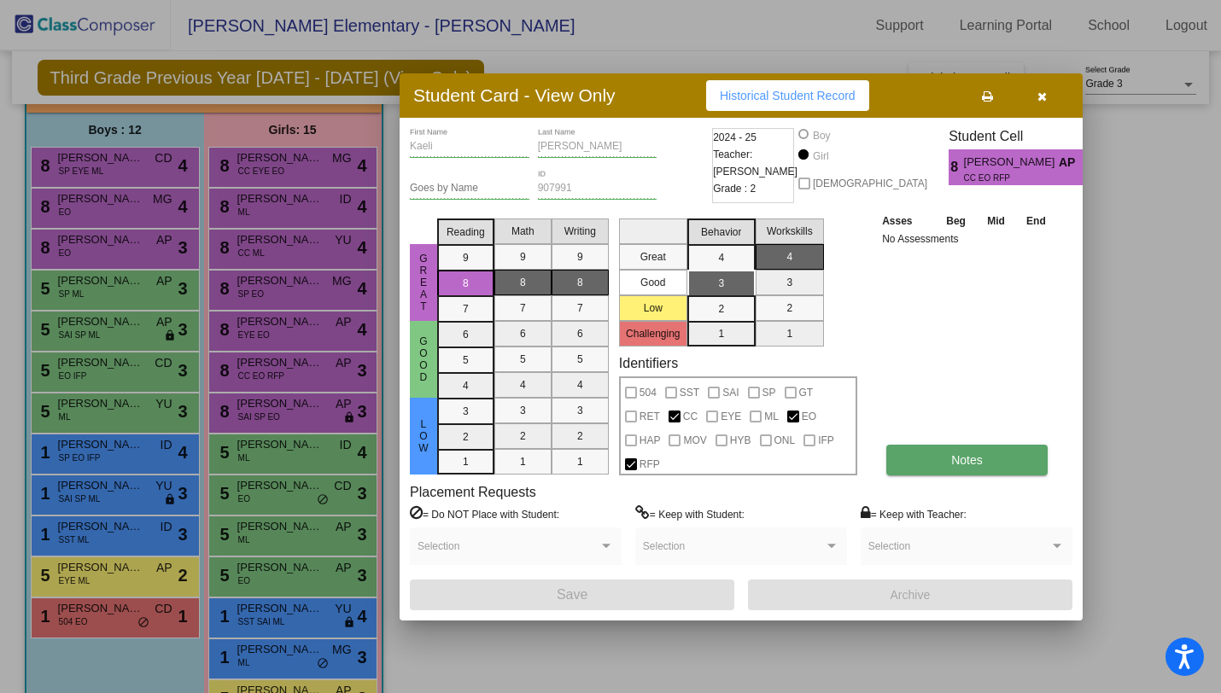
click at [974, 471] on button "Notes" at bounding box center [967, 460] width 161 height 31
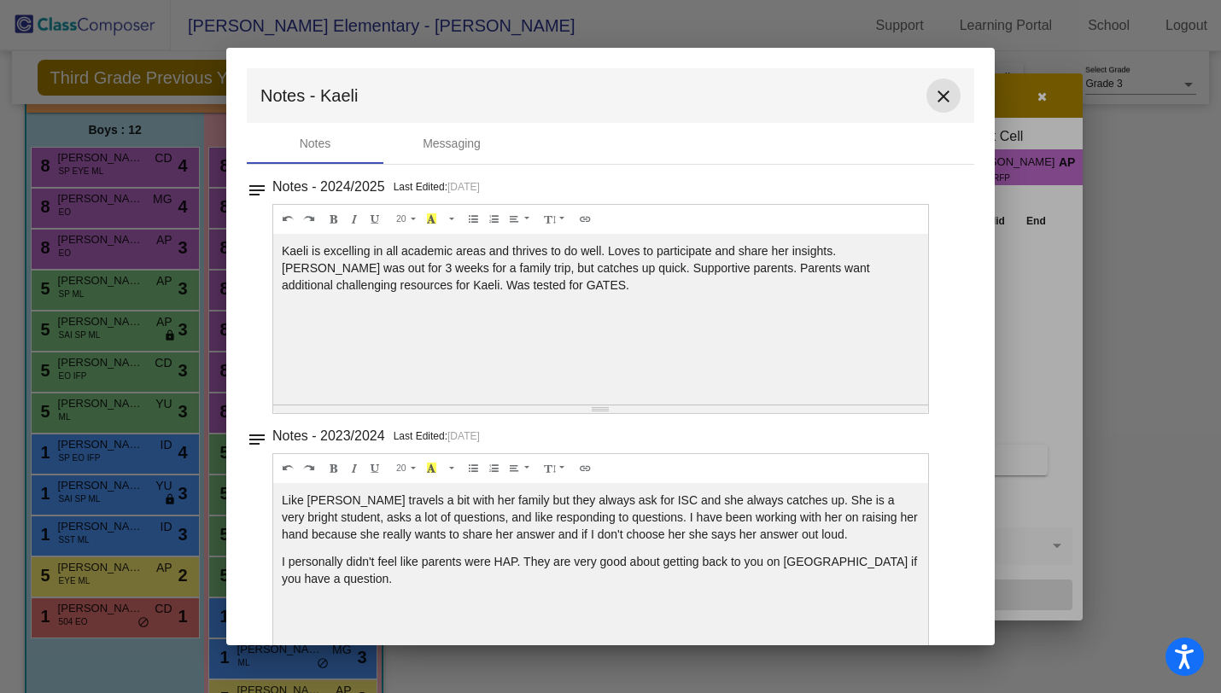
click at [938, 91] on mat-icon "close" at bounding box center [943, 96] width 20 height 20
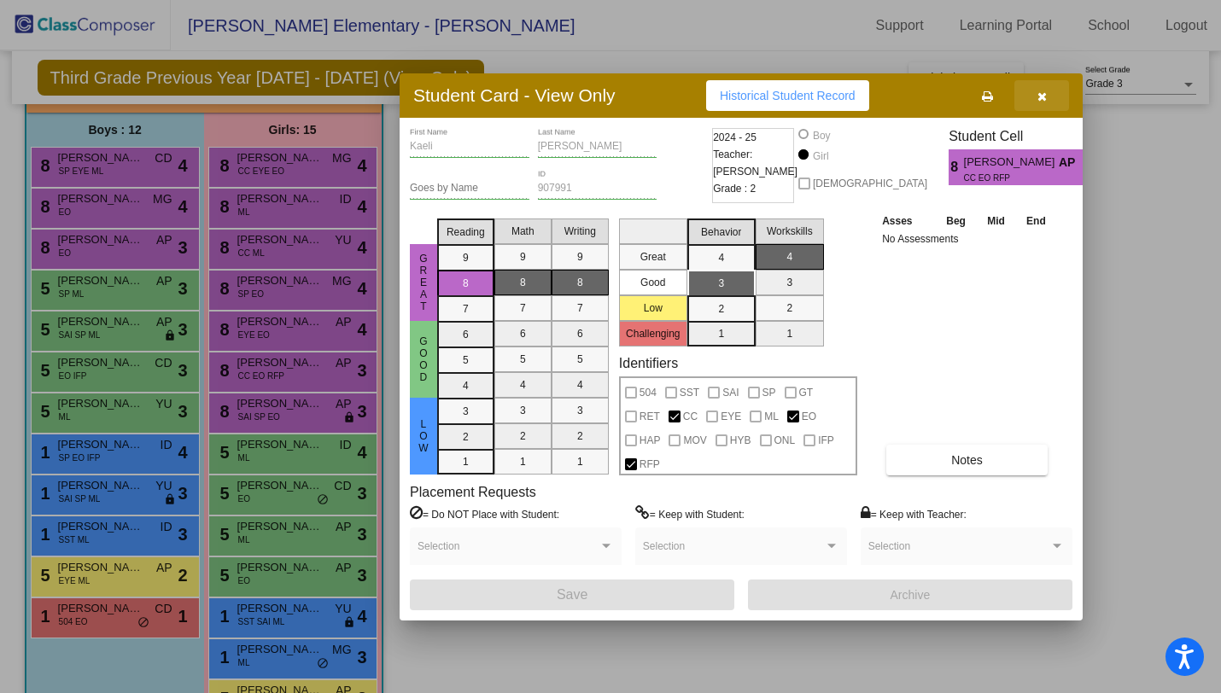
click at [1037, 91] on button "button" at bounding box center [1042, 95] width 55 height 31
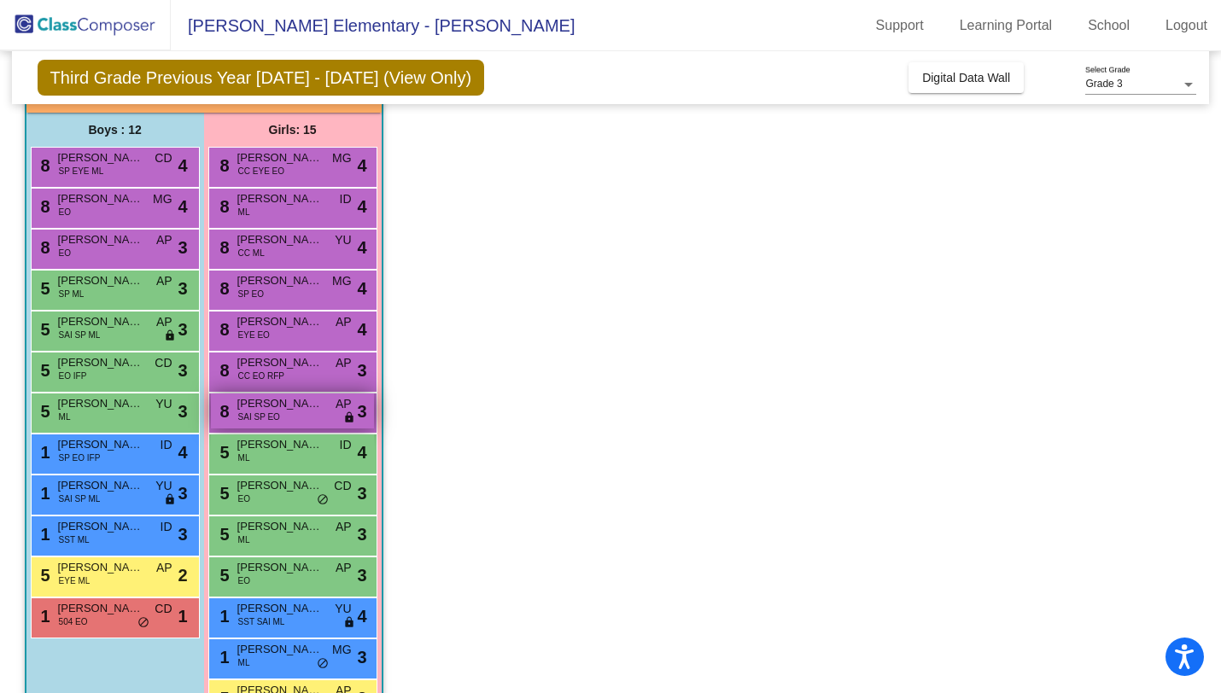
click at [325, 408] on div "8 [PERSON_NAME] SAI SP EO AP lock do_not_disturb_alt 3" at bounding box center [292, 411] width 163 height 35
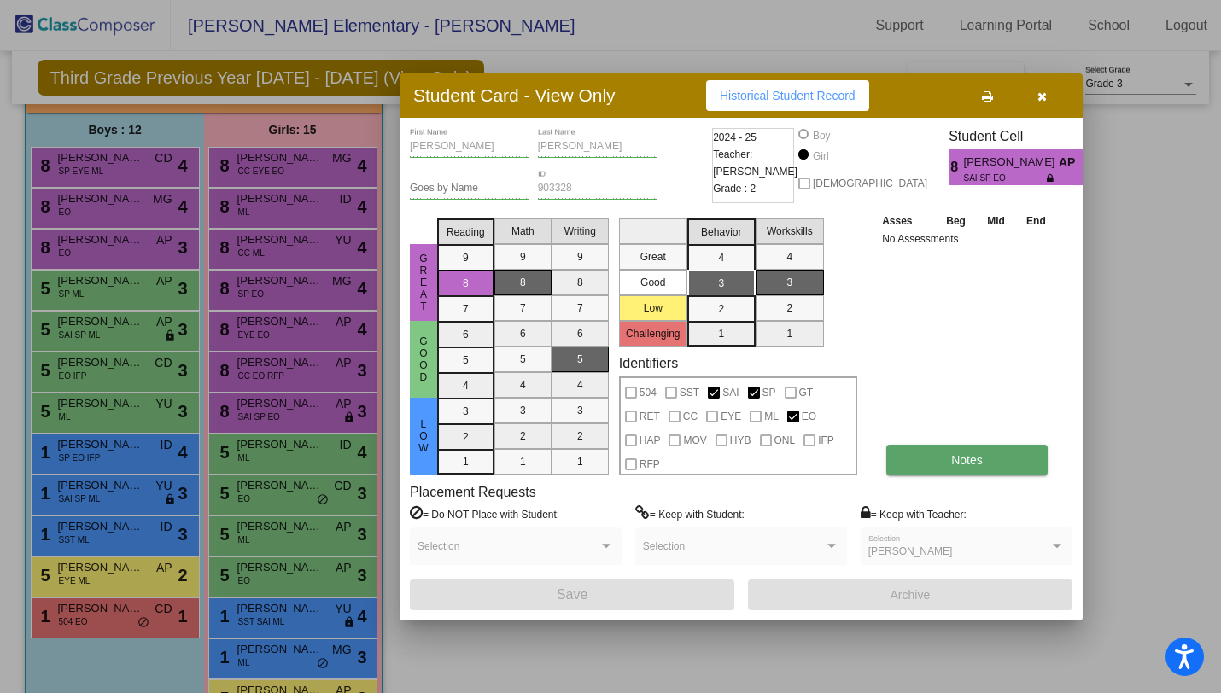
click at [951, 452] on button "Notes" at bounding box center [967, 460] width 161 height 31
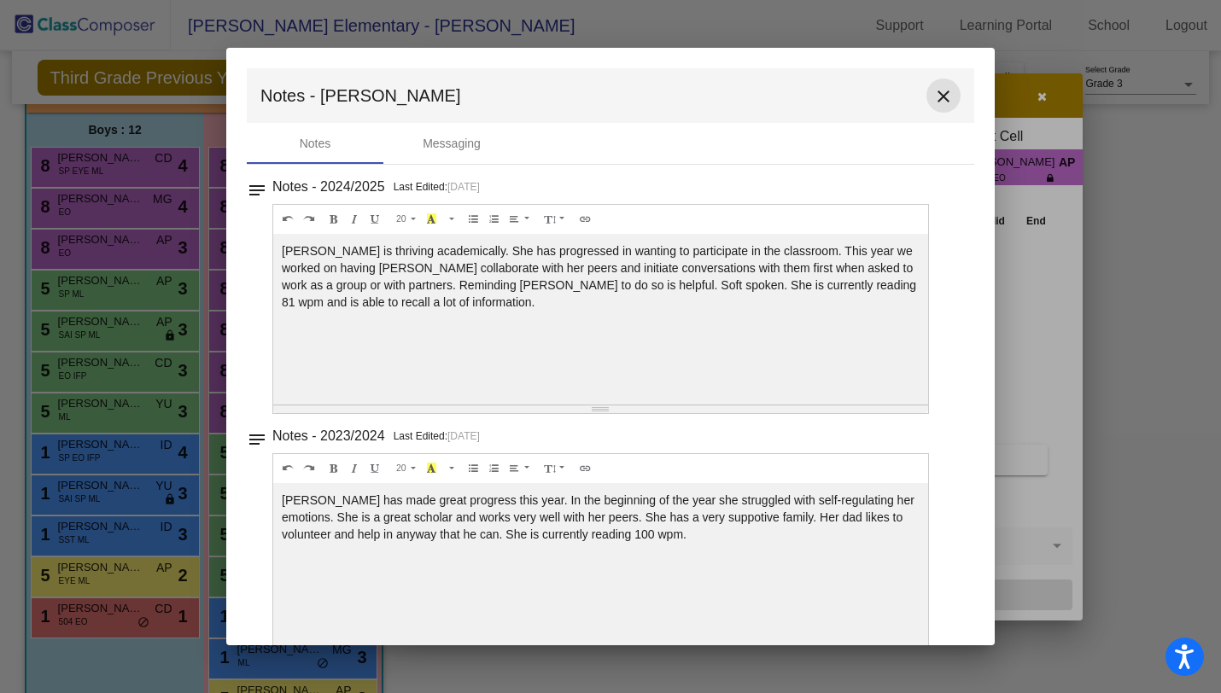
click at [939, 94] on mat-icon "close" at bounding box center [943, 96] width 20 height 20
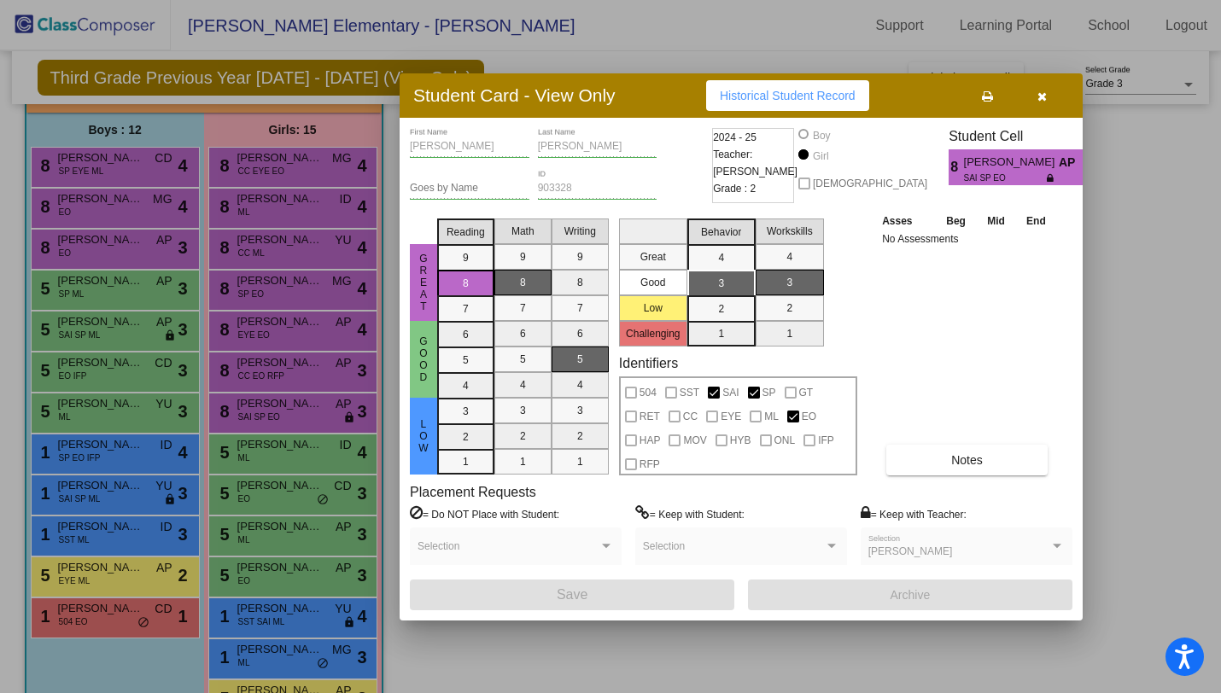
click at [1047, 99] on button "button" at bounding box center [1042, 95] width 55 height 31
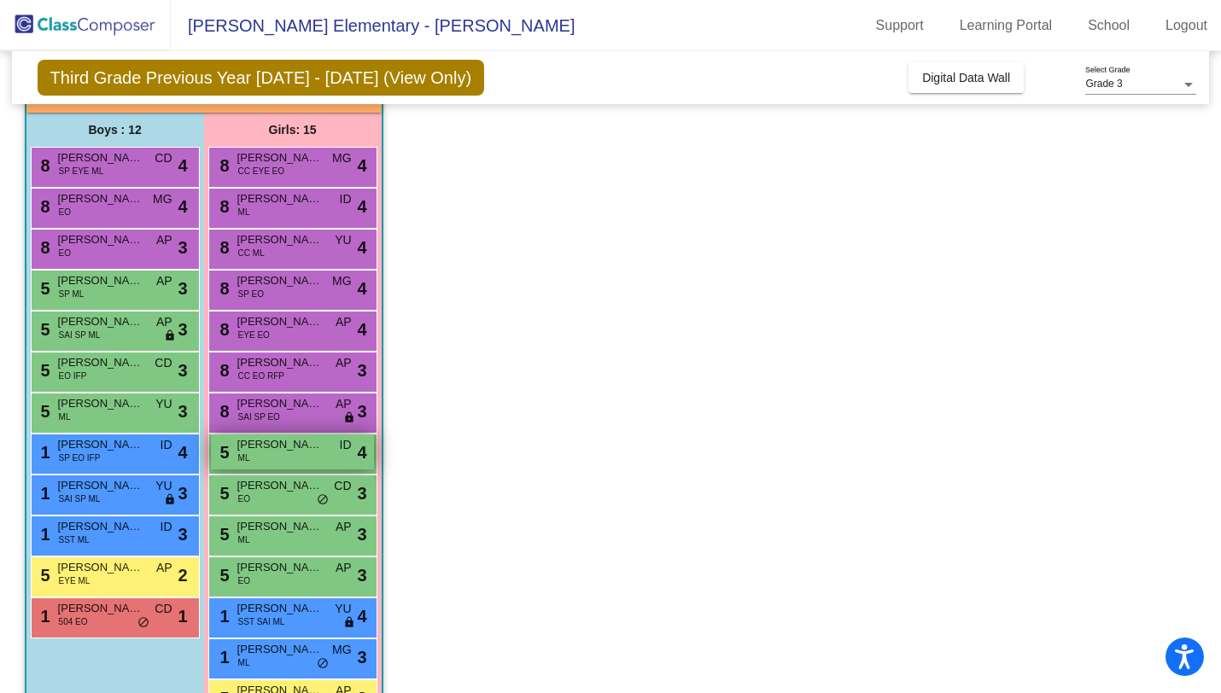
click at [343, 450] on span "ID" at bounding box center [346, 445] width 12 height 18
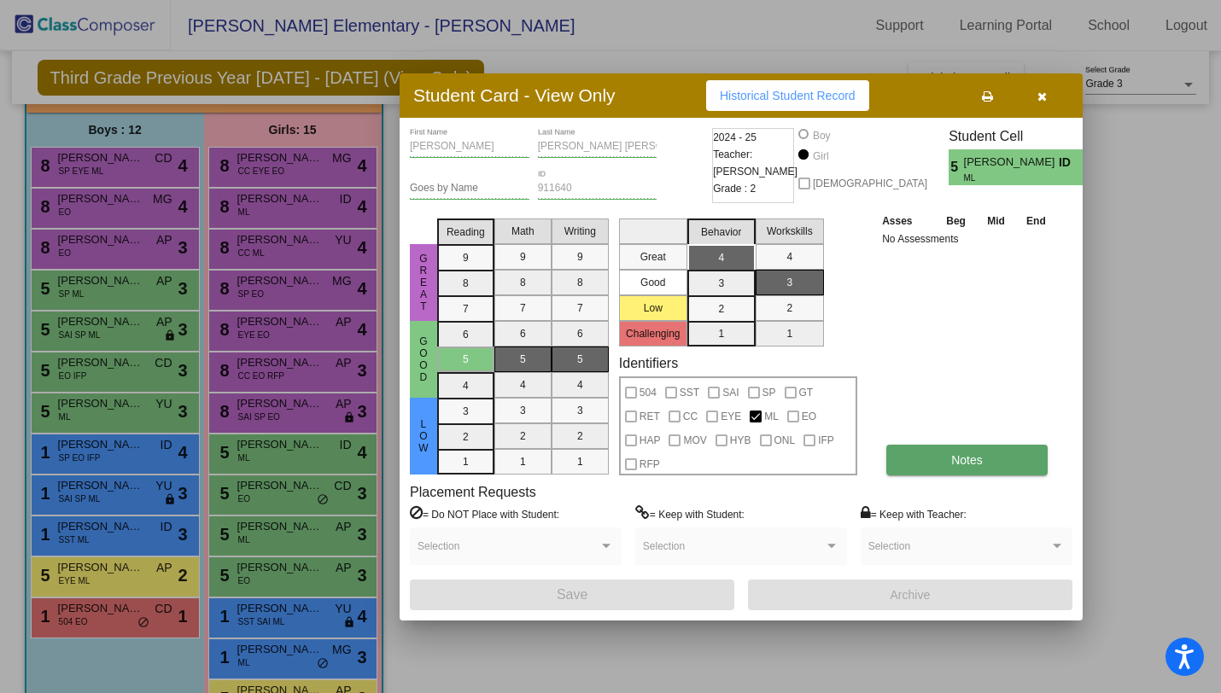
click at [1000, 461] on button "Notes" at bounding box center [967, 460] width 161 height 31
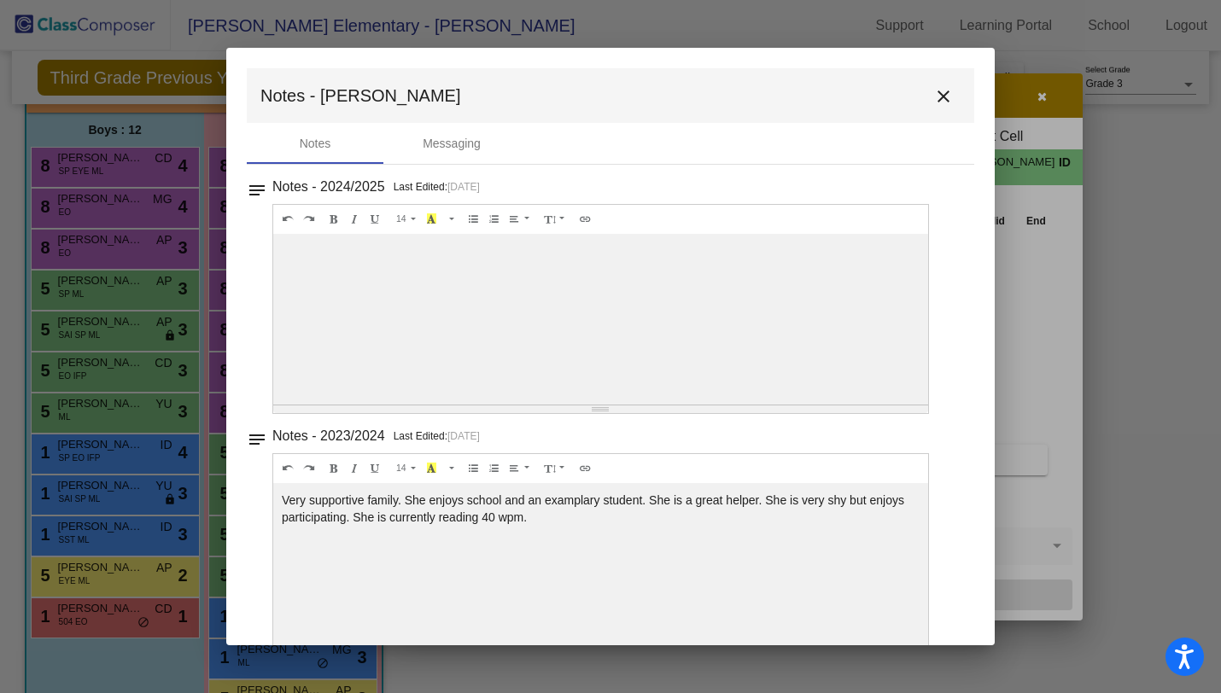
click at [939, 99] on mat-icon "close" at bounding box center [943, 96] width 20 height 20
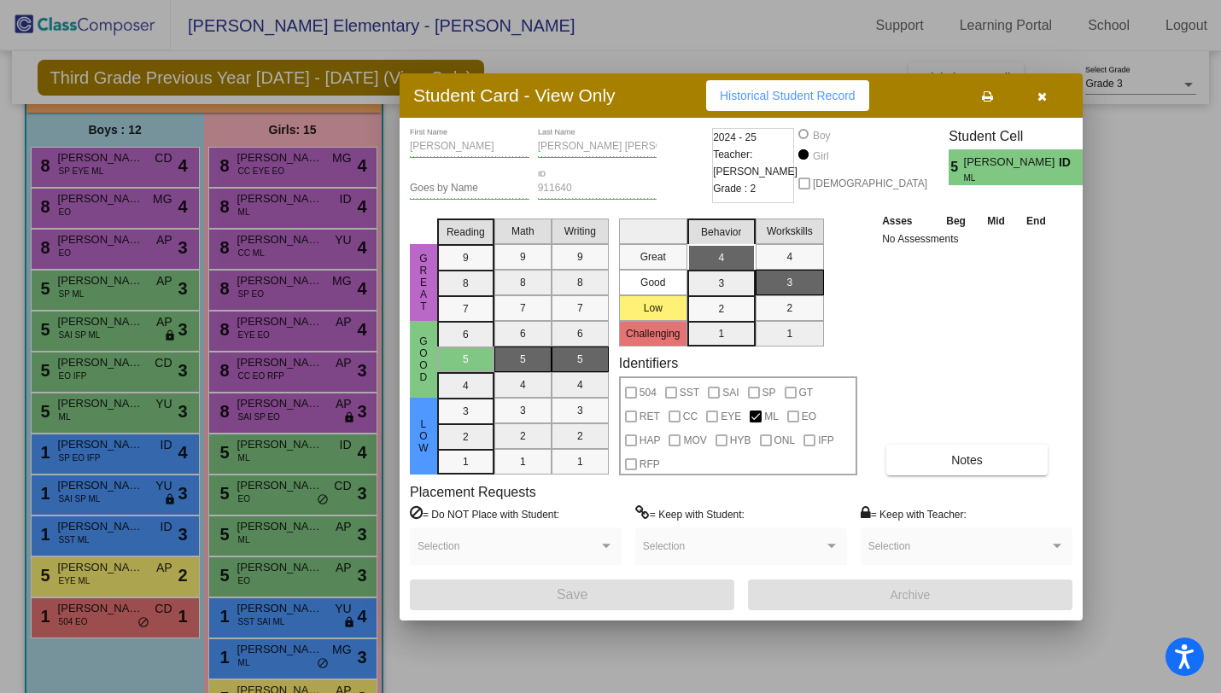
click at [1043, 102] on icon "button" at bounding box center [1042, 97] width 9 height 12
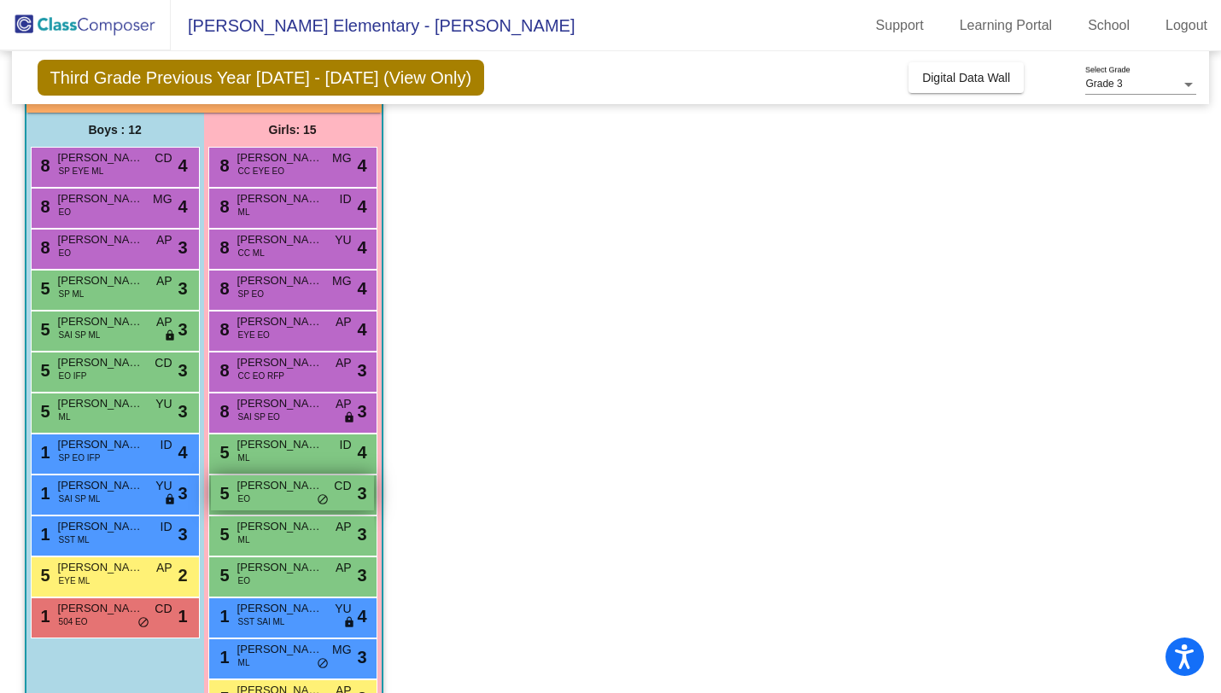
click at [326, 494] on span "do_not_disturb_alt" at bounding box center [323, 501] width 12 height 14
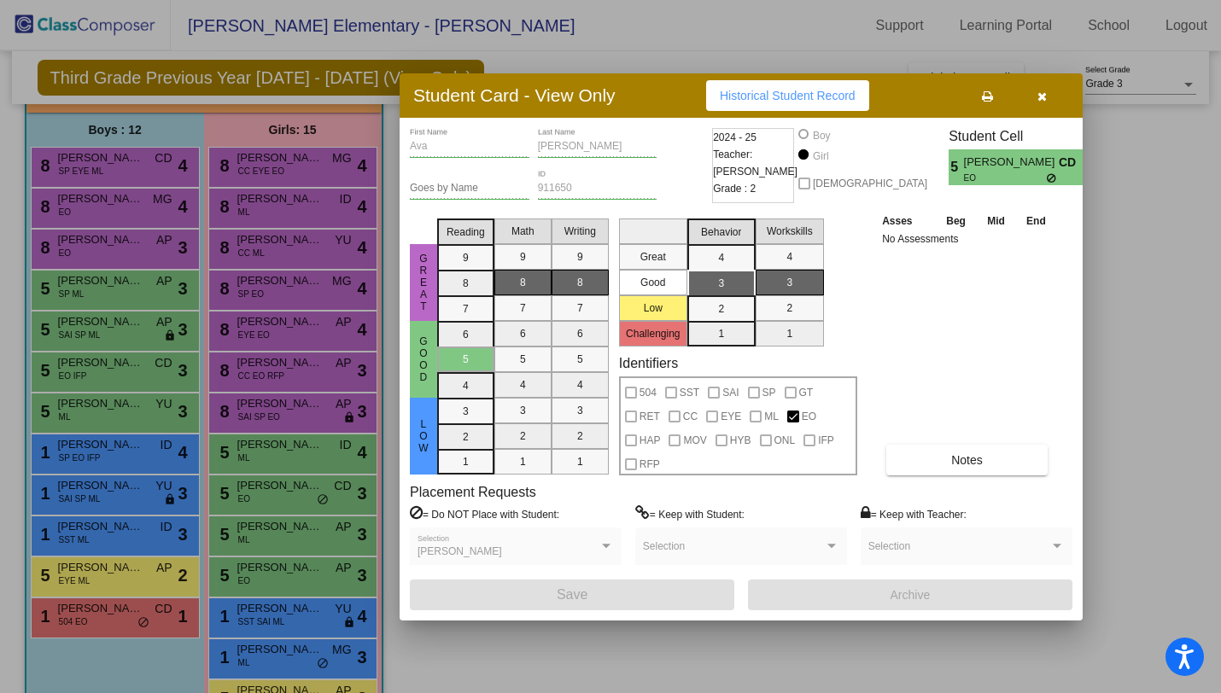
click at [968, 436] on div "Asses Beg Mid End No Assessments Notes" at bounding box center [967, 344] width 179 height 264
click at [971, 450] on button "Notes" at bounding box center [967, 460] width 161 height 31
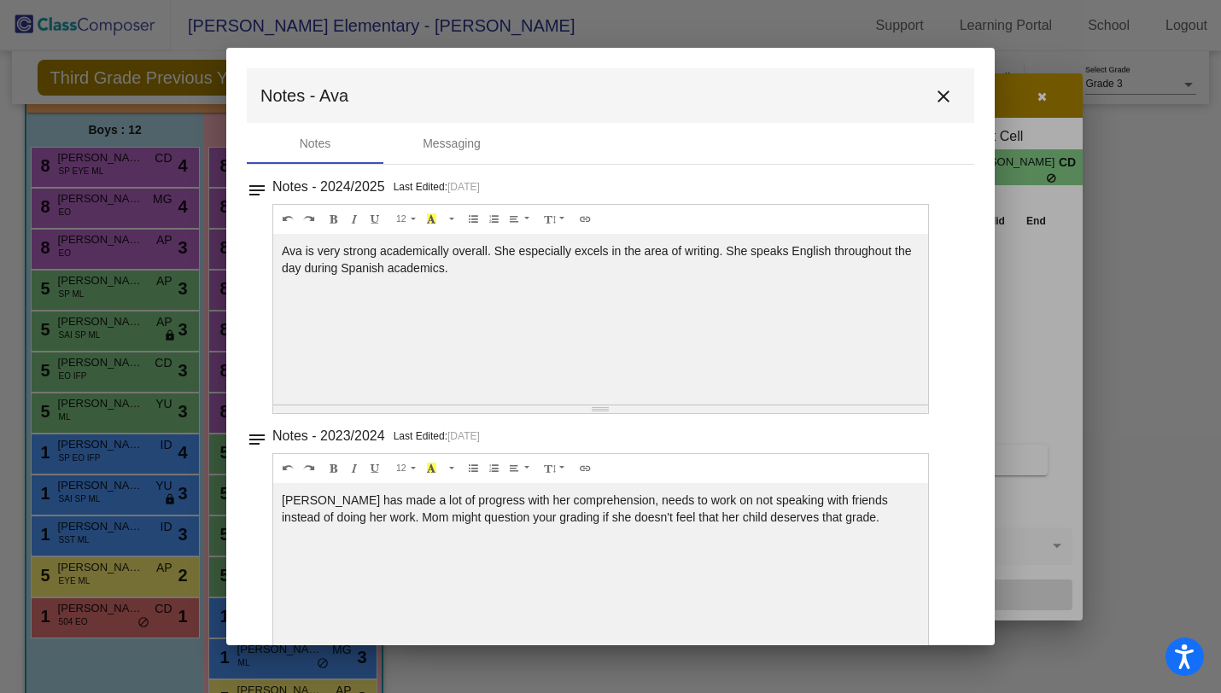
click at [940, 90] on mat-icon "close" at bounding box center [943, 96] width 20 height 20
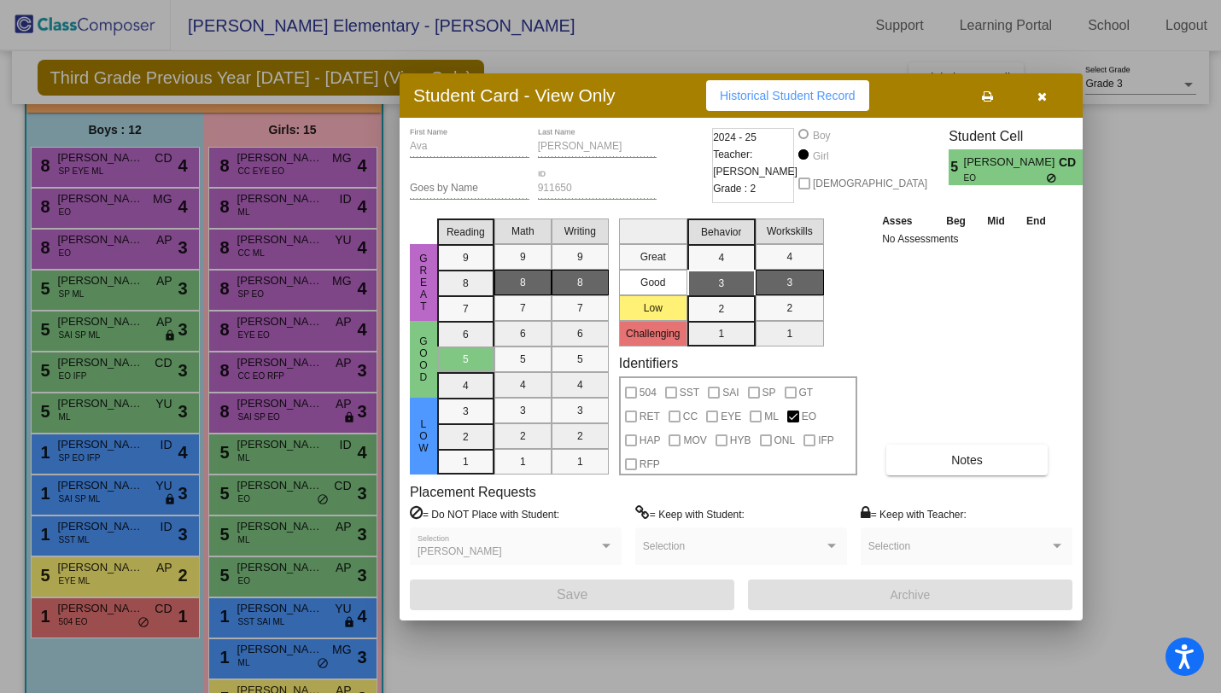
click at [1053, 91] on button "button" at bounding box center [1042, 95] width 55 height 31
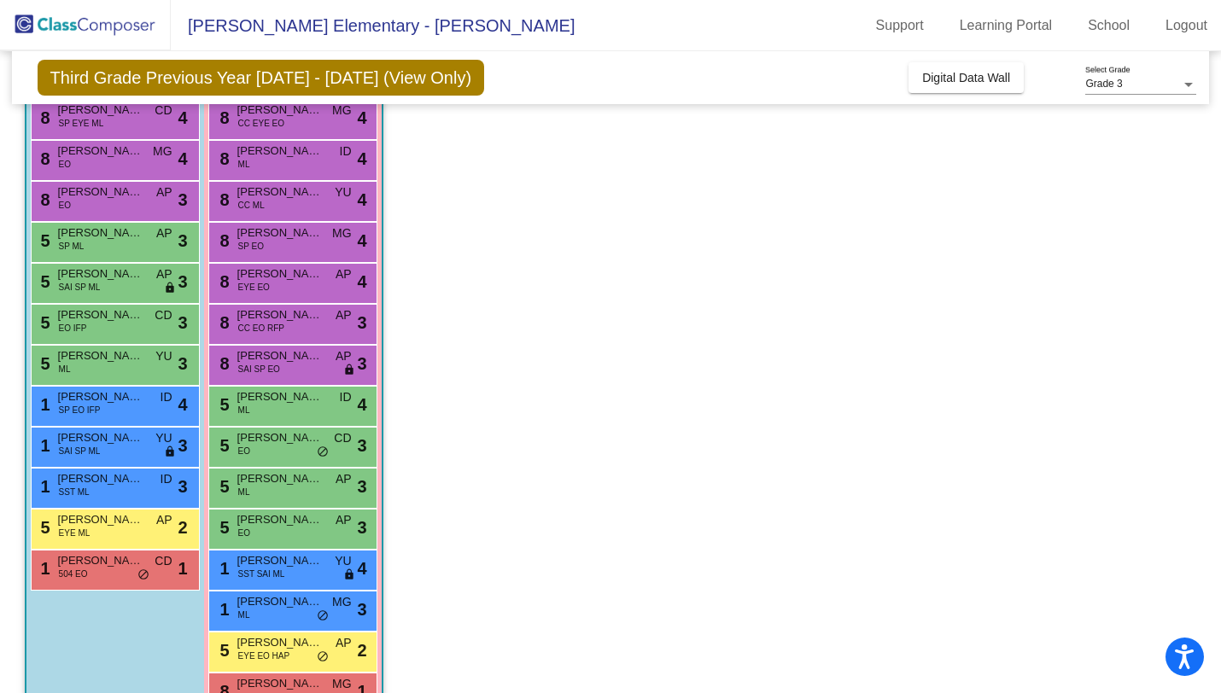
scroll to position [195, 0]
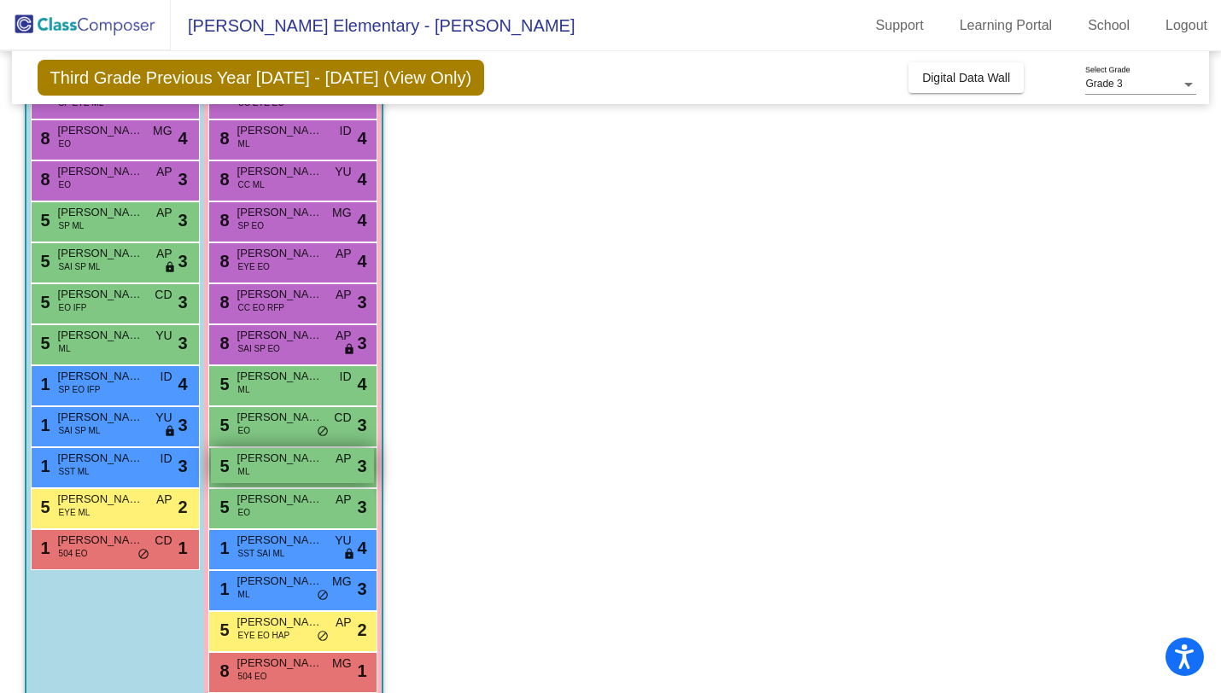
click at [270, 470] on div "5 [PERSON_NAME] ML AP lock do_not_disturb_alt 3" at bounding box center [292, 465] width 163 height 35
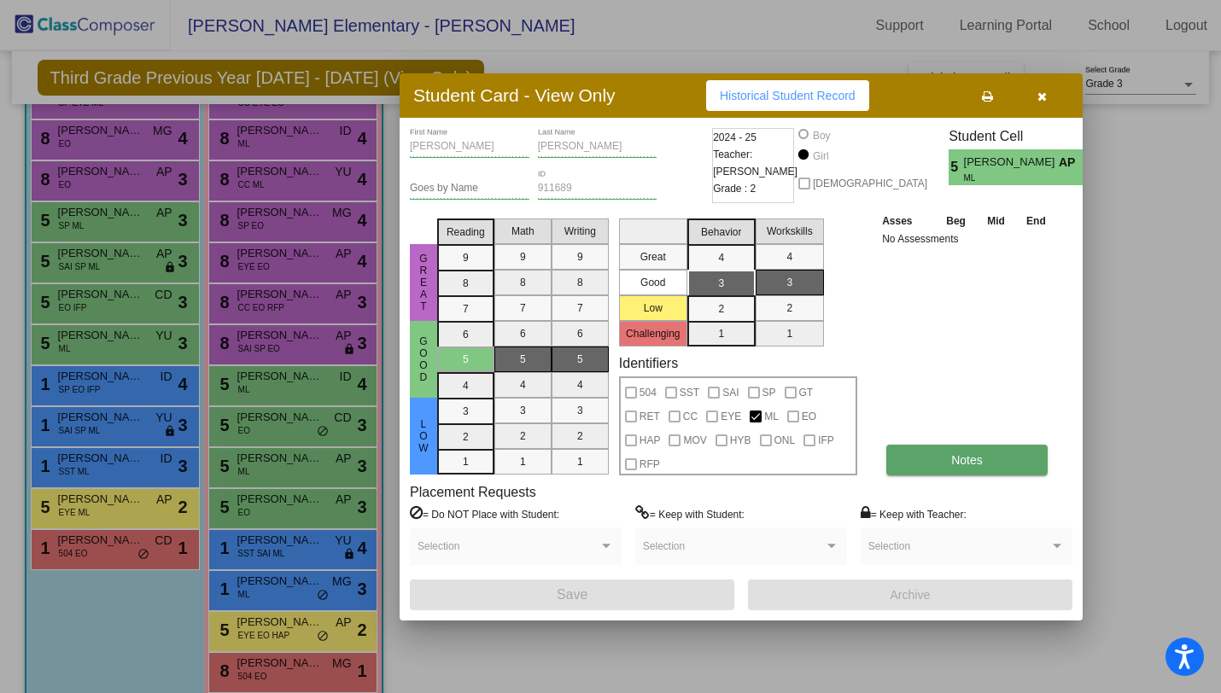
click at [999, 457] on button "Notes" at bounding box center [967, 460] width 161 height 31
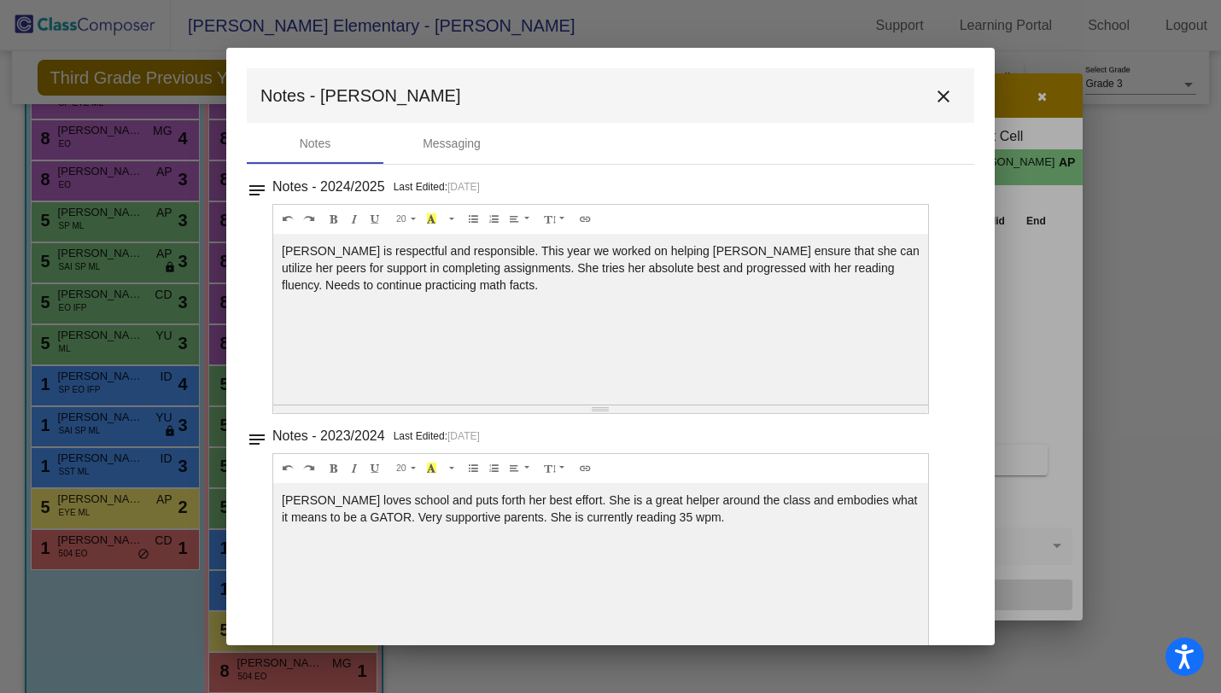
click at [939, 92] on mat-icon "close" at bounding box center [943, 96] width 20 height 20
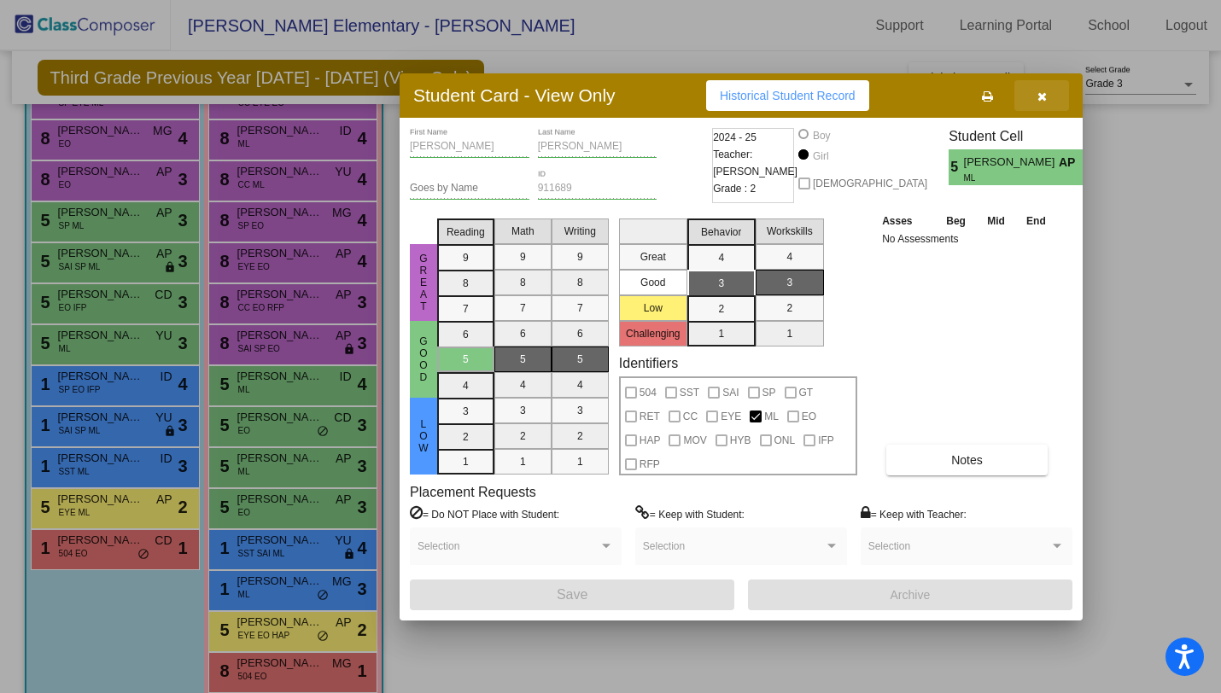
click at [1047, 99] on button "button" at bounding box center [1042, 95] width 55 height 31
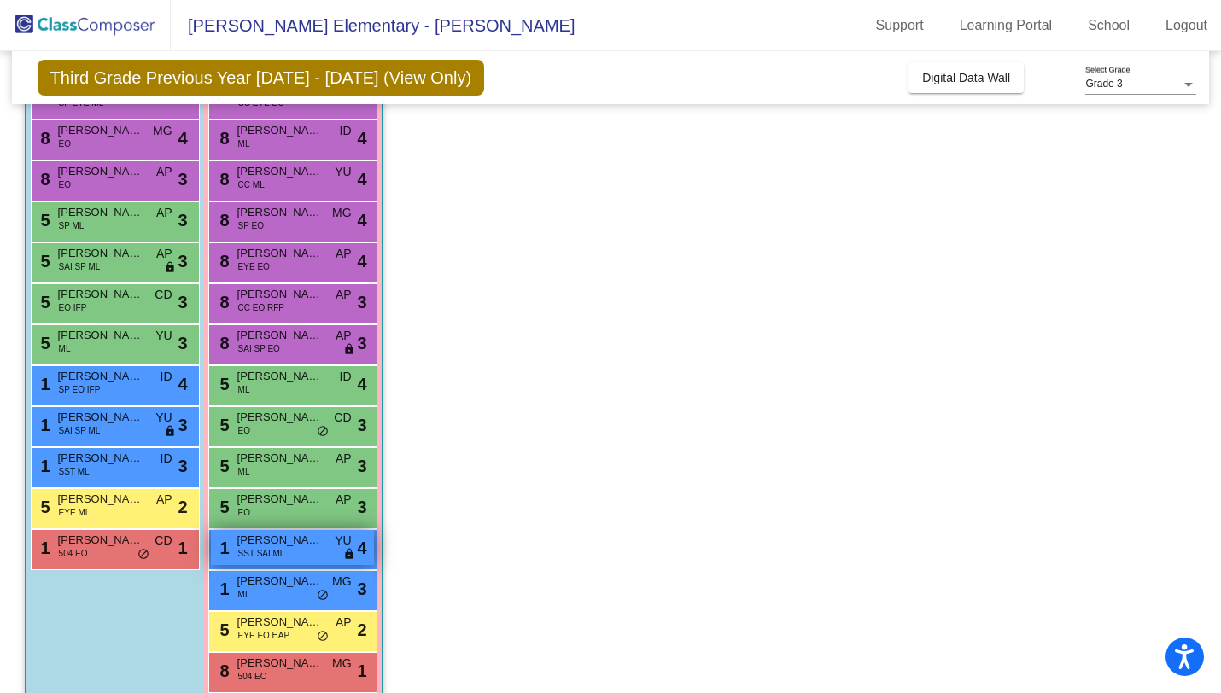
scroll to position [222, 0]
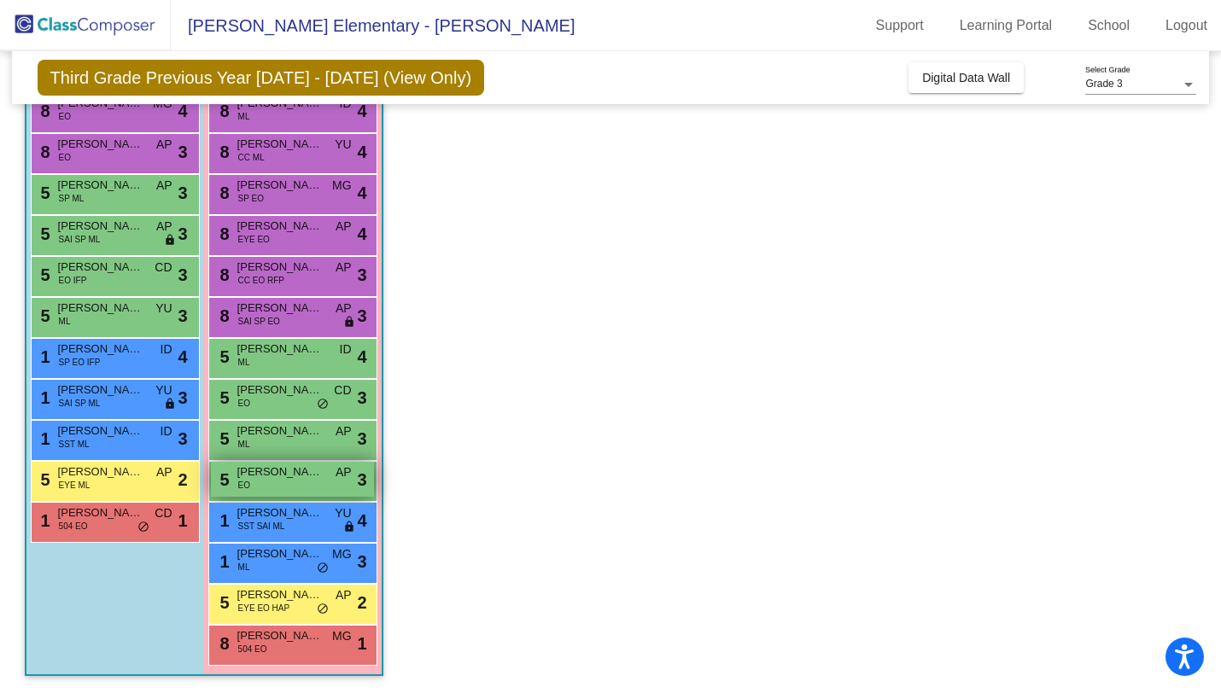
click at [313, 491] on div "5 [PERSON_NAME] EO AP lock do_not_disturb_alt 3" at bounding box center [292, 479] width 163 height 35
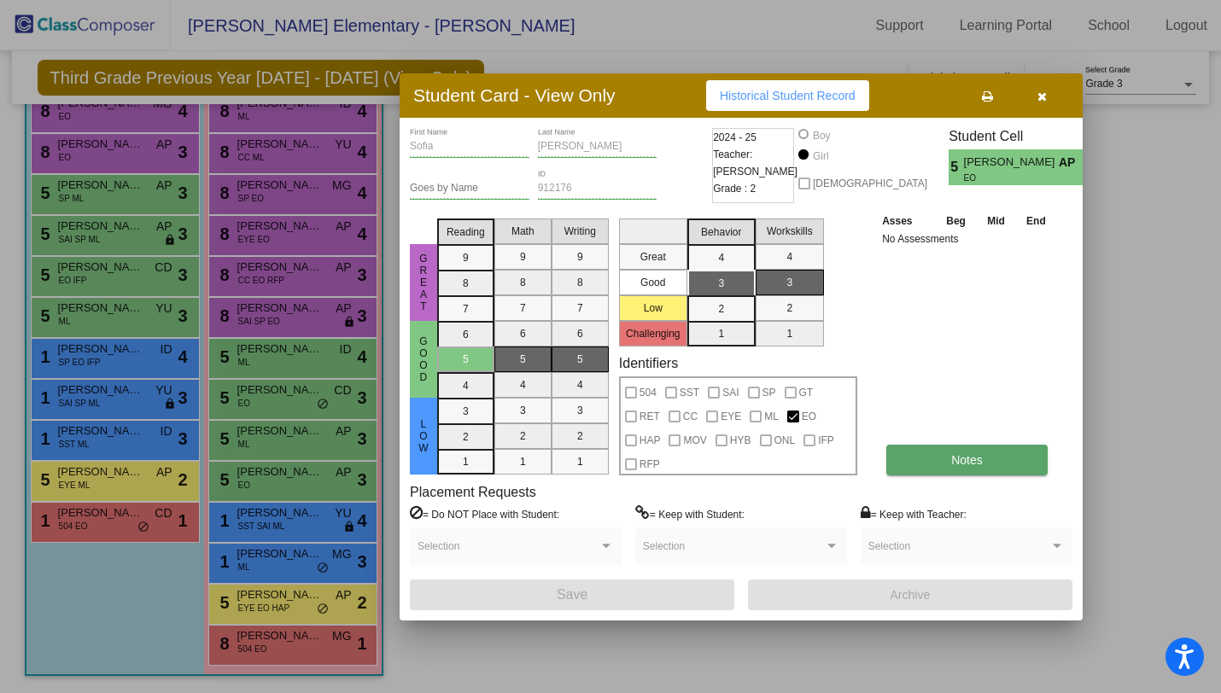
click at [955, 460] on span "Notes" at bounding box center [967, 460] width 32 height 14
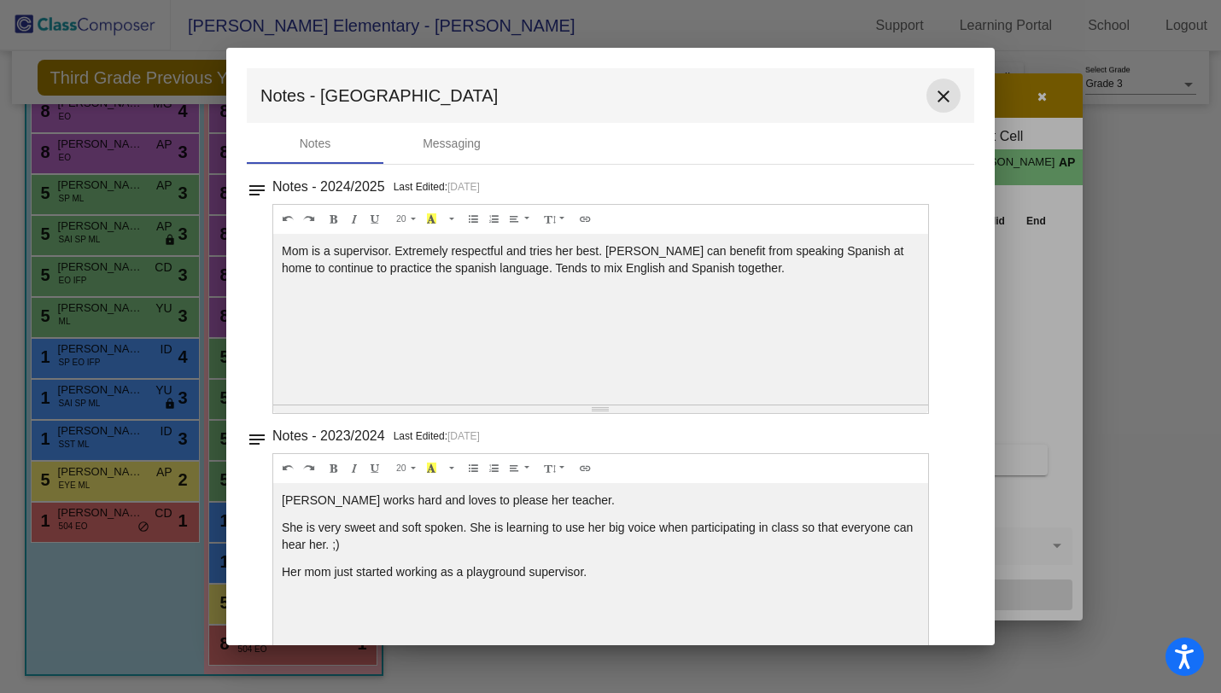
click at [937, 98] on mat-icon "close" at bounding box center [943, 96] width 20 height 20
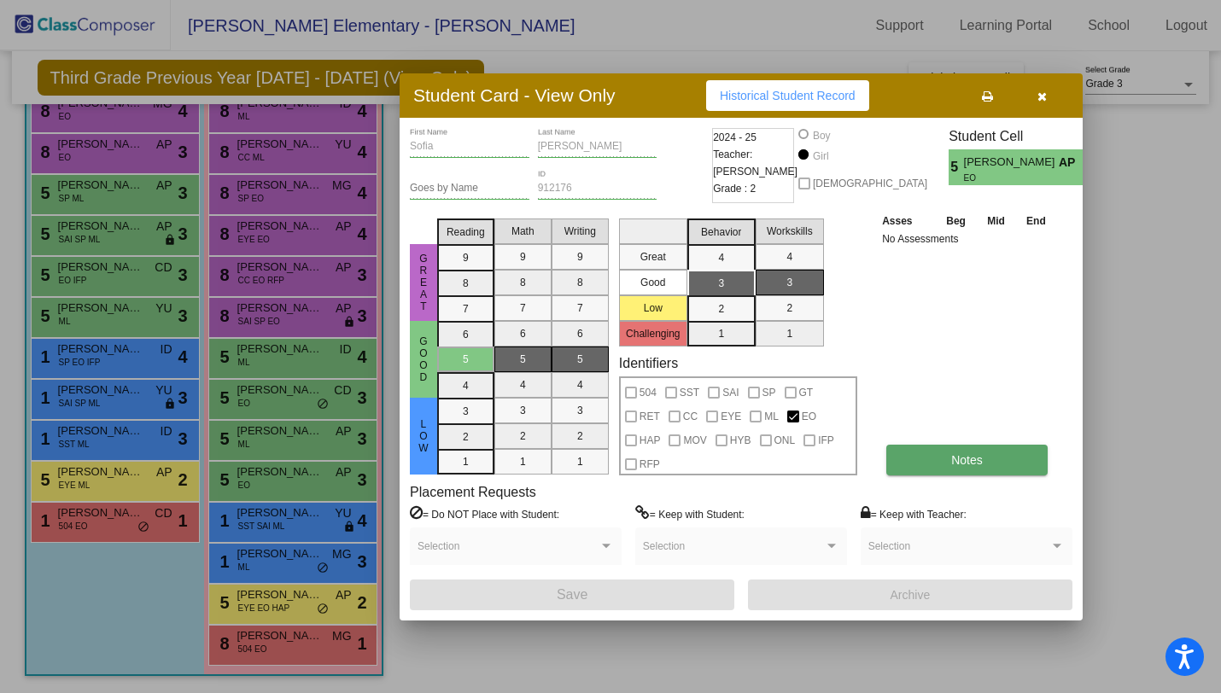
click at [968, 465] on span "Notes" at bounding box center [967, 460] width 32 height 14
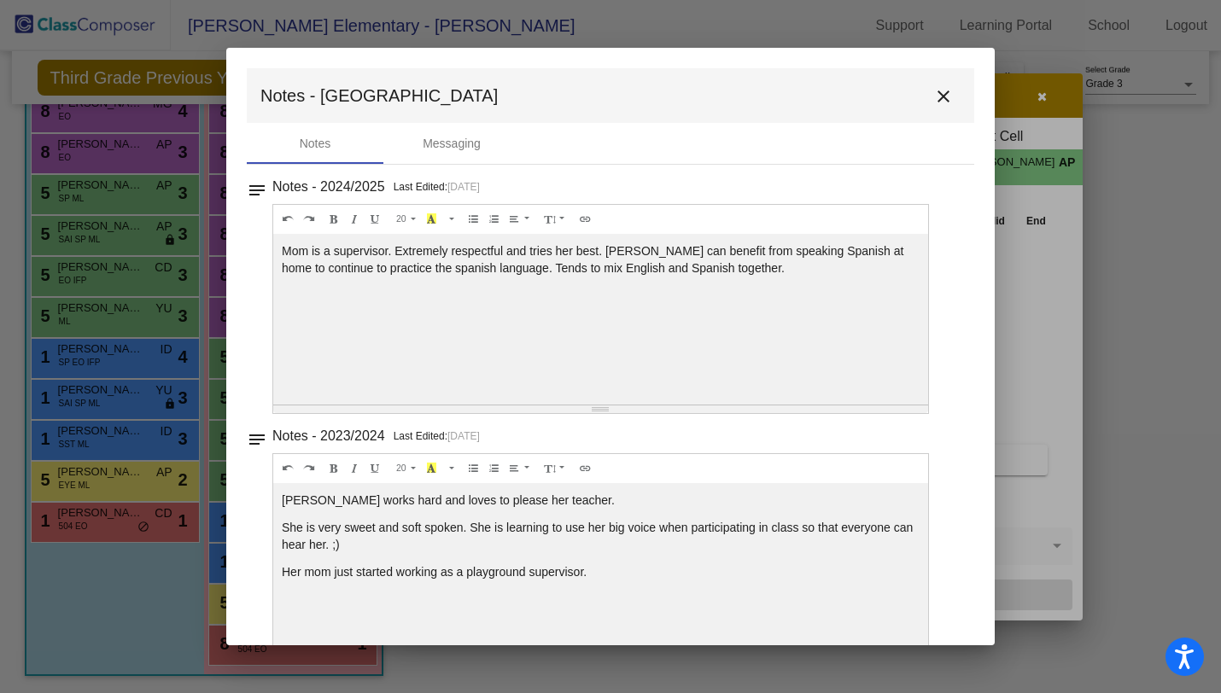
click at [629, 184] on div "Notes - 2024/2025 Last Edited: [DATE]" at bounding box center [617, 187] width 691 height 24
click at [938, 96] on mat-icon "close" at bounding box center [943, 96] width 20 height 20
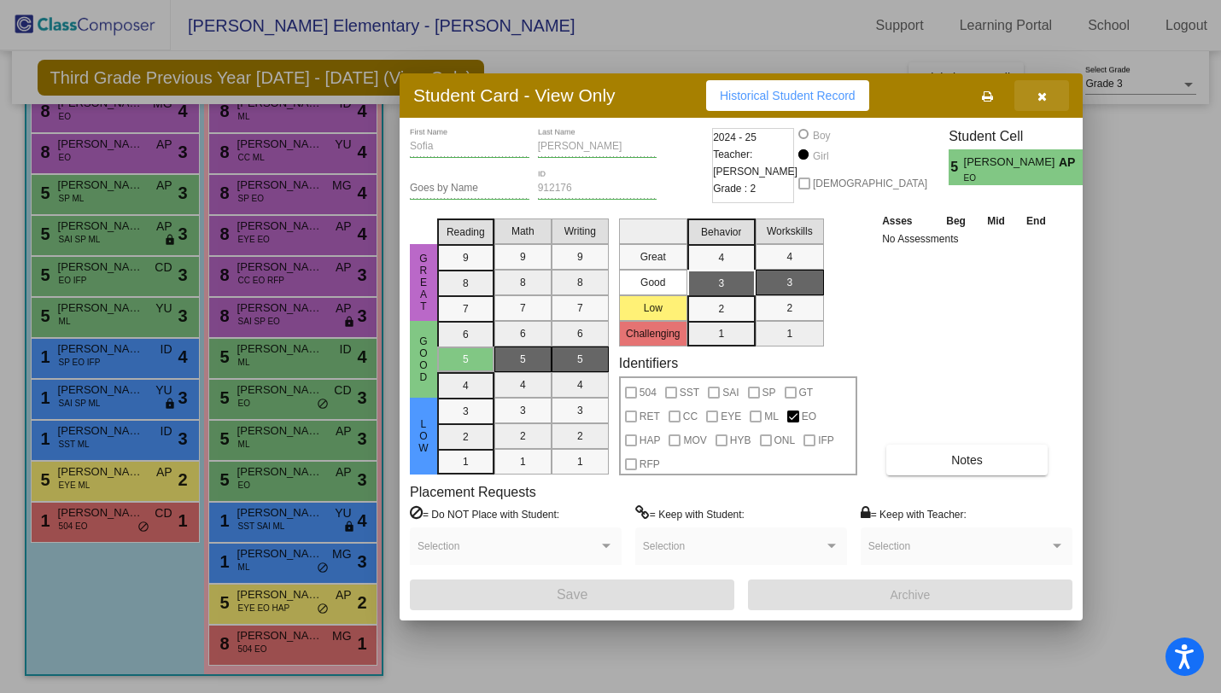
click at [1040, 103] on button "button" at bounding box center [1042, 95] width 55 height 31
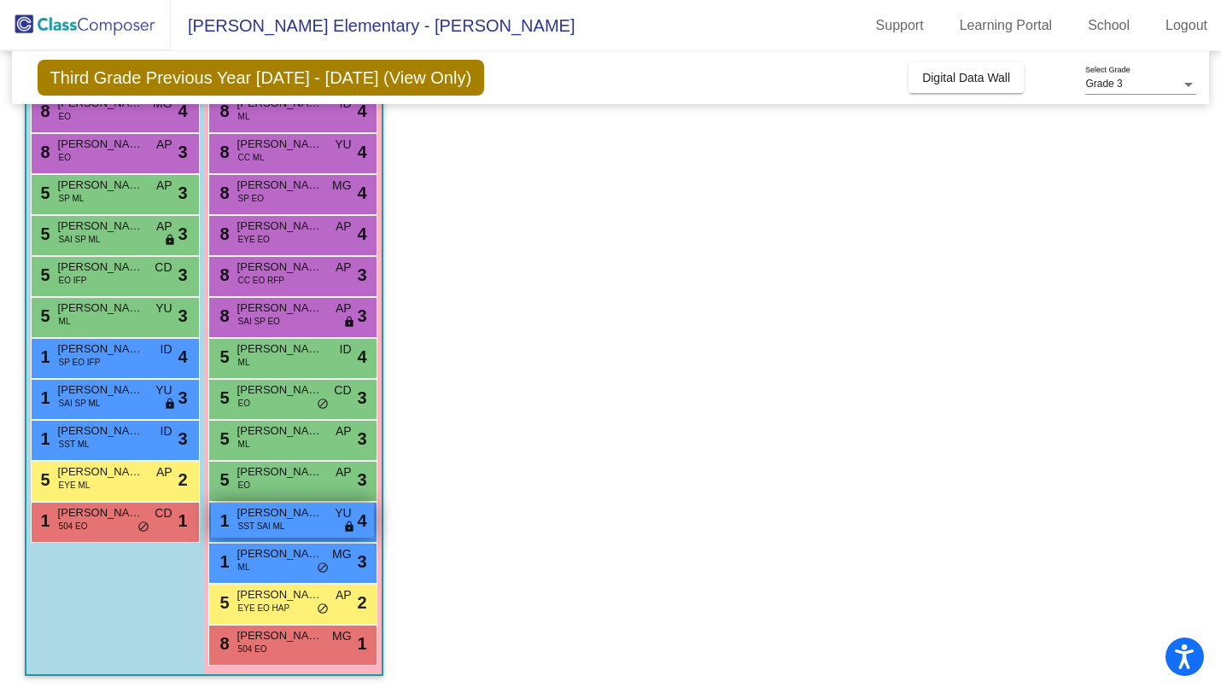
click at [293, 520] on span "[PERSON_NAME]" at bounding box center [279, 513] width 85 height 17
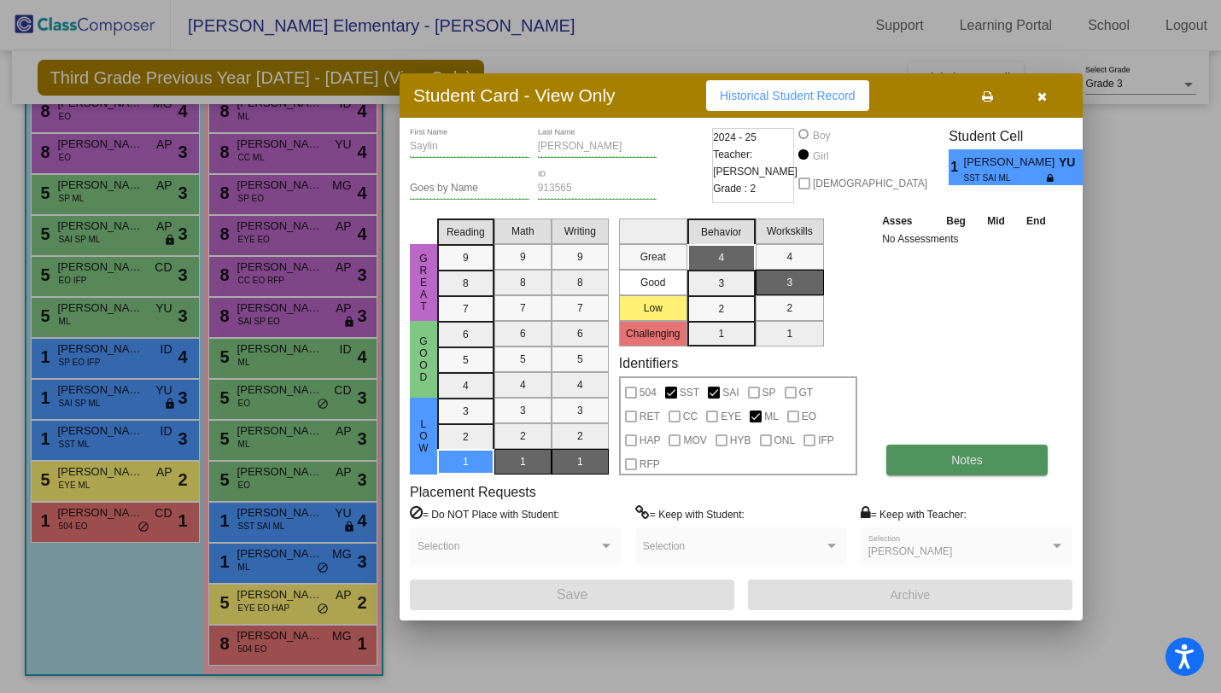
click at [968, 459] on span "Notes" at bounding box center [967, 460] width 32 height 14
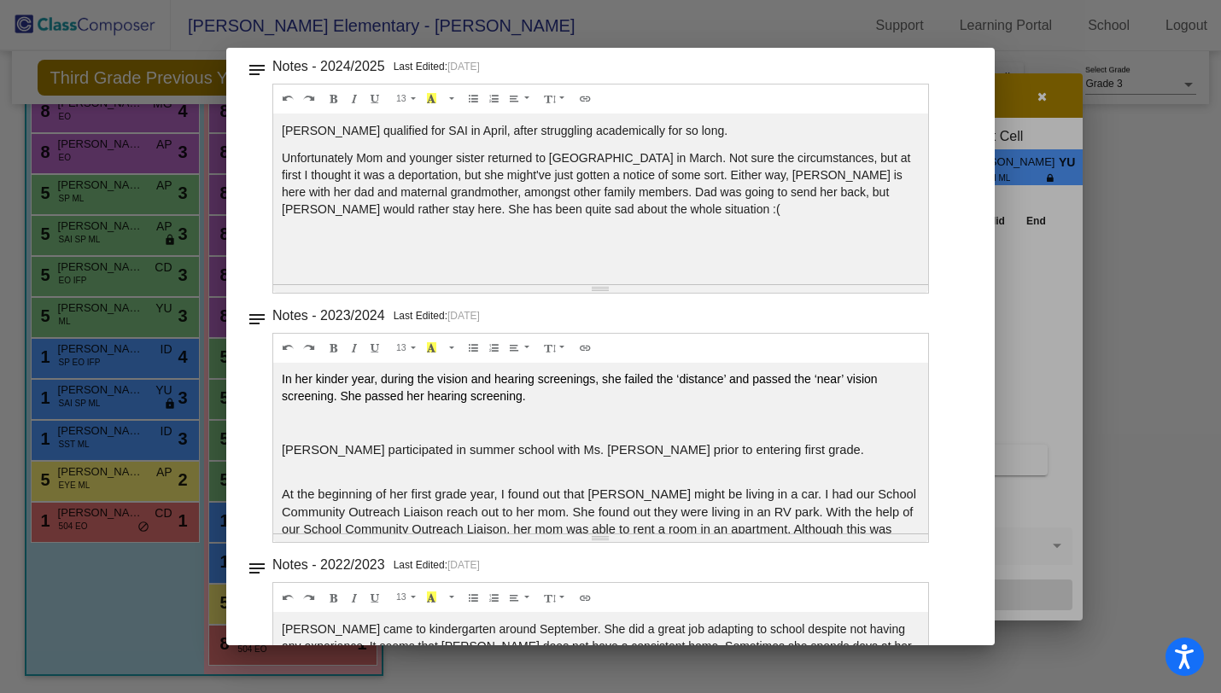
scroll to position [121, 0]
click at [1061, 114] on div at bounding box center [610, 346] width 1221 height 693
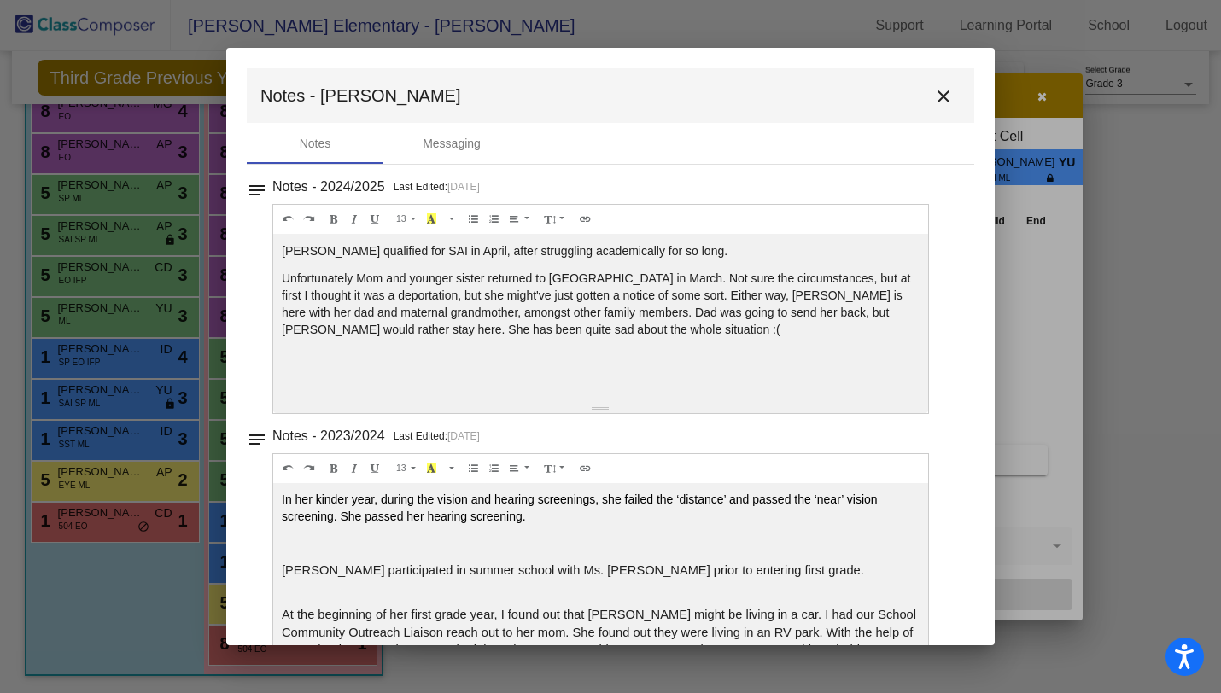
click at [1043, 95] on div at bounding box center [610, 346] width 1221 height 693
click at [940, 102] on mat-icon "close" at bounding box center [943, 96] width 20 height 20
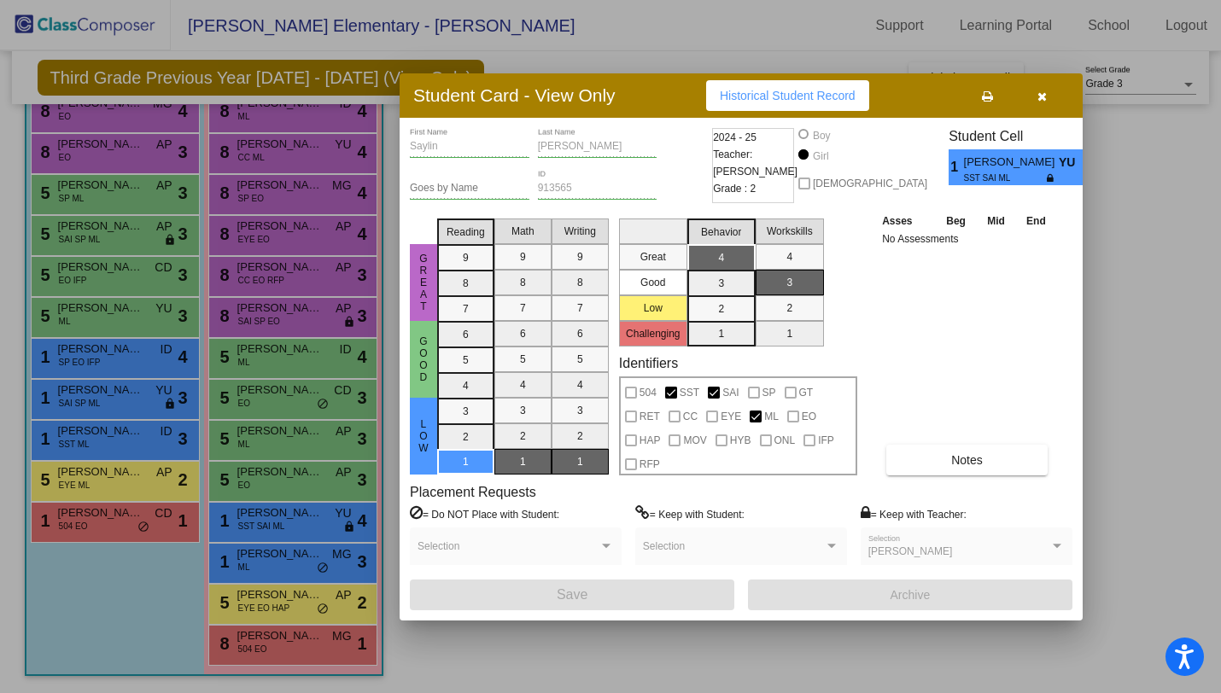
click at [1043, 97] on icon "button" at bounding box center [1042, 97] width 9 height 12
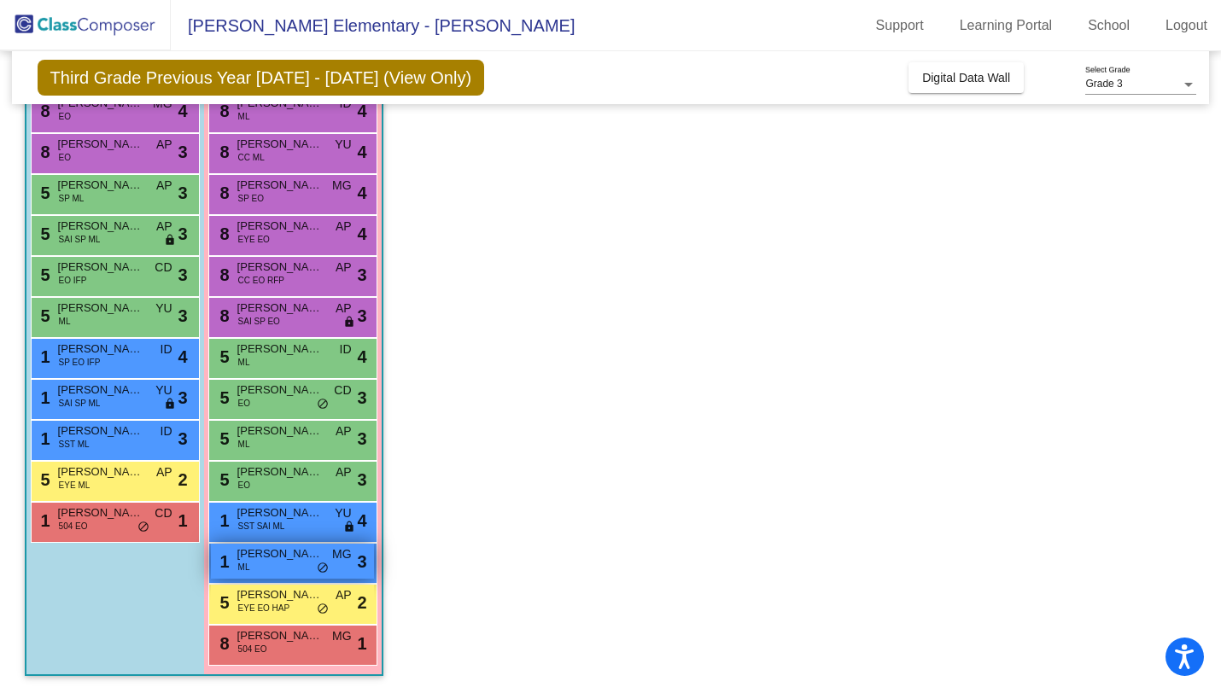
click at [274, 576] on div "1 Elliana [PERSON_NAME] MG lock do_not_disturb_alt 3" at bounding box center [292, 561] width 163 height 35
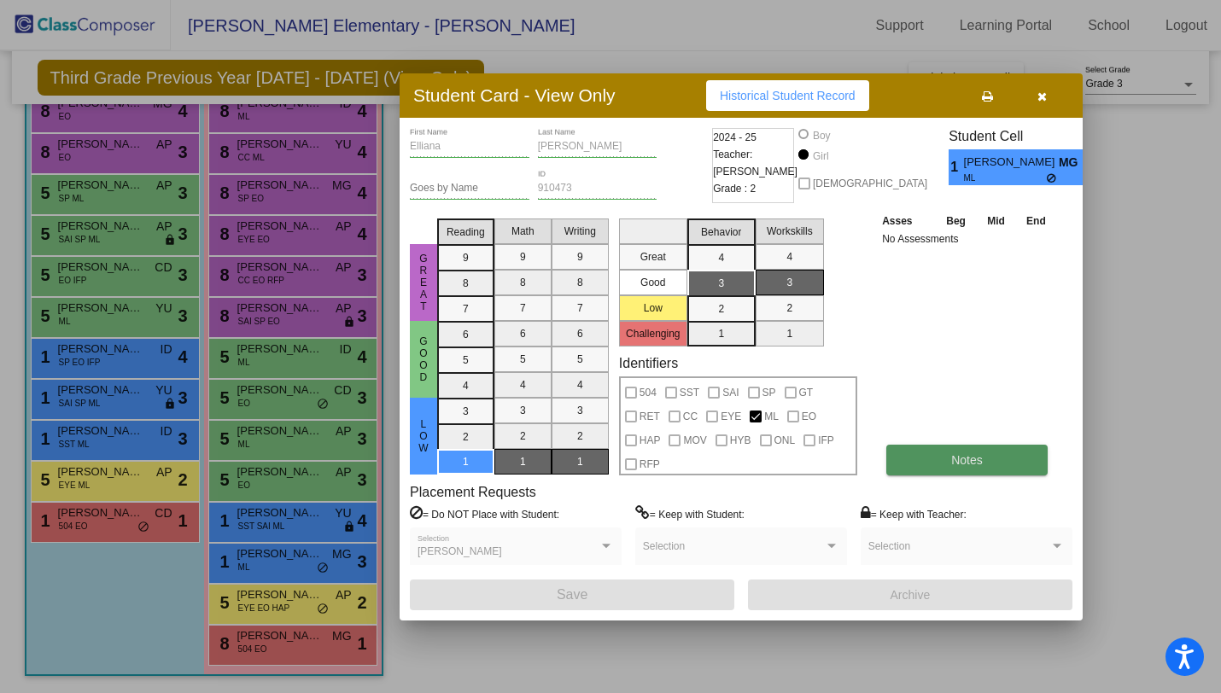
click at [948, 451] on button "Notes" at bounding box center [967, 460] width 161 height 31
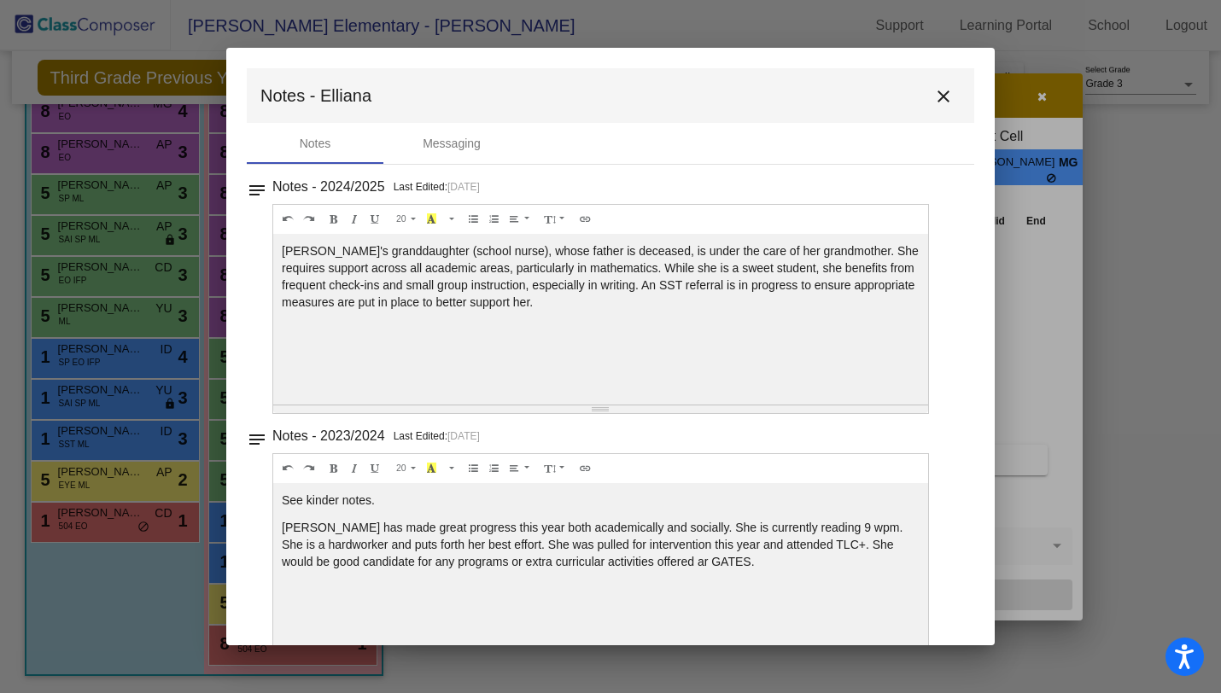
click at [934, 90] on mat-icon "close" at bounding box center [943, 96] width 20 height 20
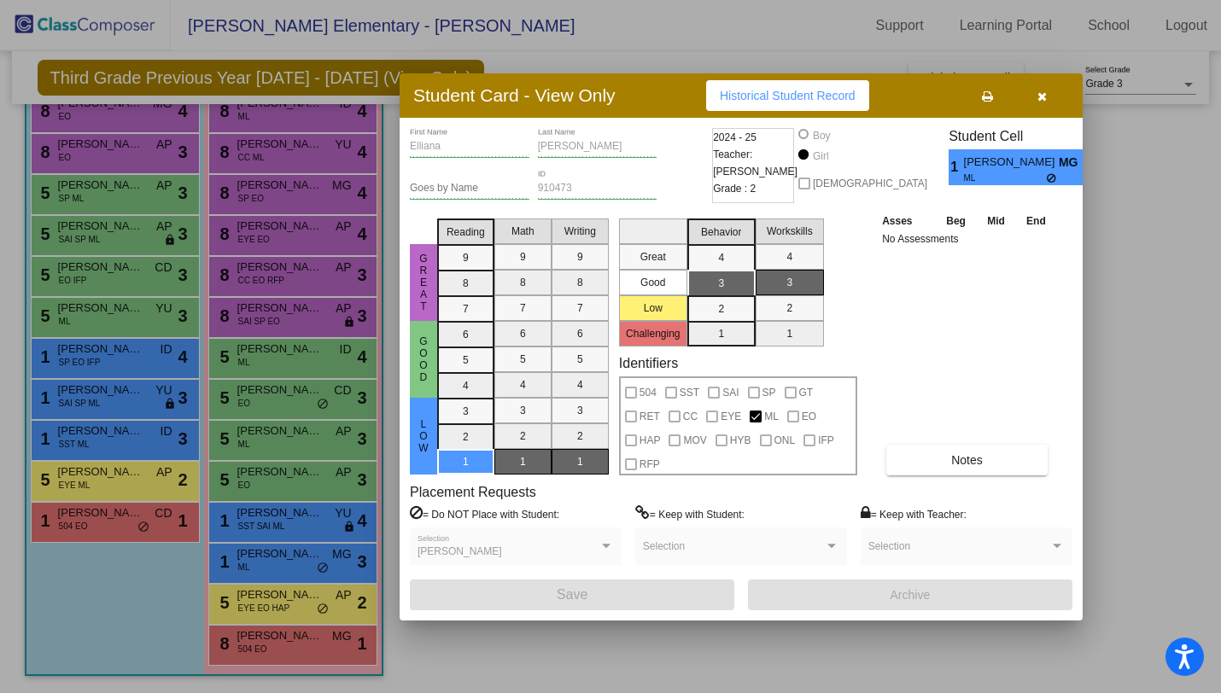
click at [1043, 92] on icon "button" at bounding box center [1042, 97] width 9 height 12
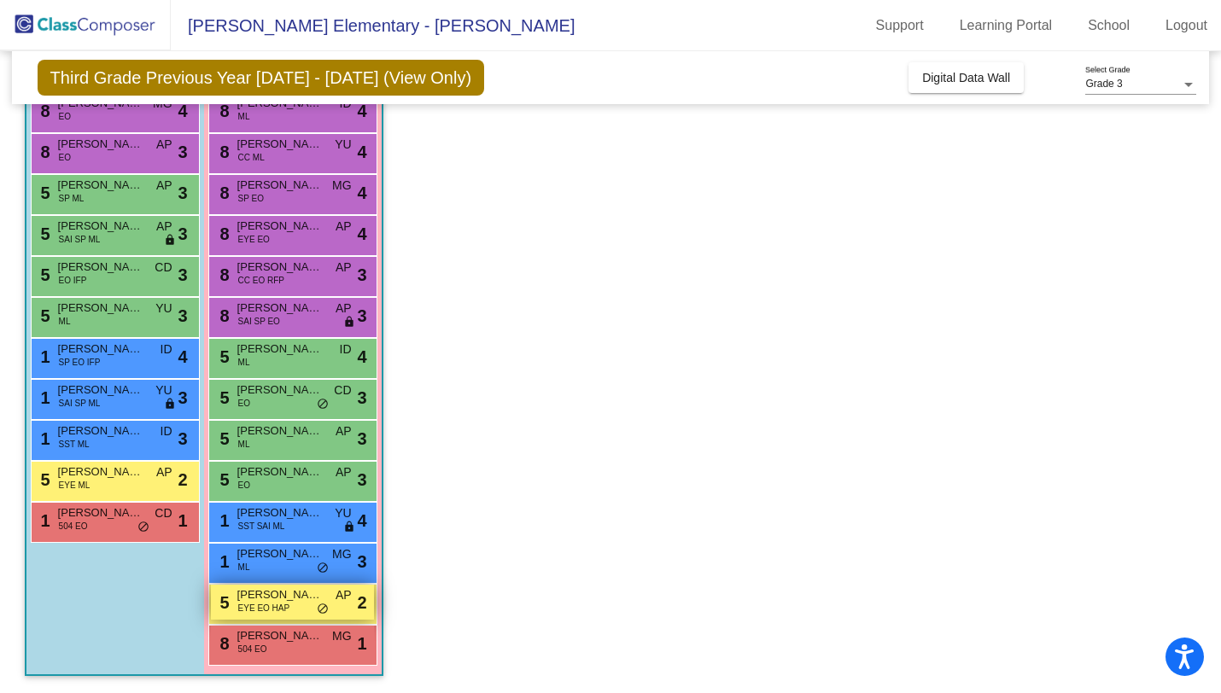
click at [269, 608] on span "EYE EO HAP" at bounding box center [264, 608] width 52 height 13
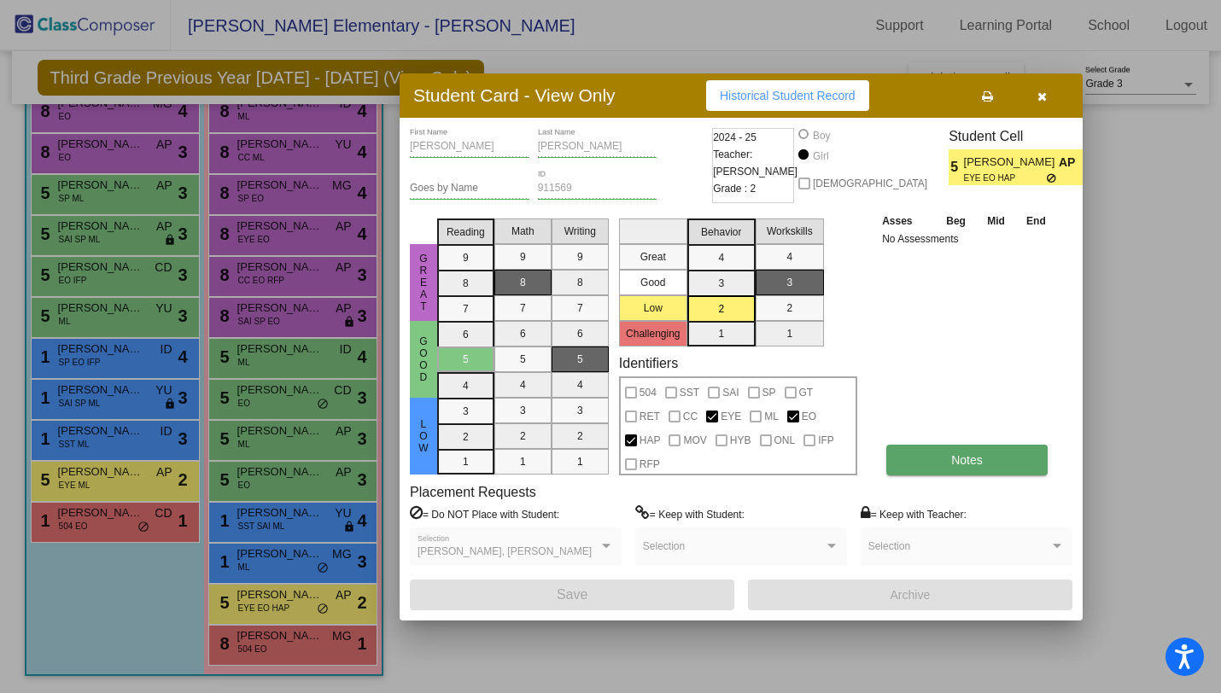
click at [963, 449] on button "Notes" at bounding box center [967, 460] width 161 height 31
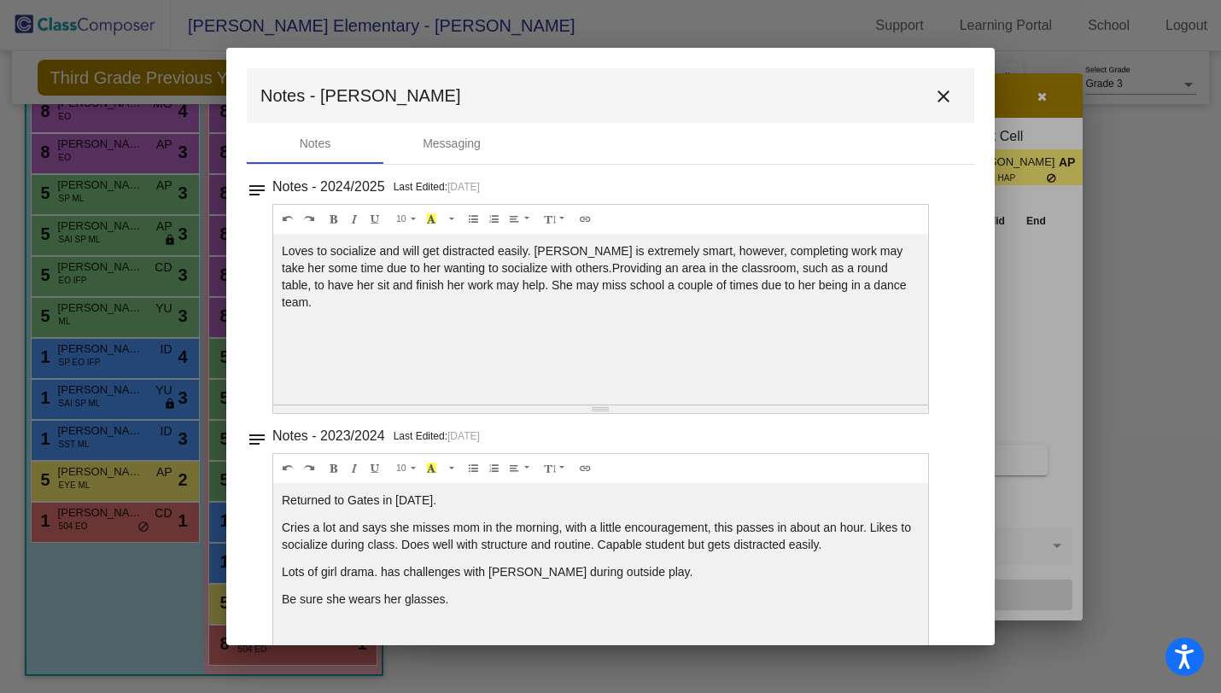
click at [944, 91] on mat-icon "close" at bounding box center [943, 96] width 20 height 20
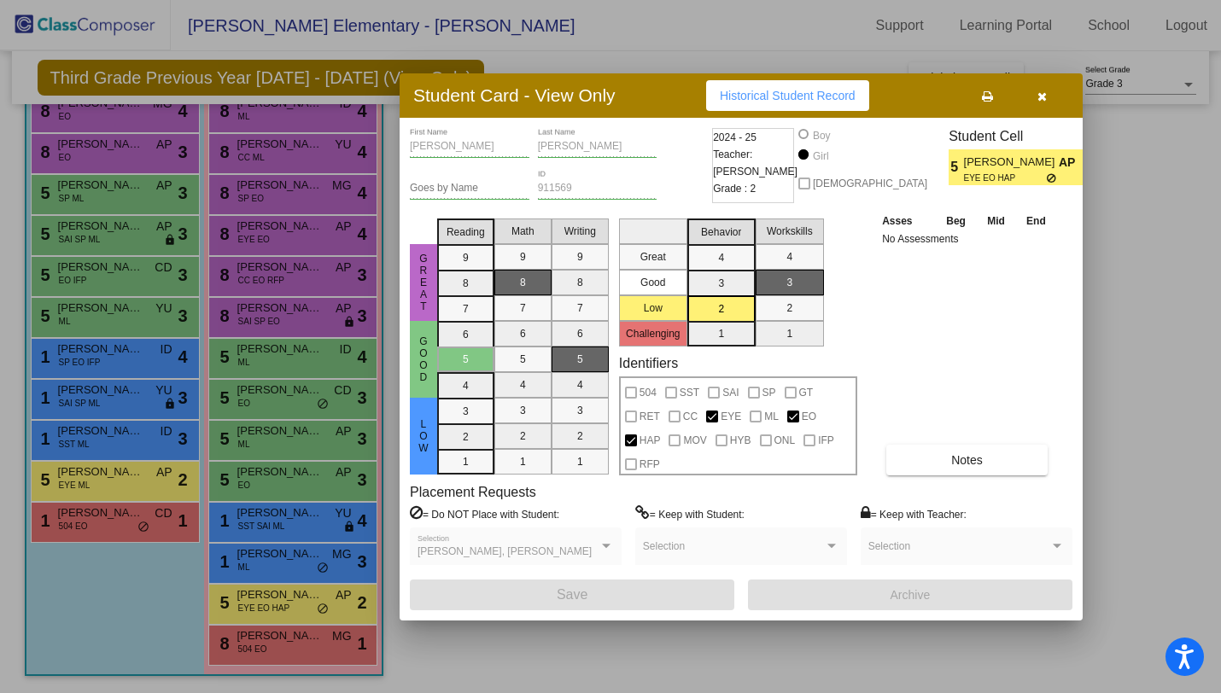
click at [1035, 94] on button "button" at bounding box center [1042, 95] width 55 height 31
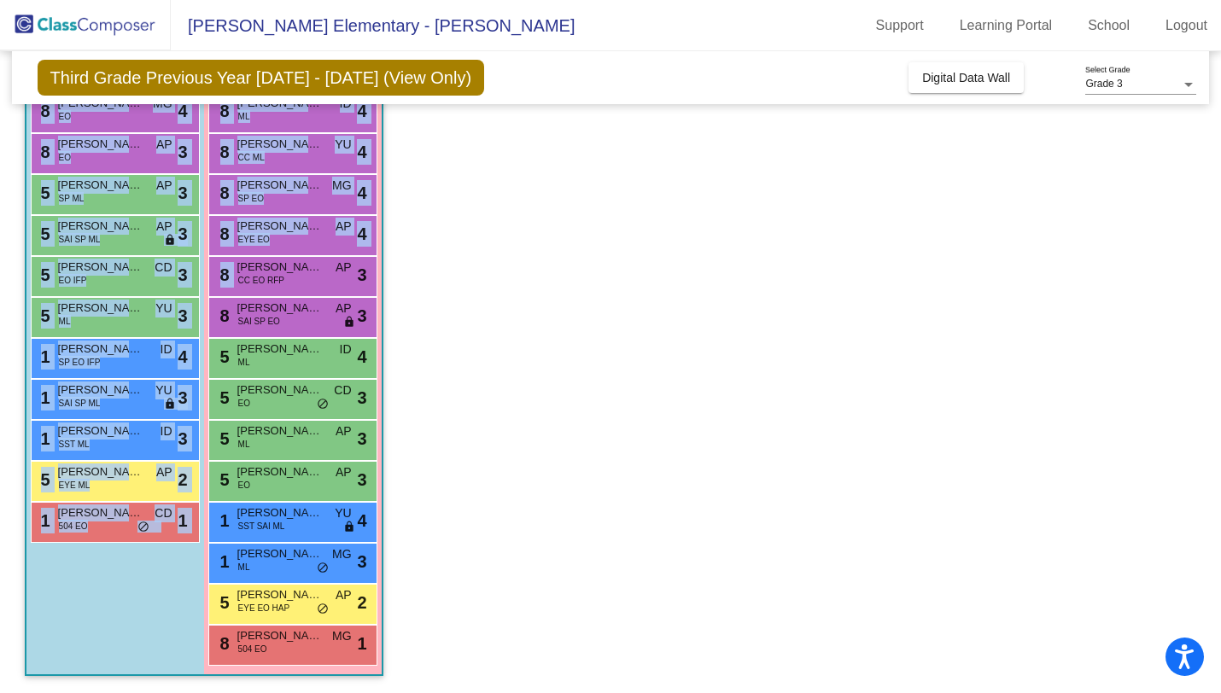
drag, startPoint x: 1035, startPoint y: 94, endPoint x: 580, endPoint y: 423, distance: 561.5
click at [583, 413] on div "Third Grade Previous Year [DATE] - [DATE] (View Only) Add, Move, or Retain Stud…" at bounding box center [611, 261] width 1173 height 864
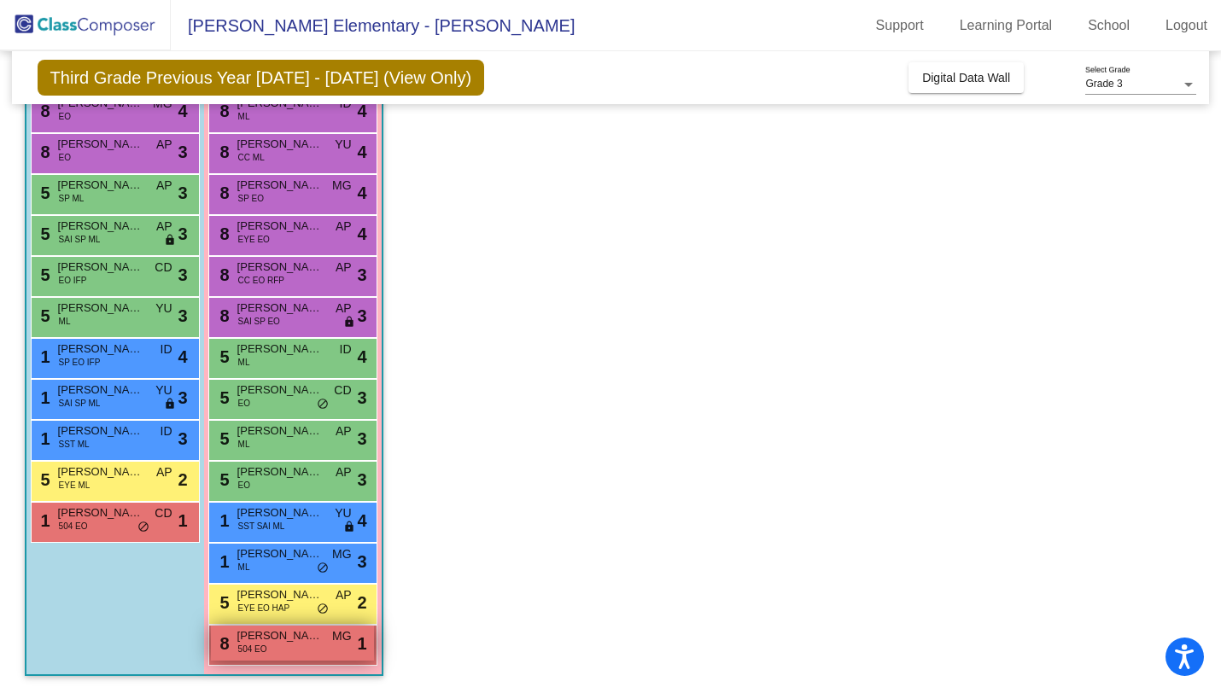
click at [266, 644] on div "8 Havilyn Enang 504 EO MG lock do_not_disturb_alt 1" at bounding box center [292, 643] width 163 height 35
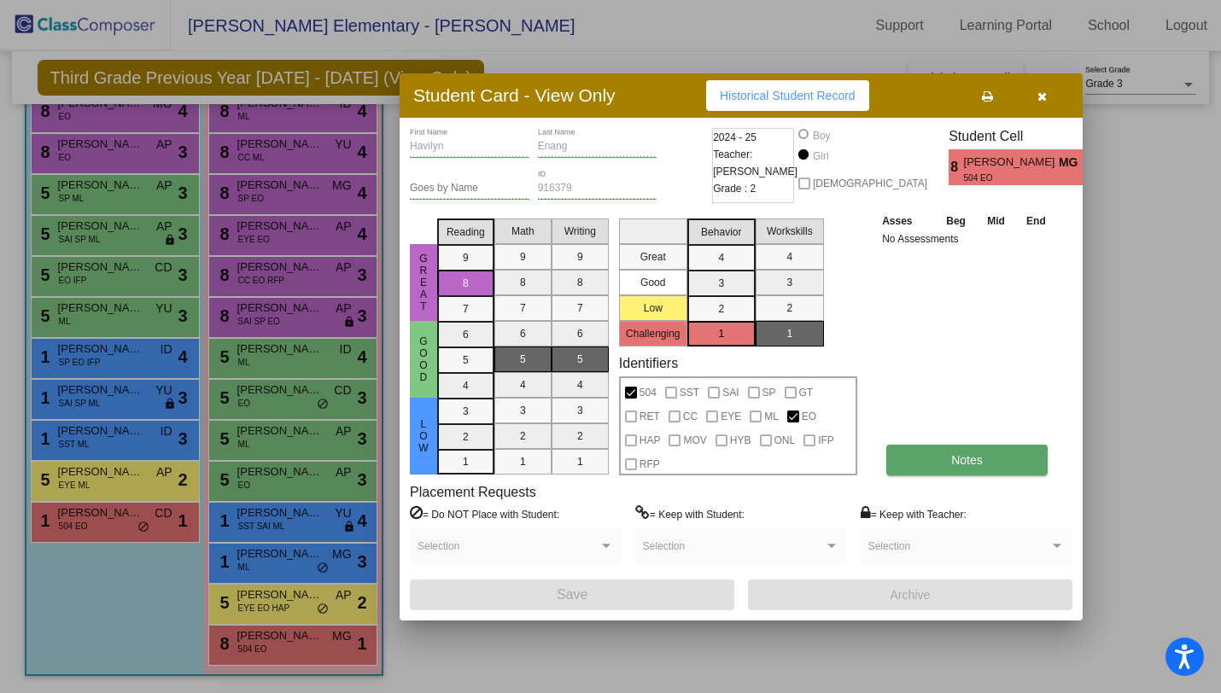
click at [969, 461] on span "Notes" at bounding box center [967, 460] width 32 height 14
